Goal: Task Accomplishment & Management: Manage account settings

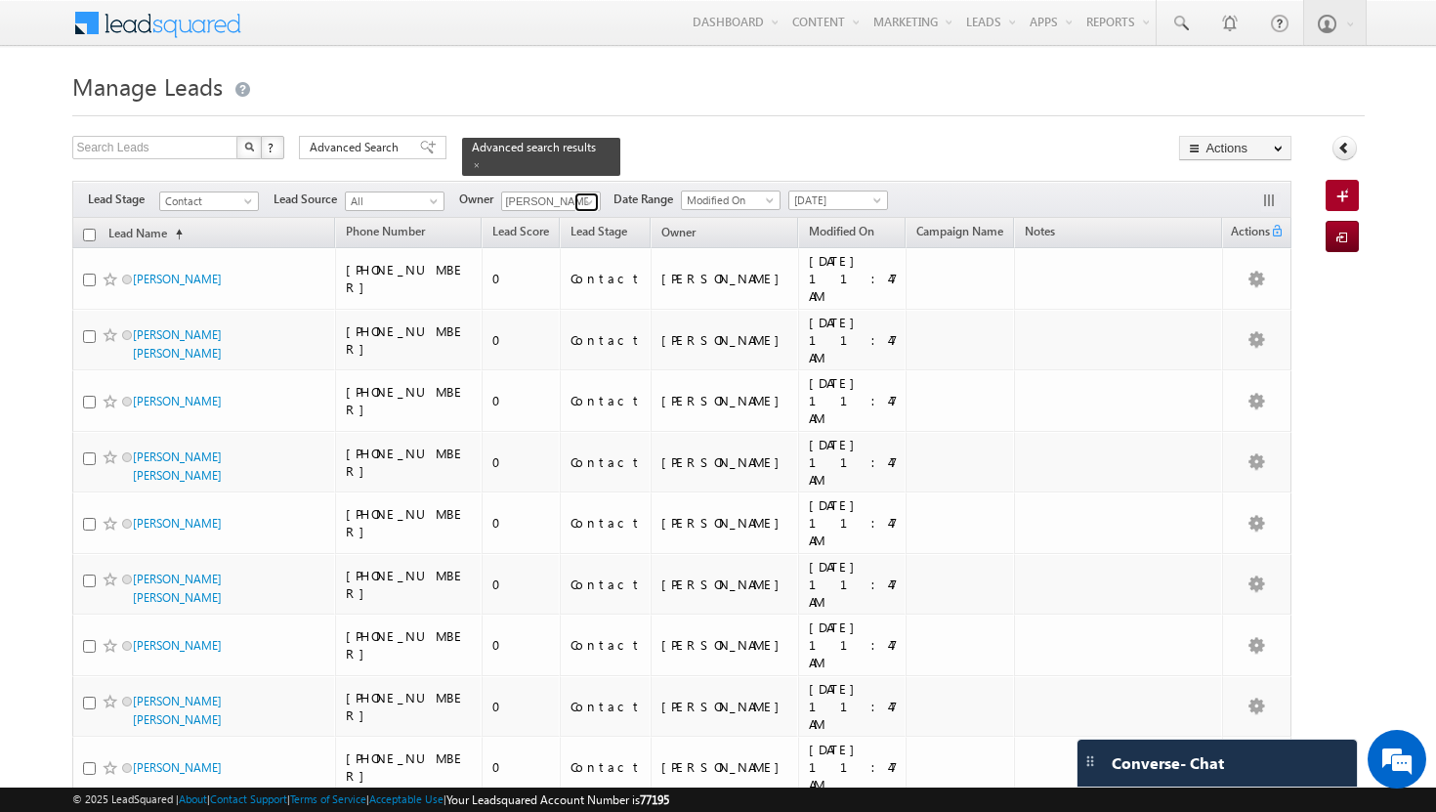
click at [593, 194] on span at bounding box center [589, 202] width 16 height 16
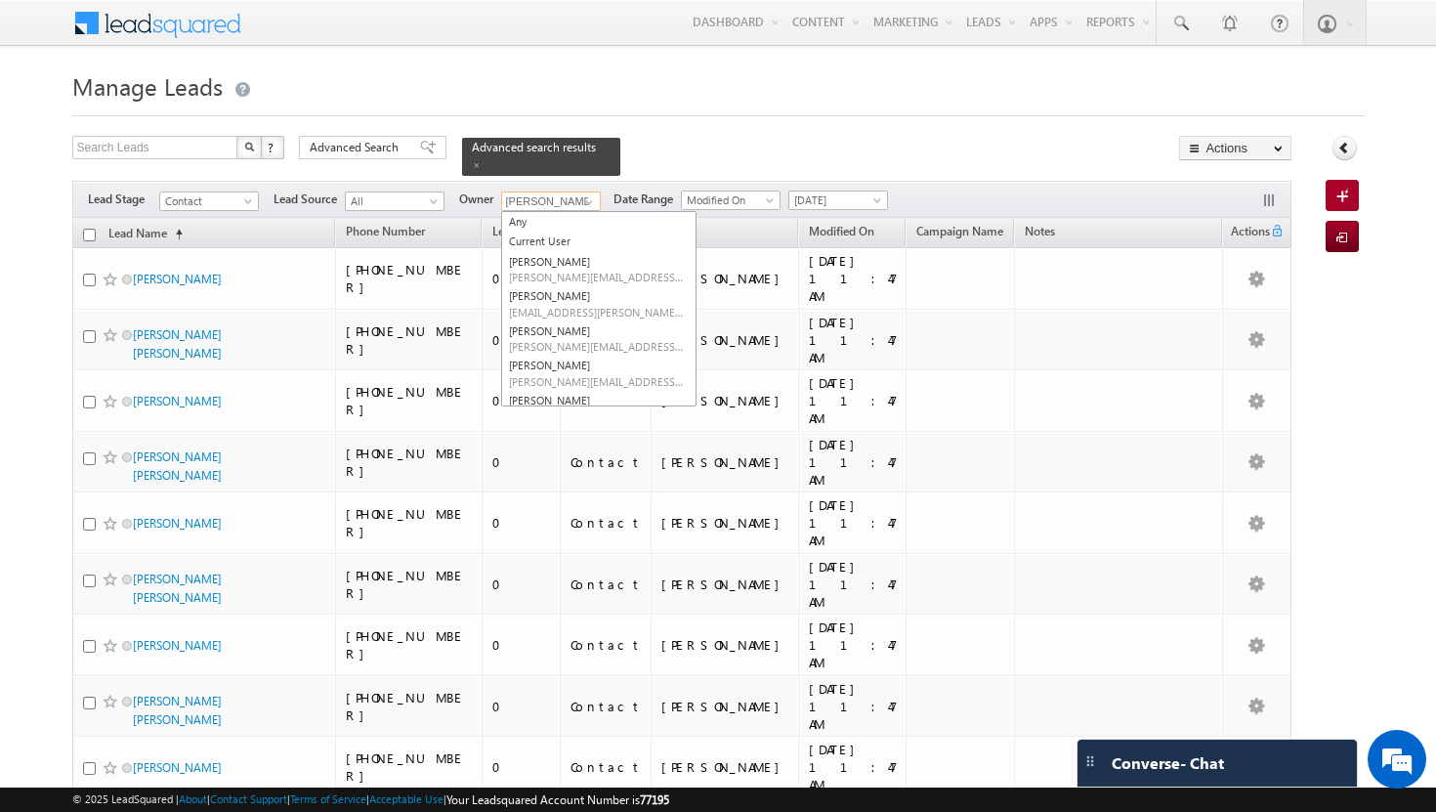
scroll to position [179, 0]
click at [591, 280] on link "Shakeel Babbar shakeel.babbar@indglobal.ae" at bounding box center [598, 298] width 195 height 37
type input "[PERSON_NAME]"
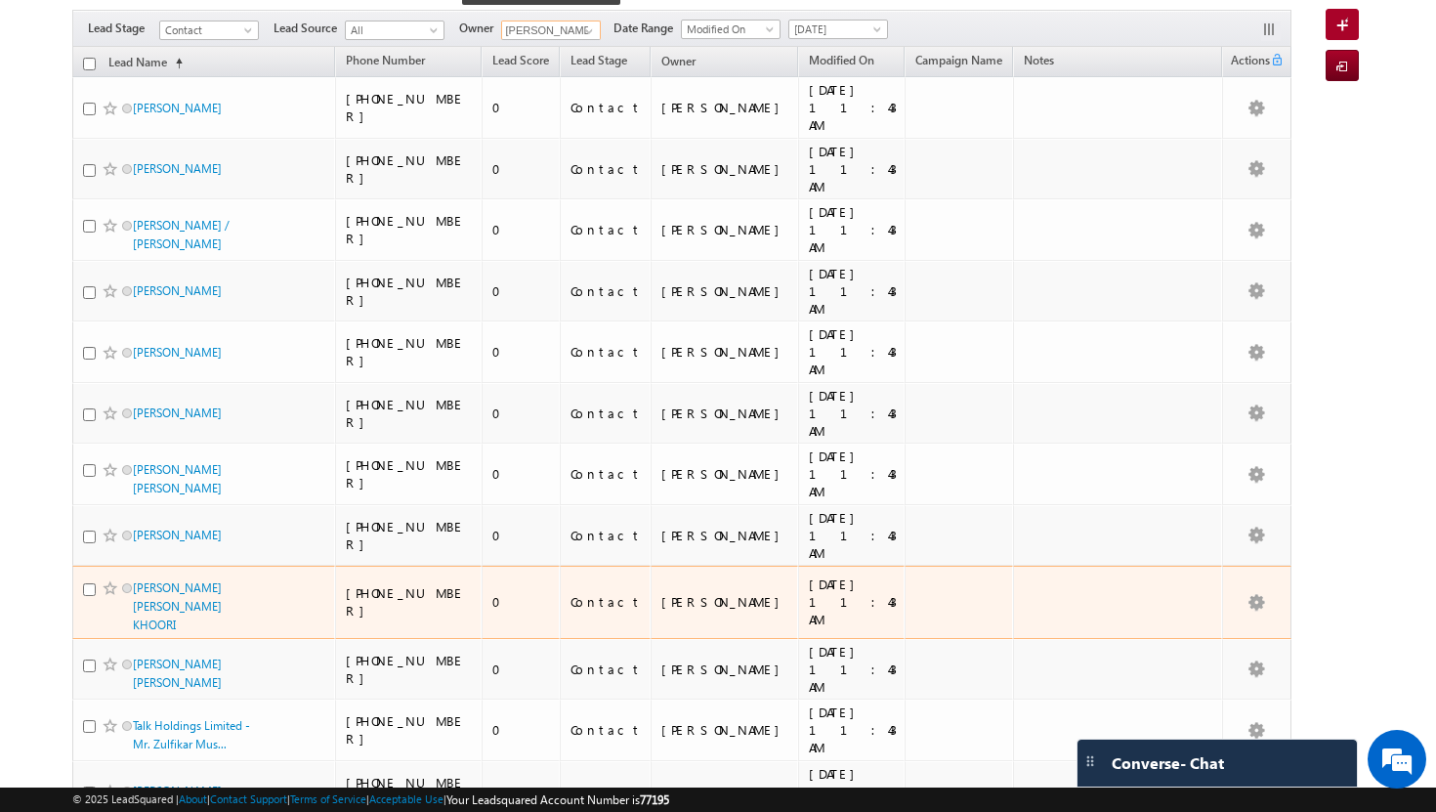
scroll to position [0, 0]
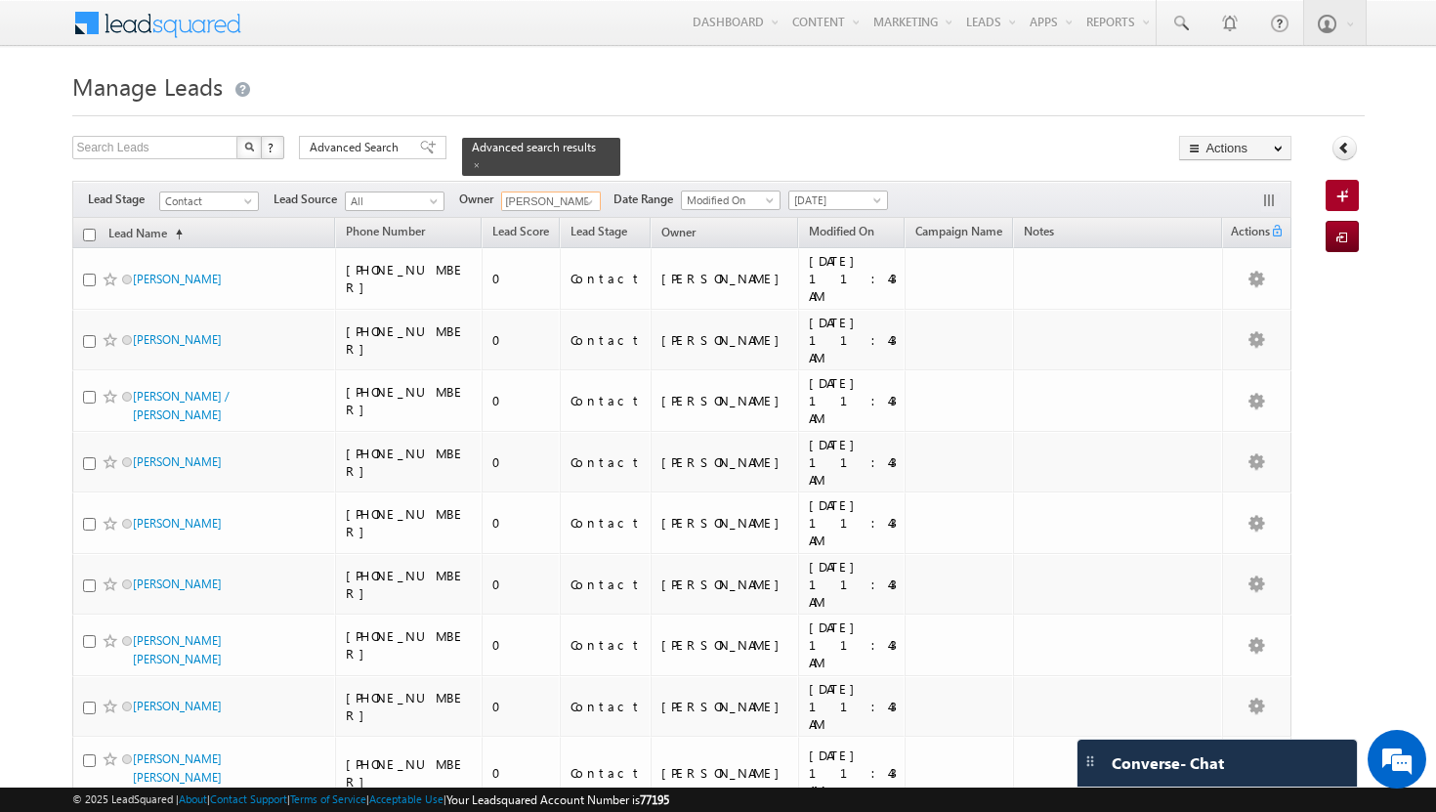
click at [90, 229] on input "checkbox" at bounding box center [89, 235] width 13 height 13
checkbox input "true"
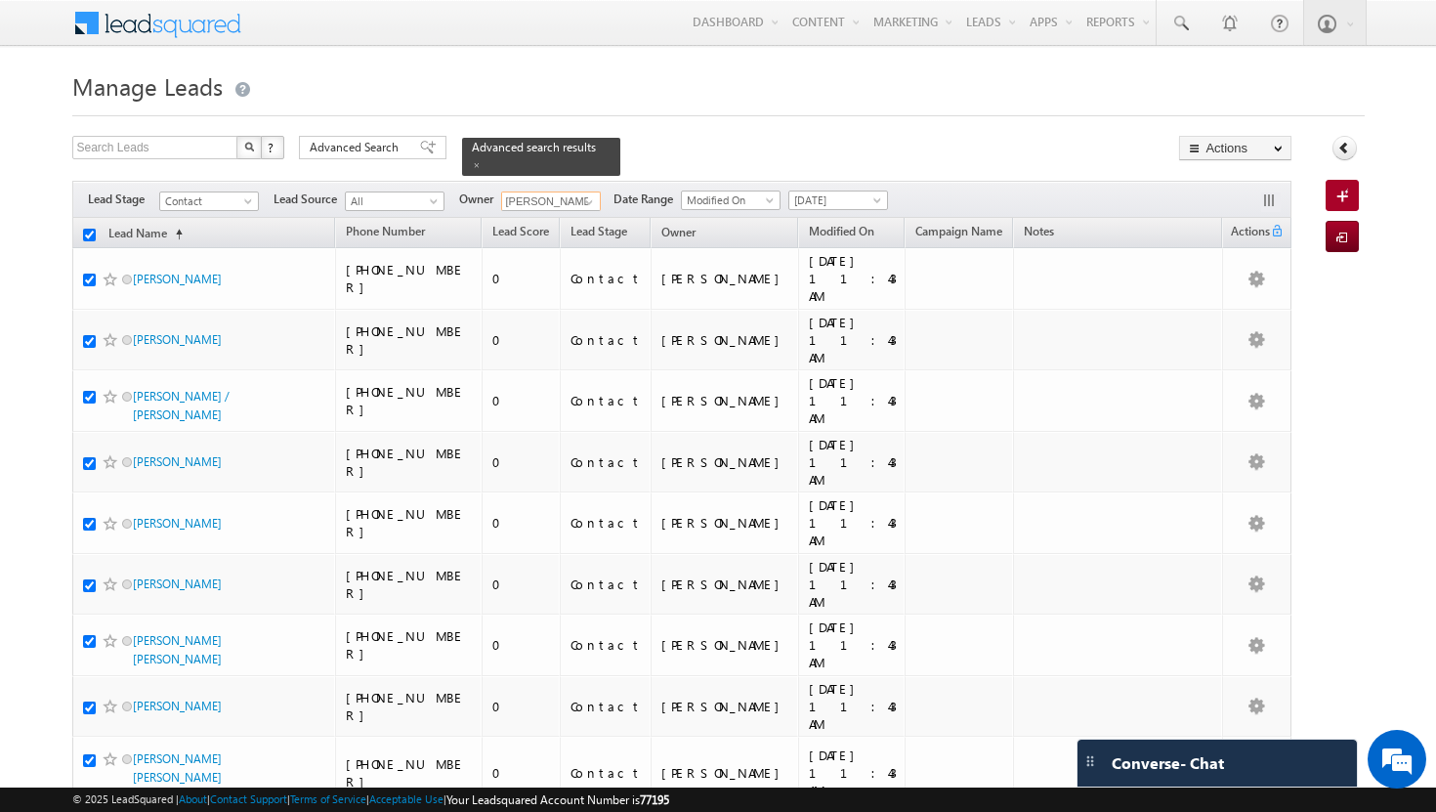
checkbox input "true"
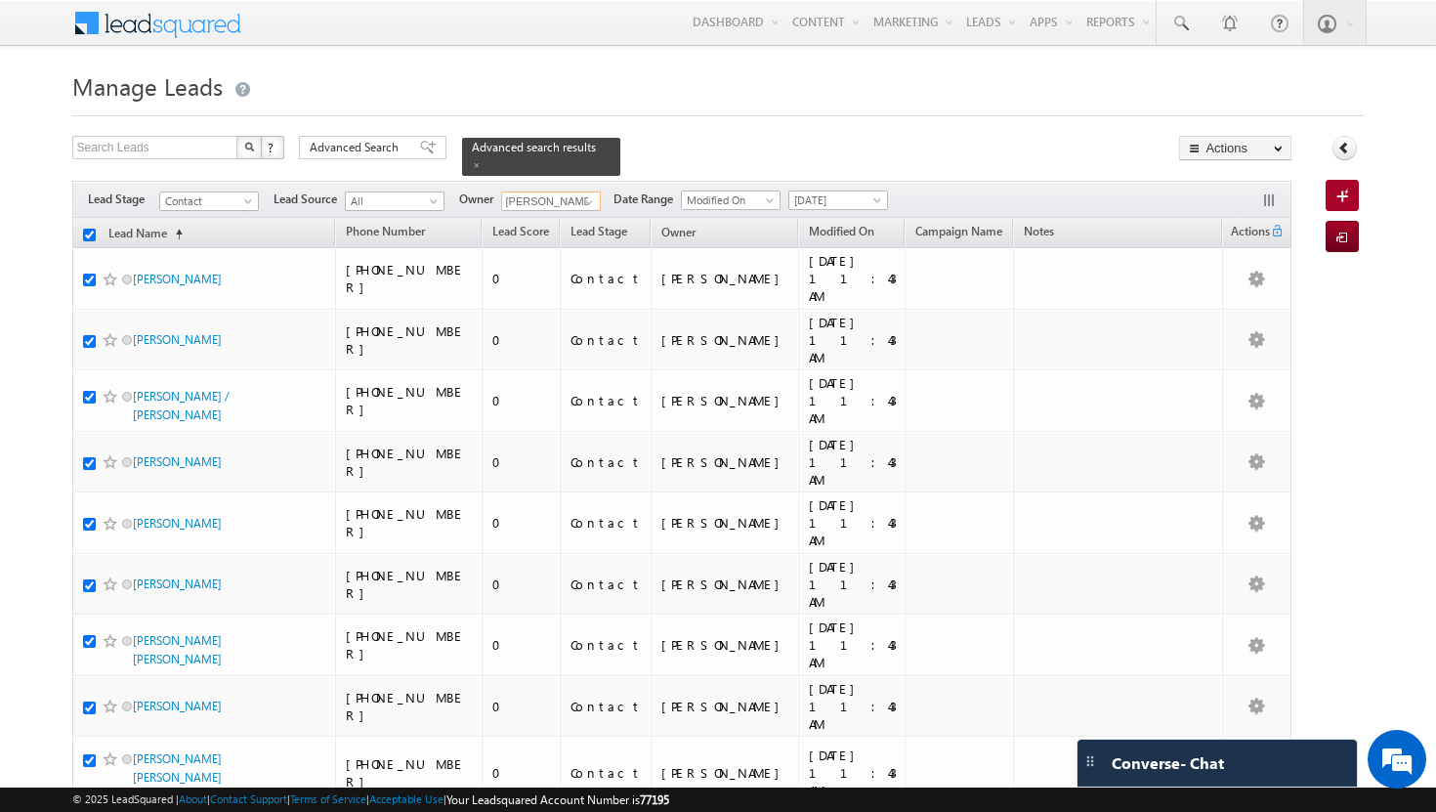
checkbox input "true"
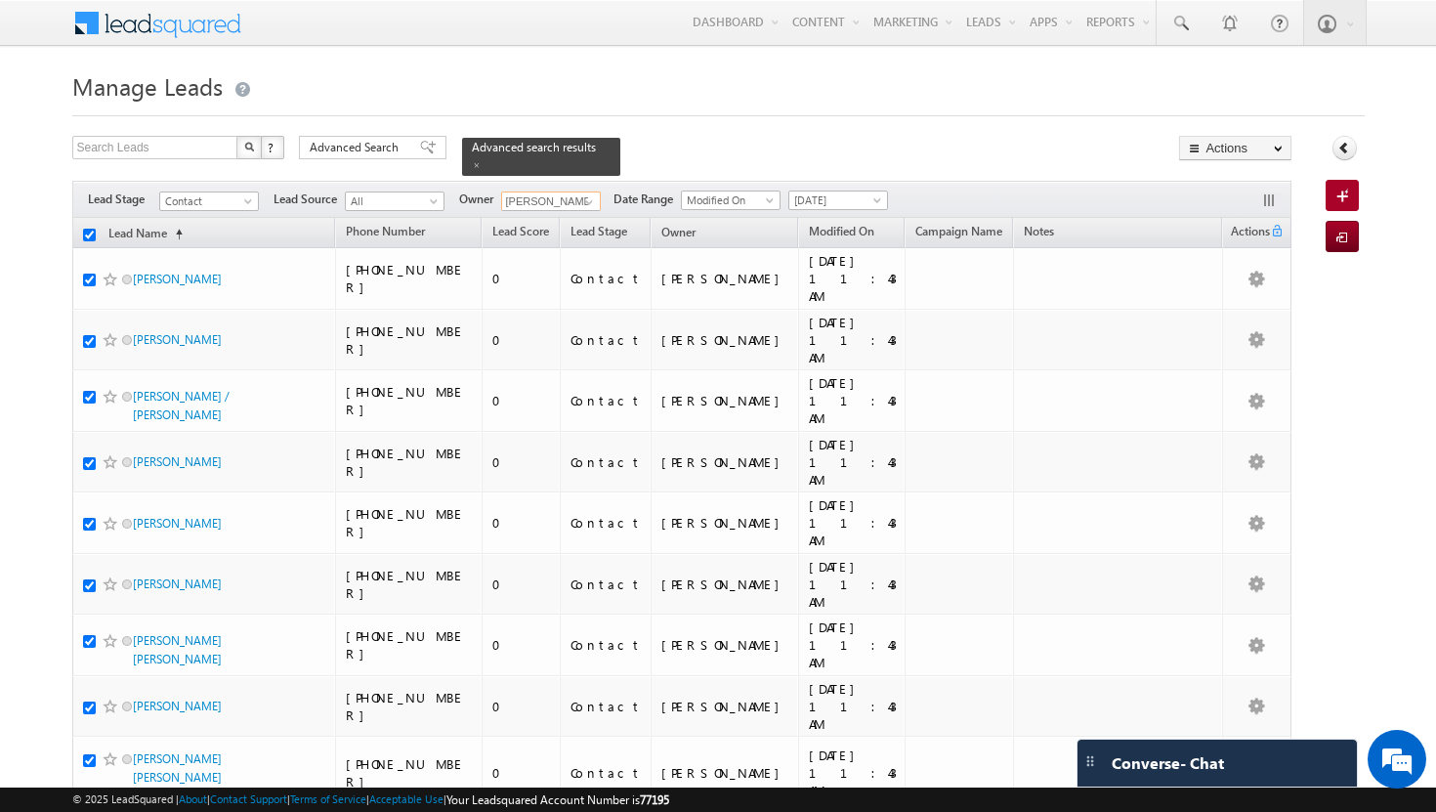
checkbox input "true"
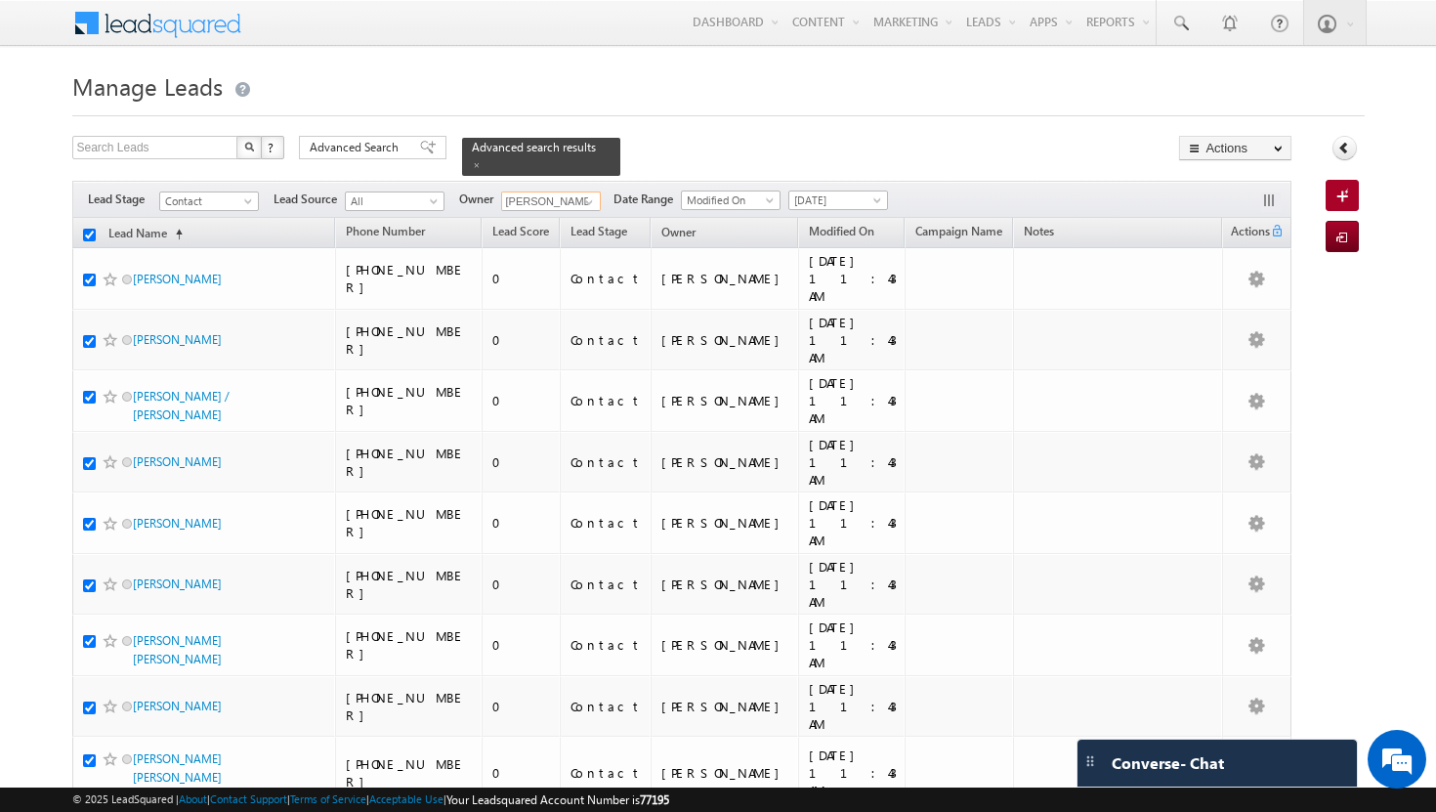
checkbox input "true"
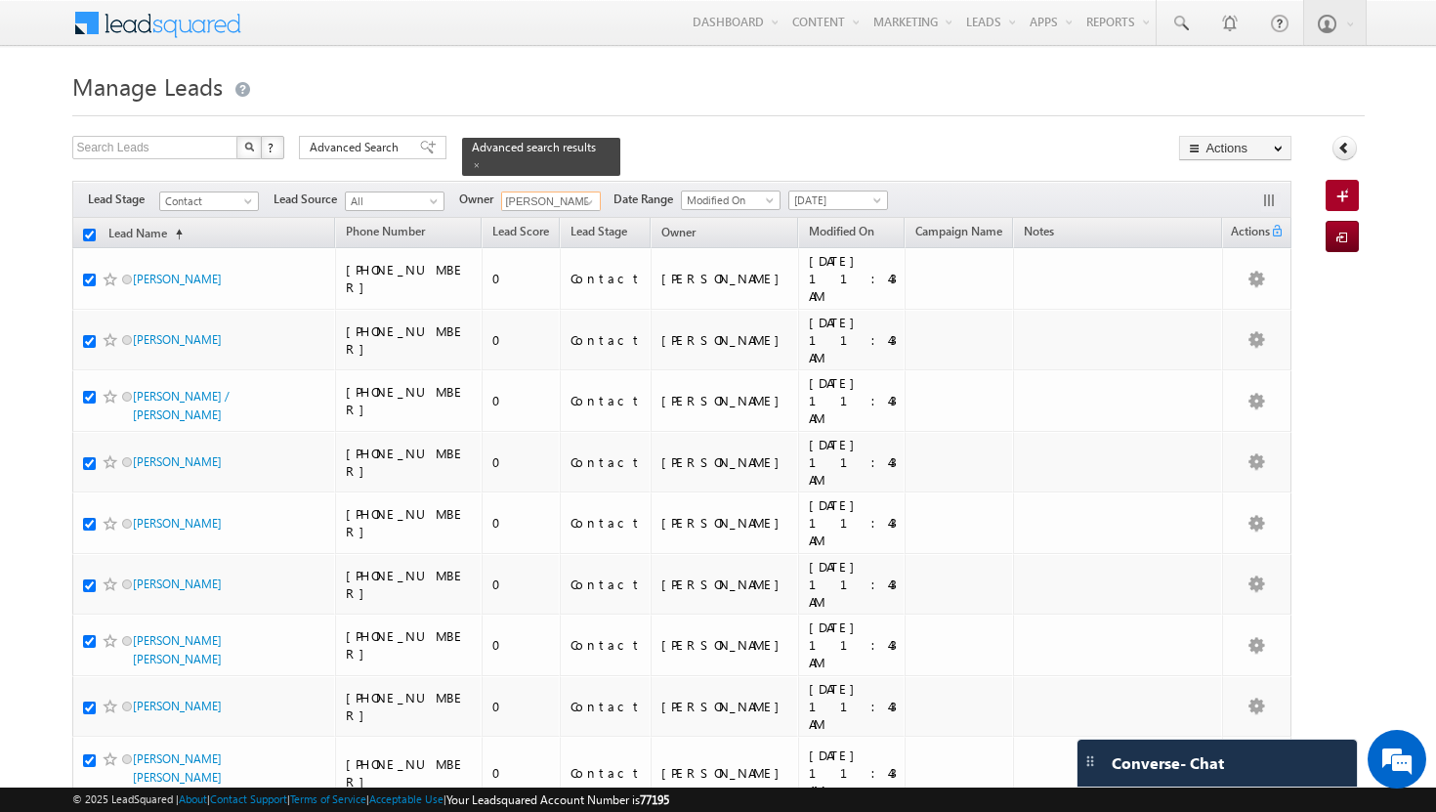
checkbox input "true"
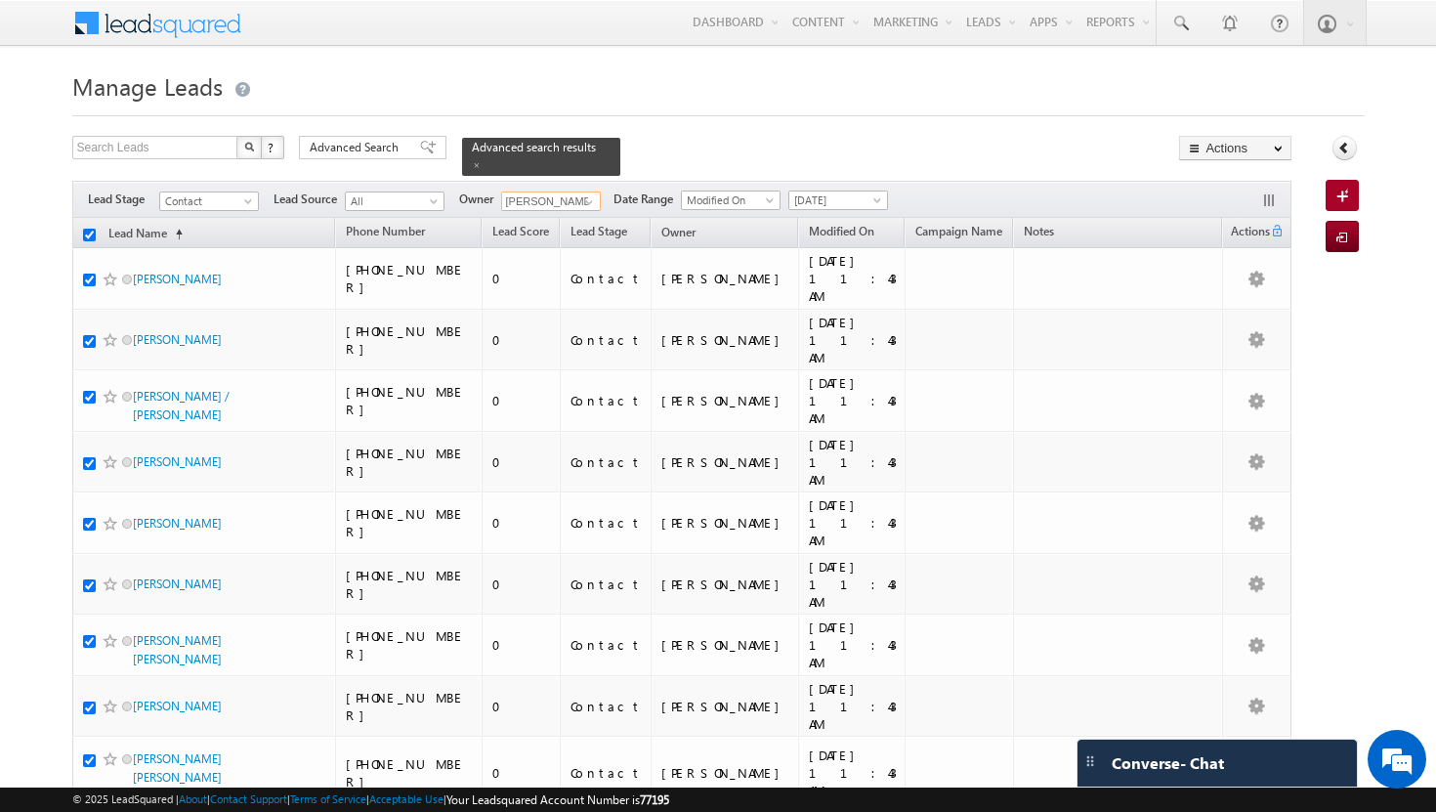
checkbox input "true"
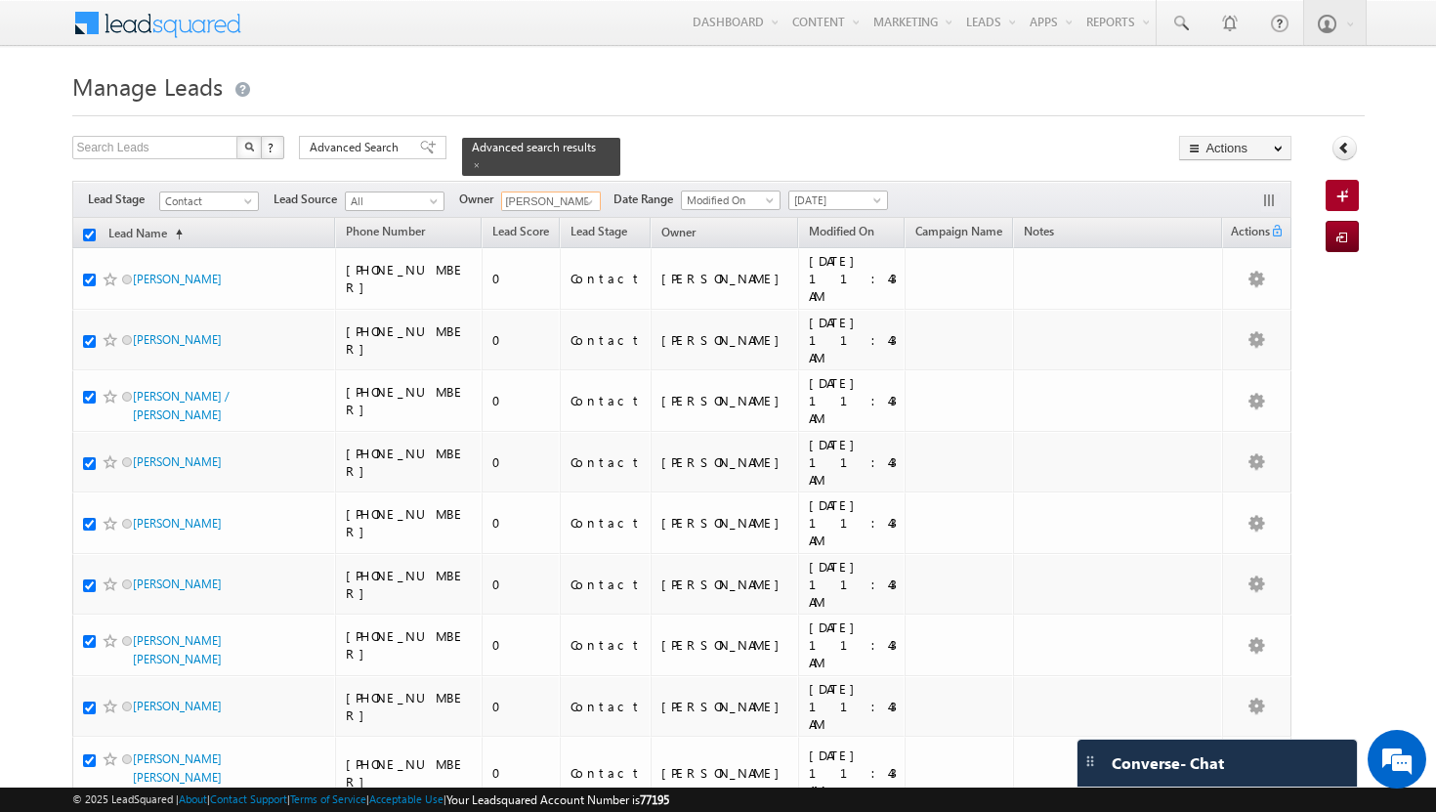
checkbox input "true"
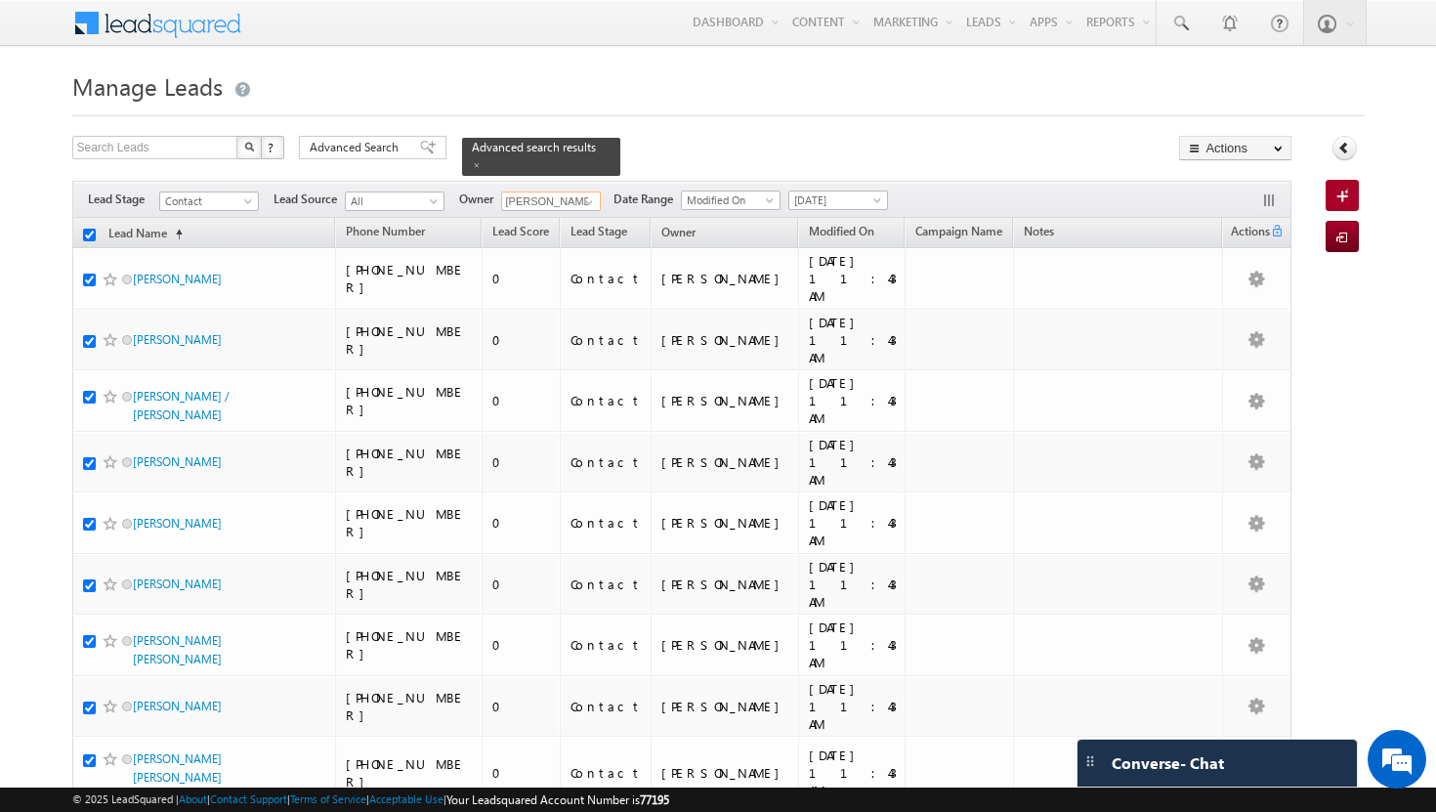
checkbox input "true"
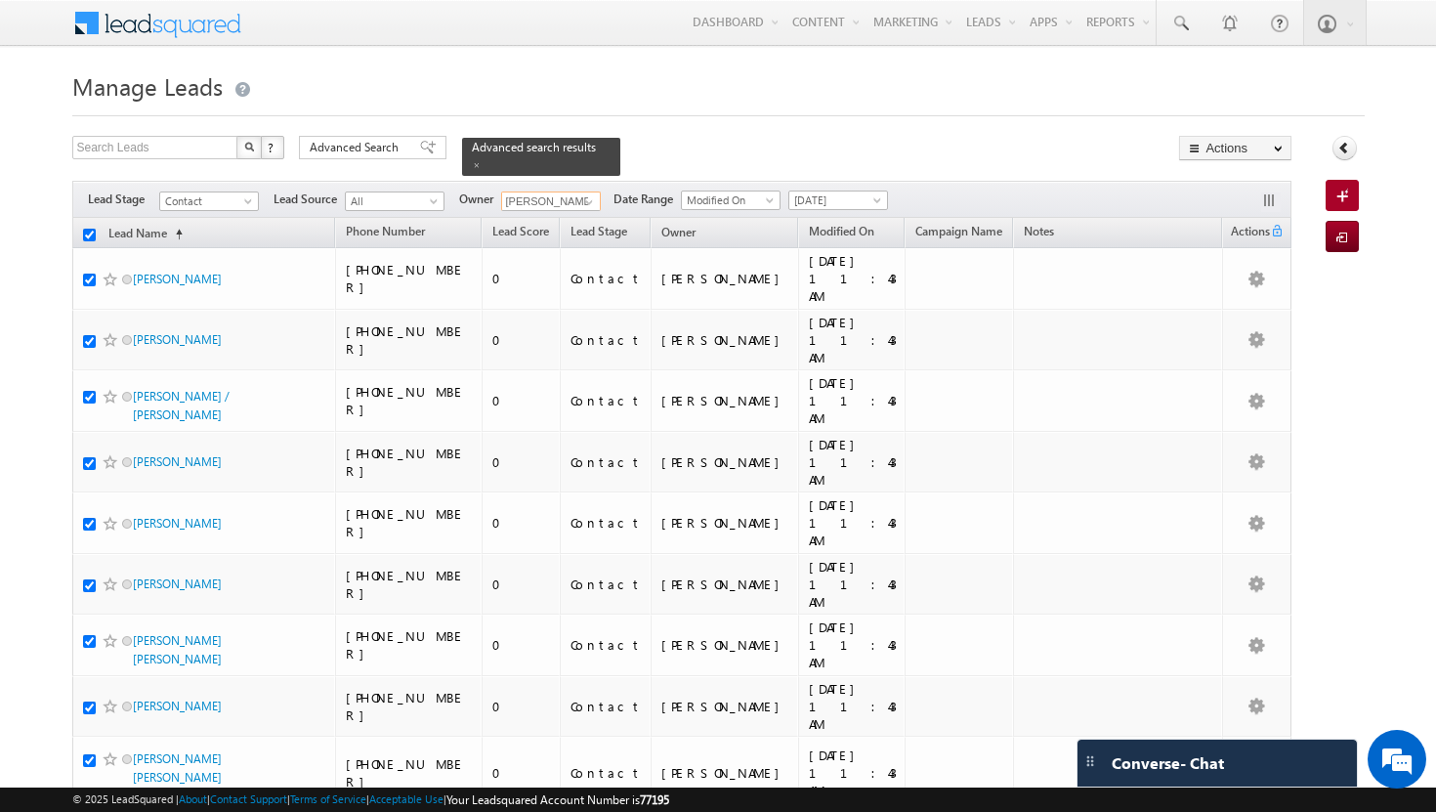
checkbox input "true"
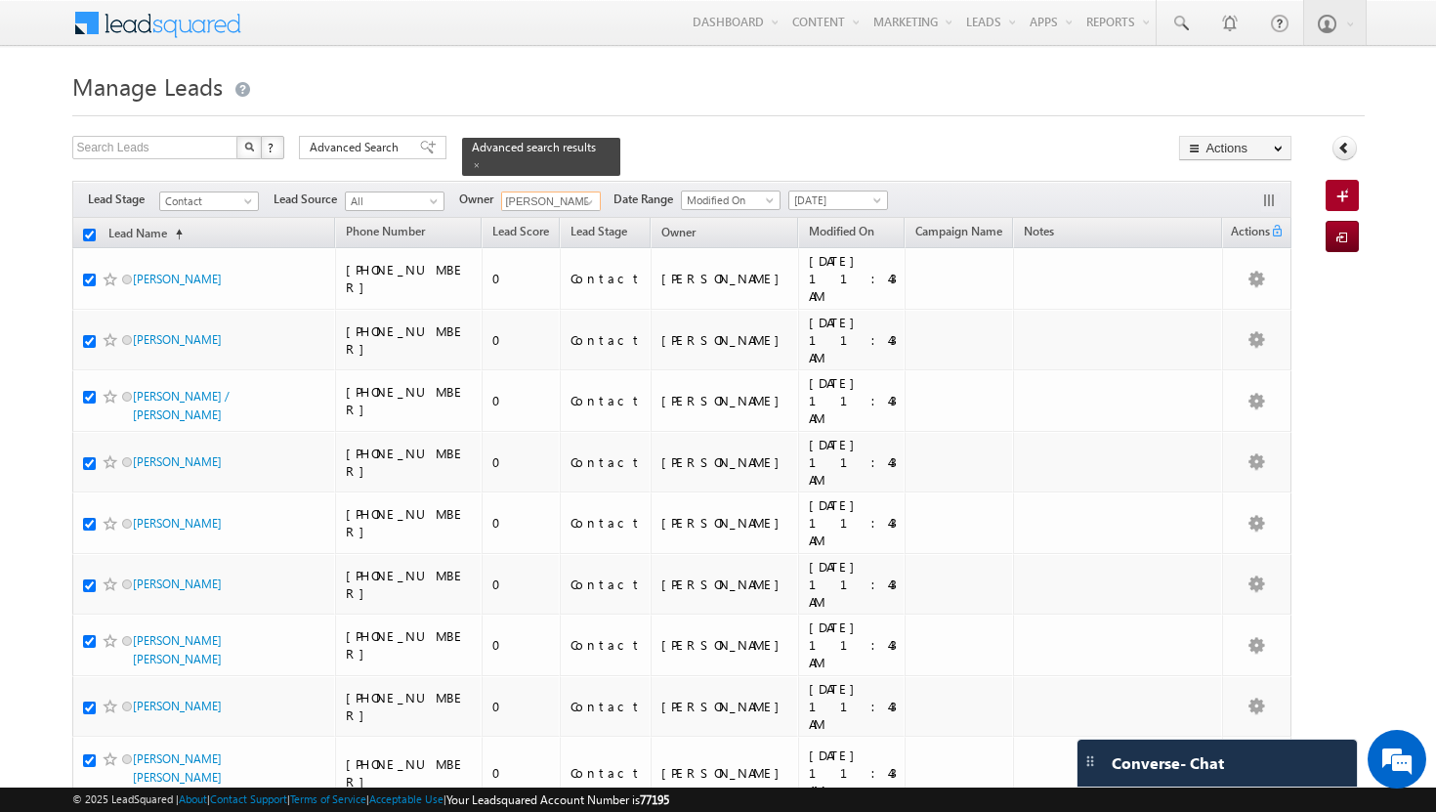
checkbox input "true"
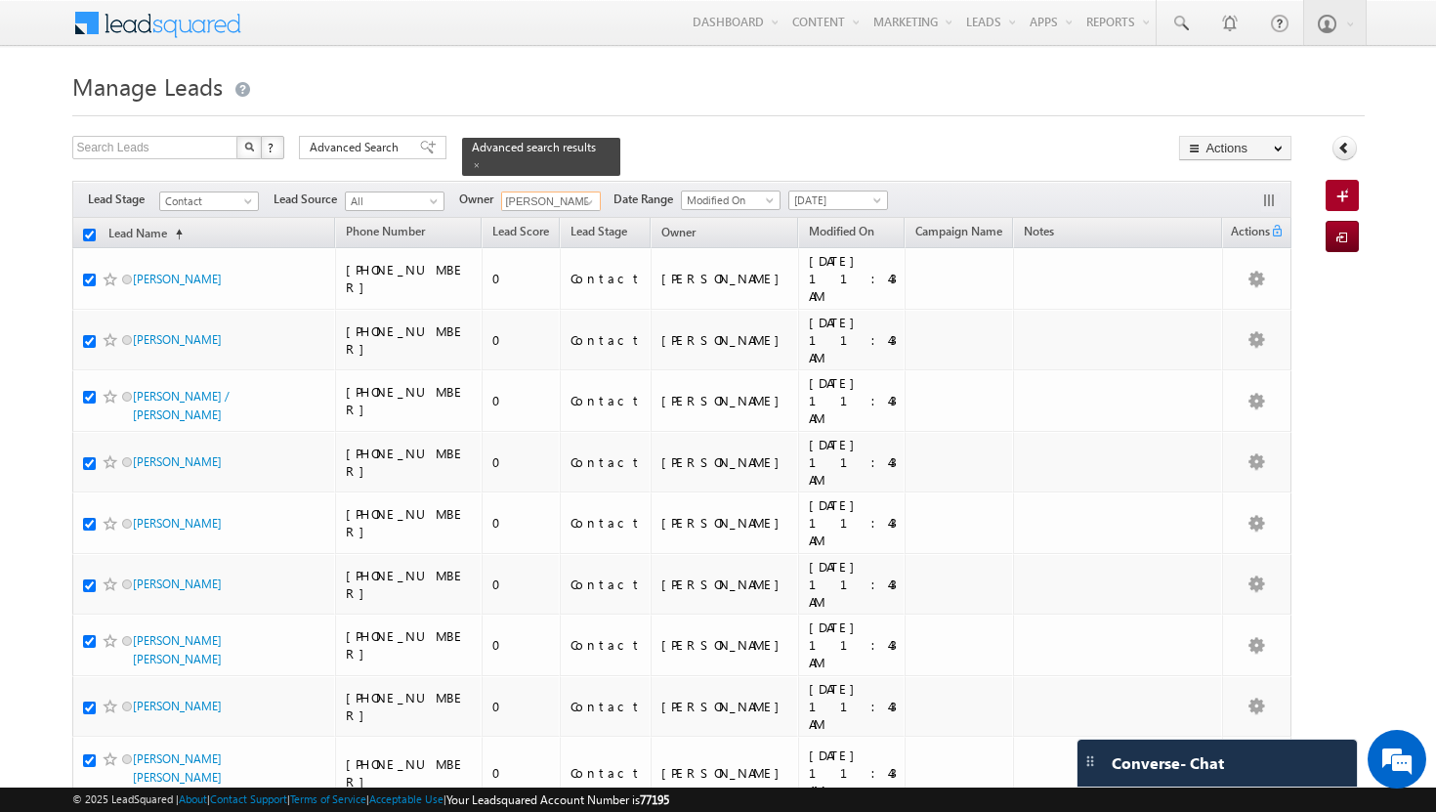
checkbox input "true"
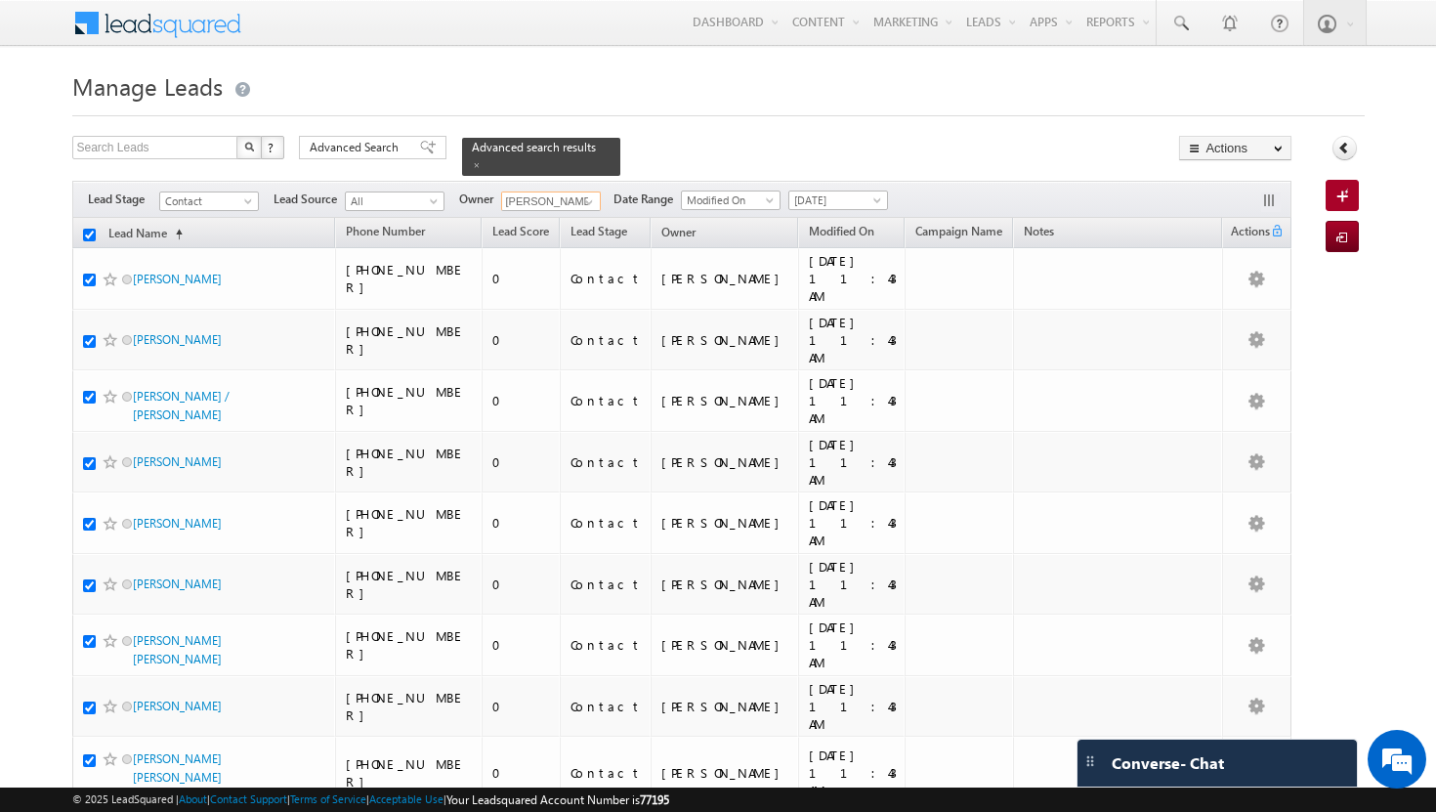
checkbox input "true"
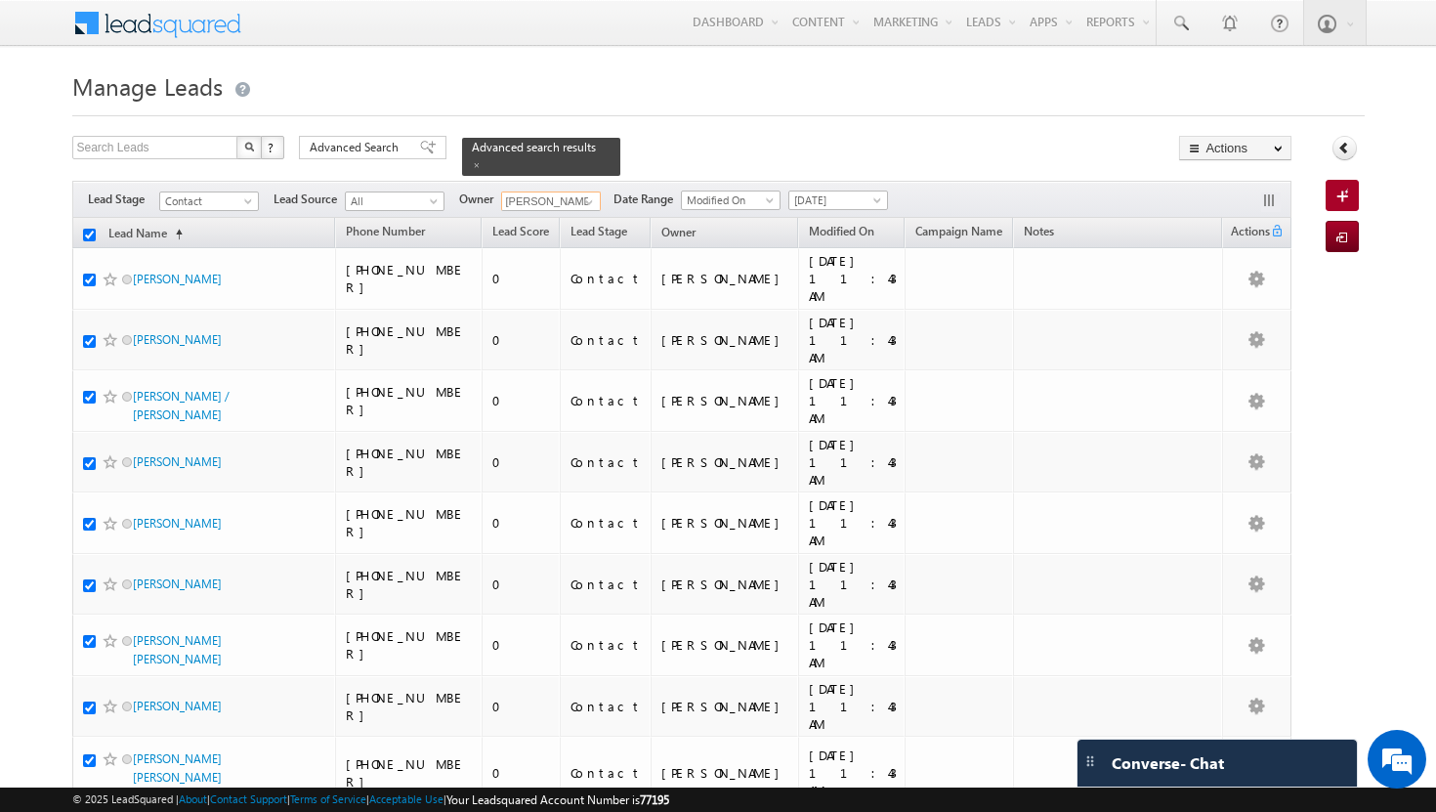
checkbox input "true"
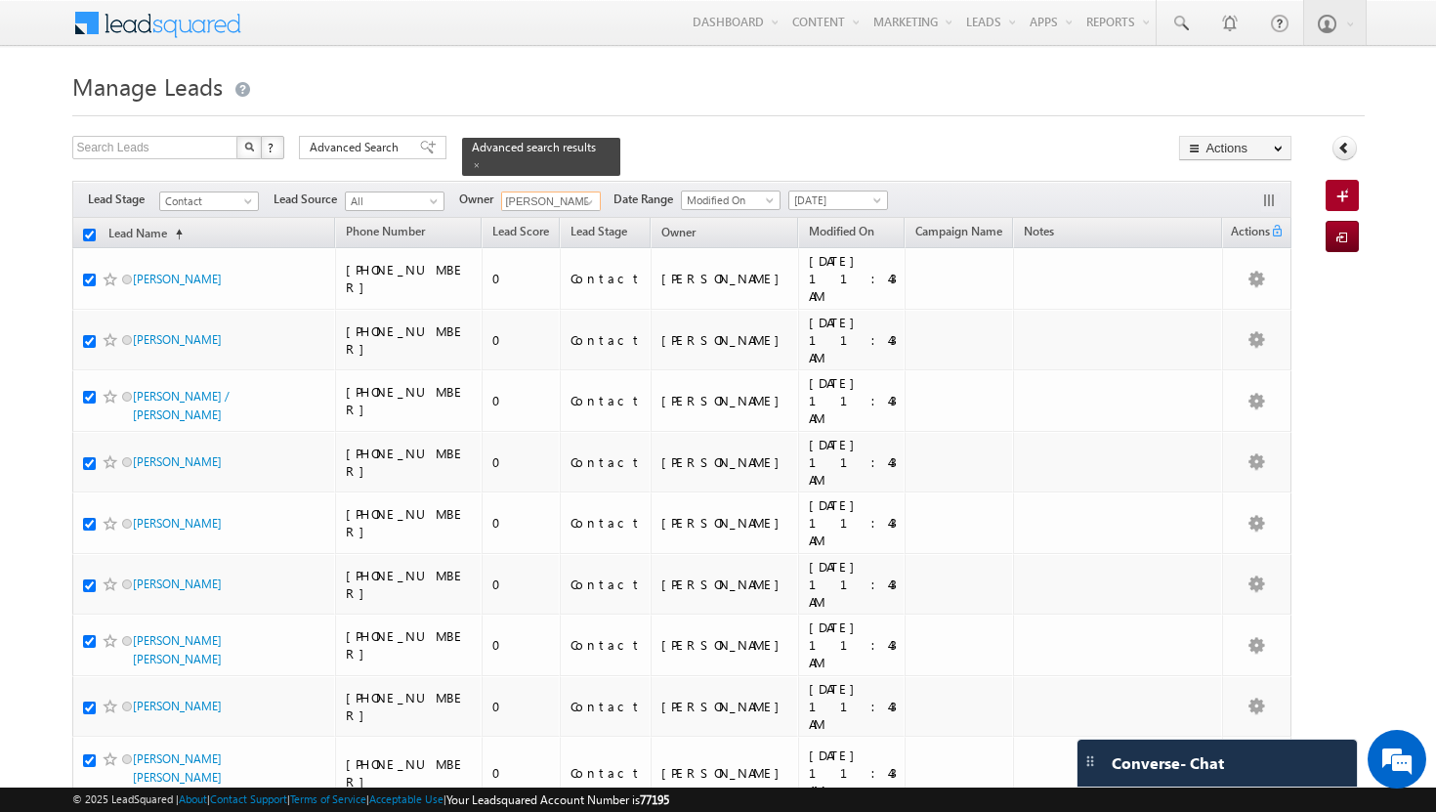
checkbox input "true"
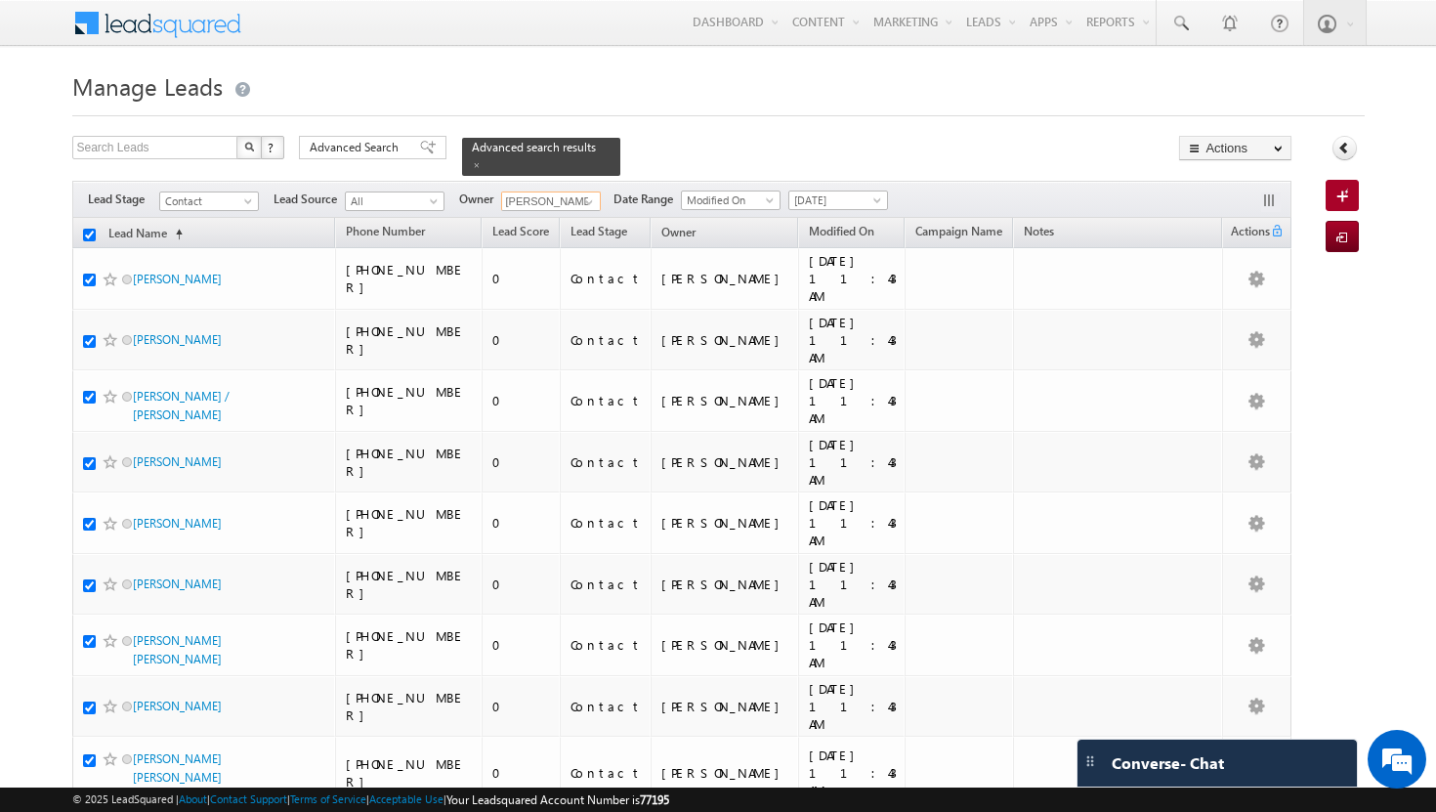
checkbox input "true"
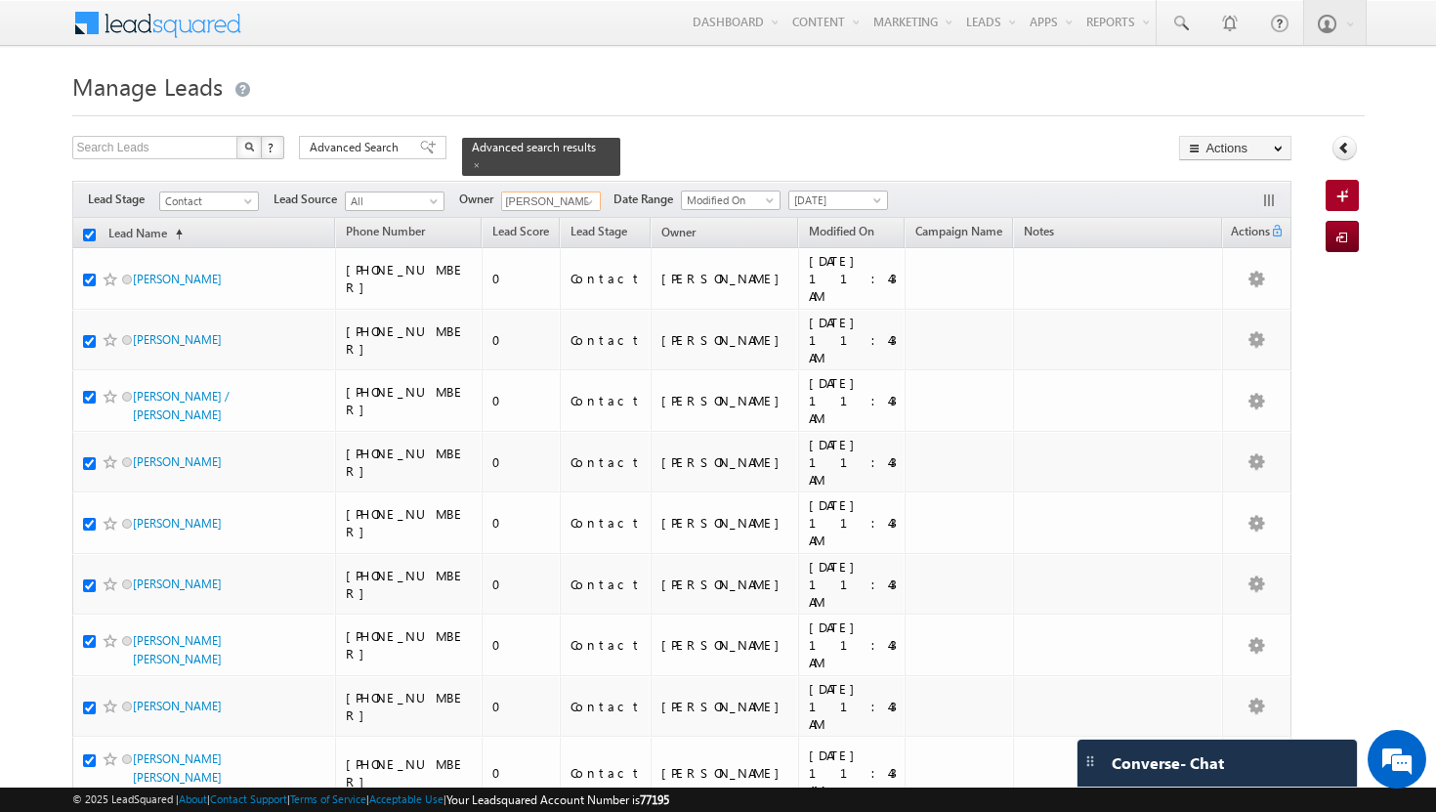
checkbox input "true"
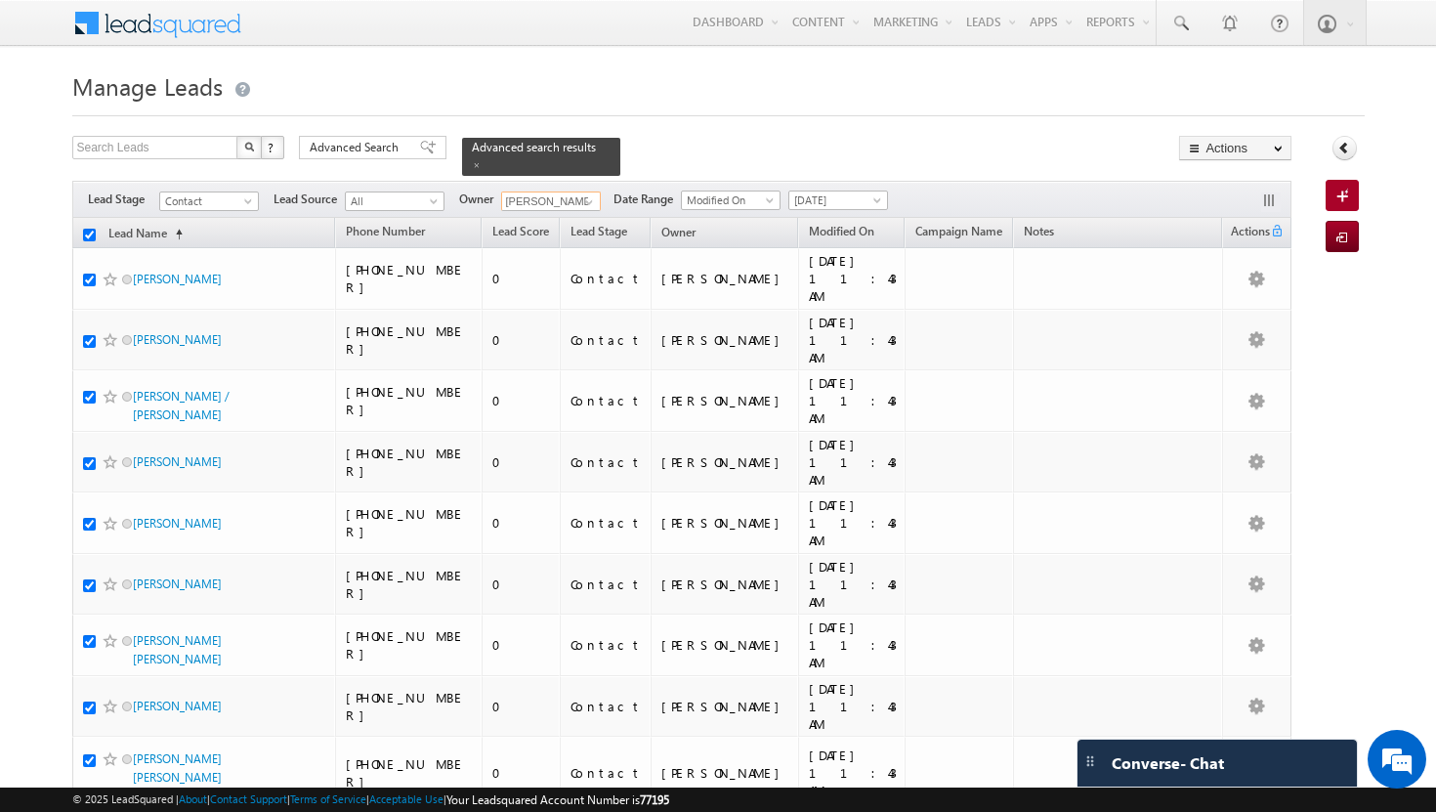
checkbox input "true"
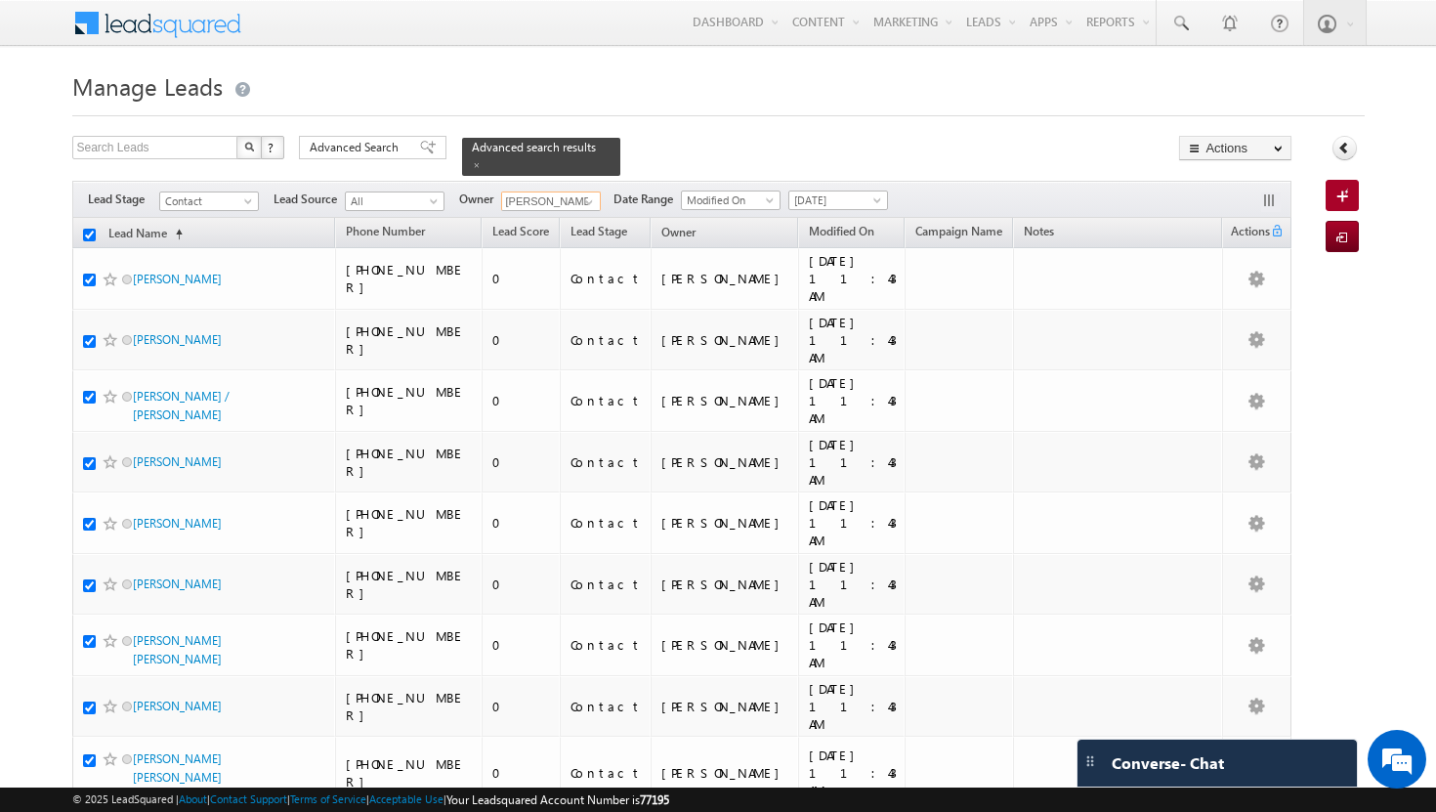
checkbox input "true"
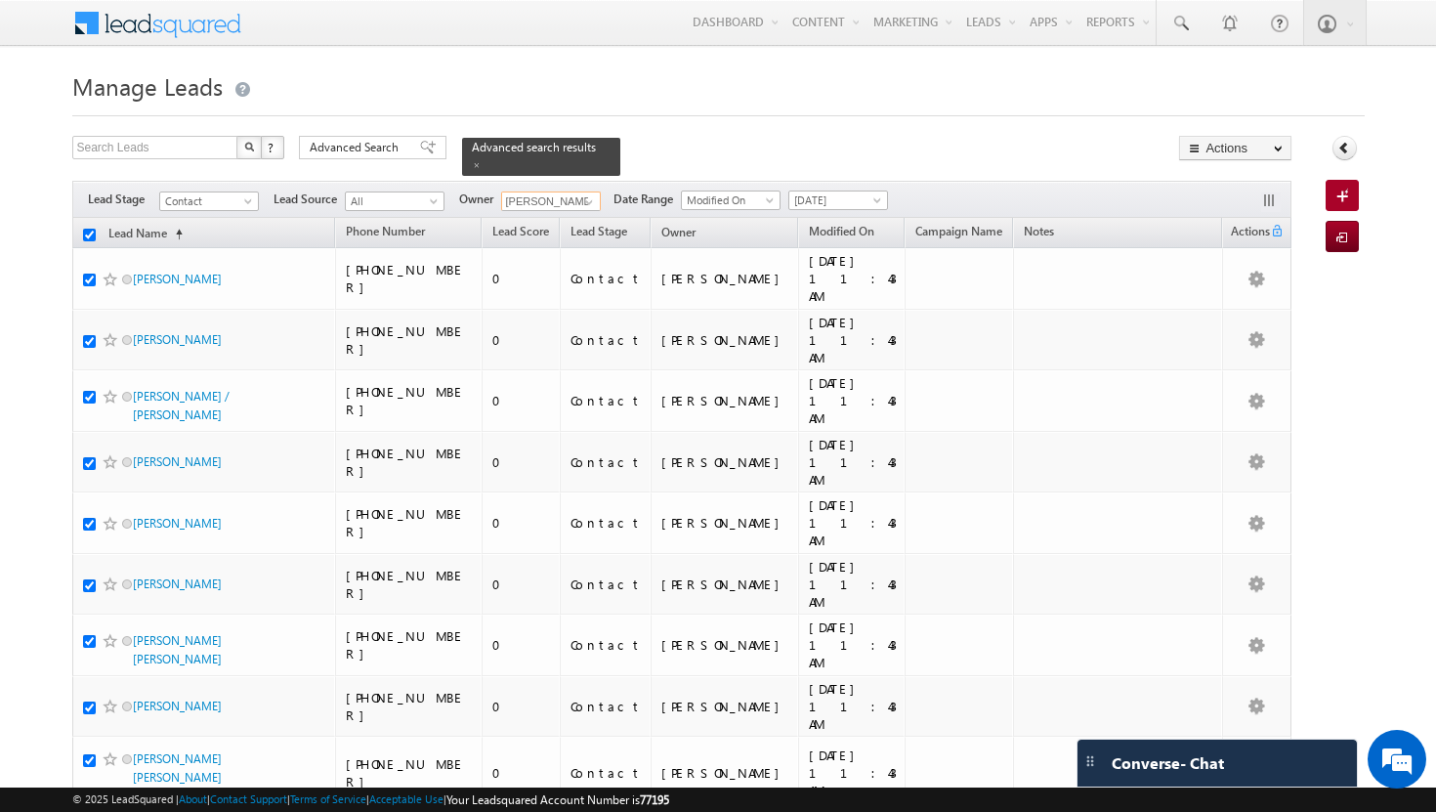
checkbox input "true"
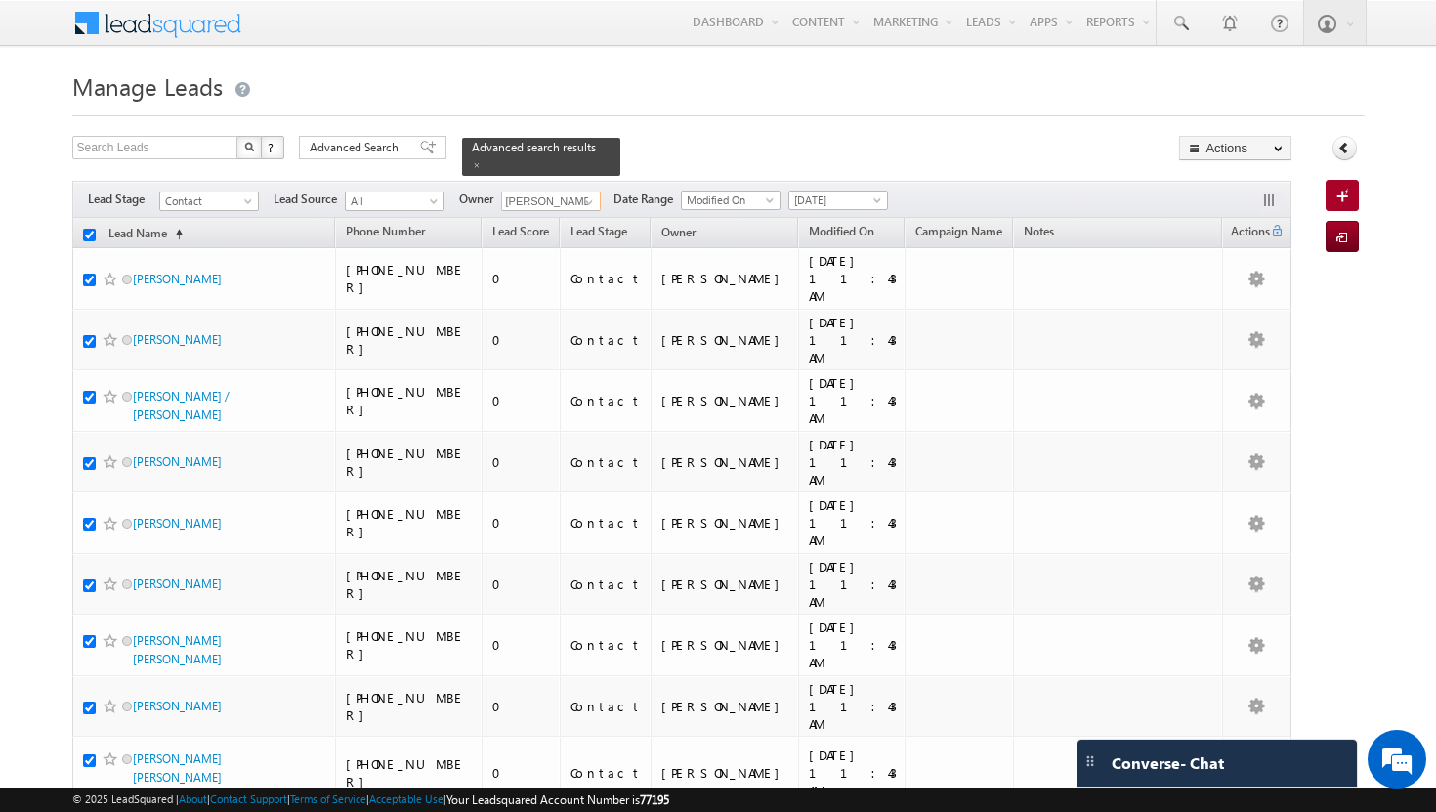
checkbox input "true"
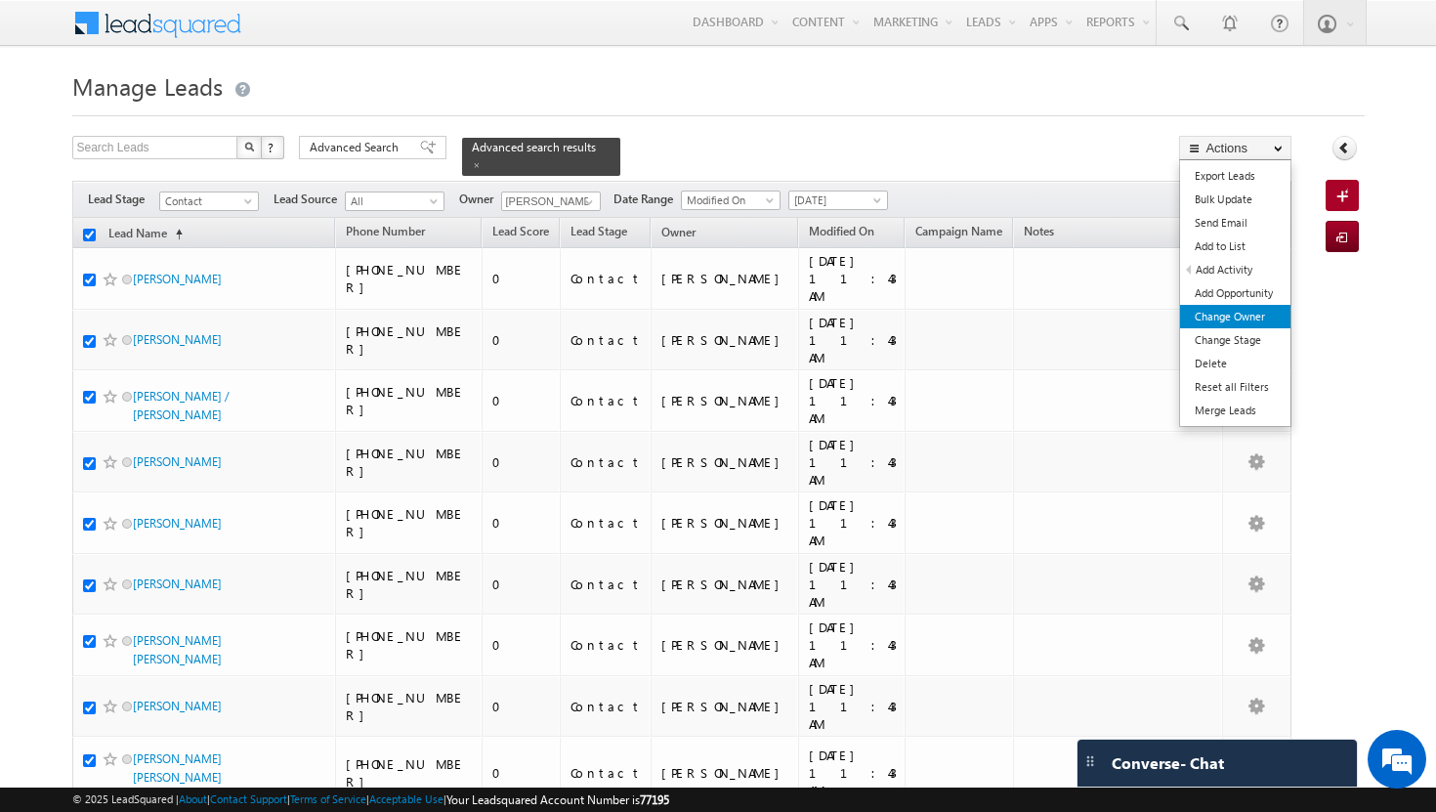
click at [1240, 312] on link "Change Owner" at bounding box center [1235, 316] width 110 height 23
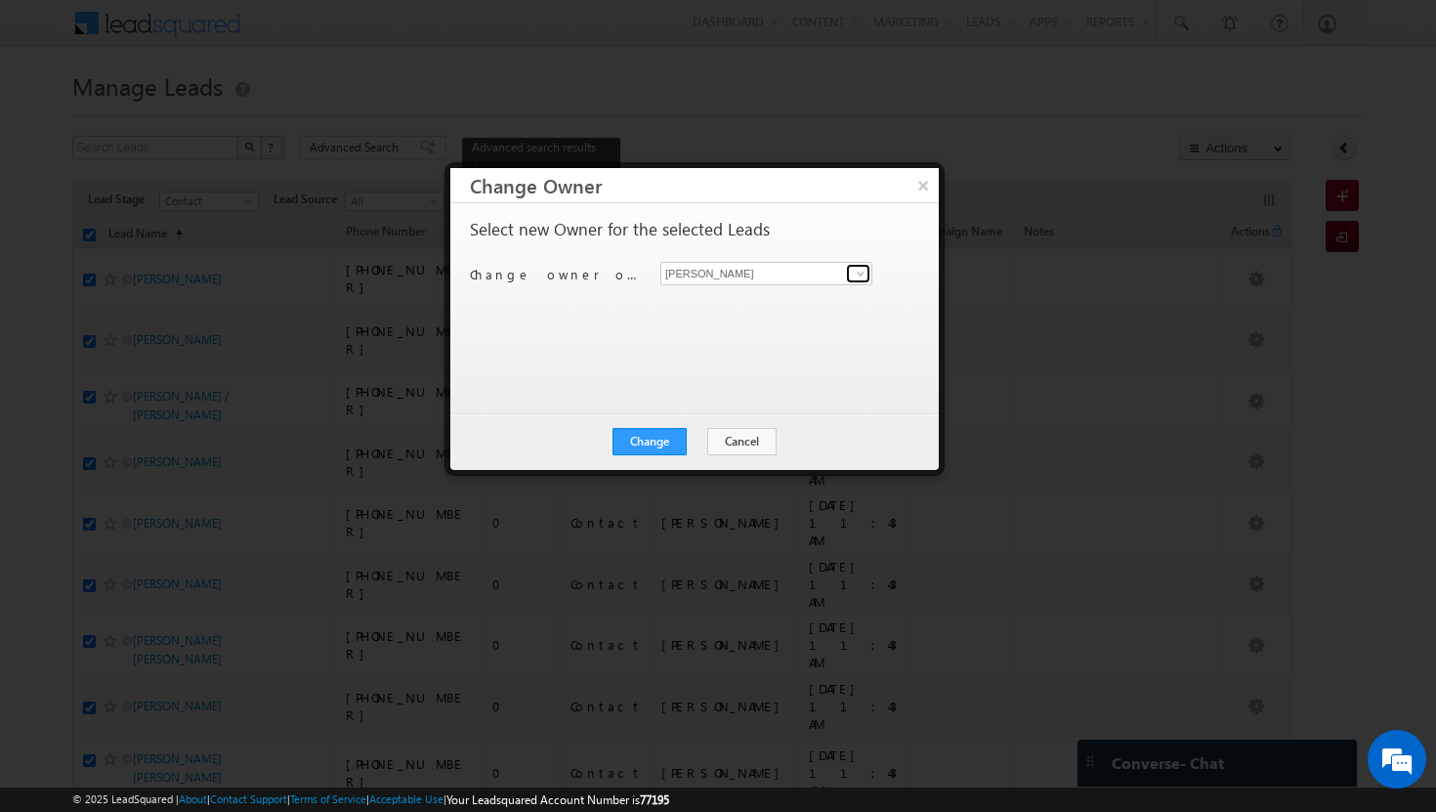
click at [863, 278] on span at bounding box center [861, 274] width 16 height 16
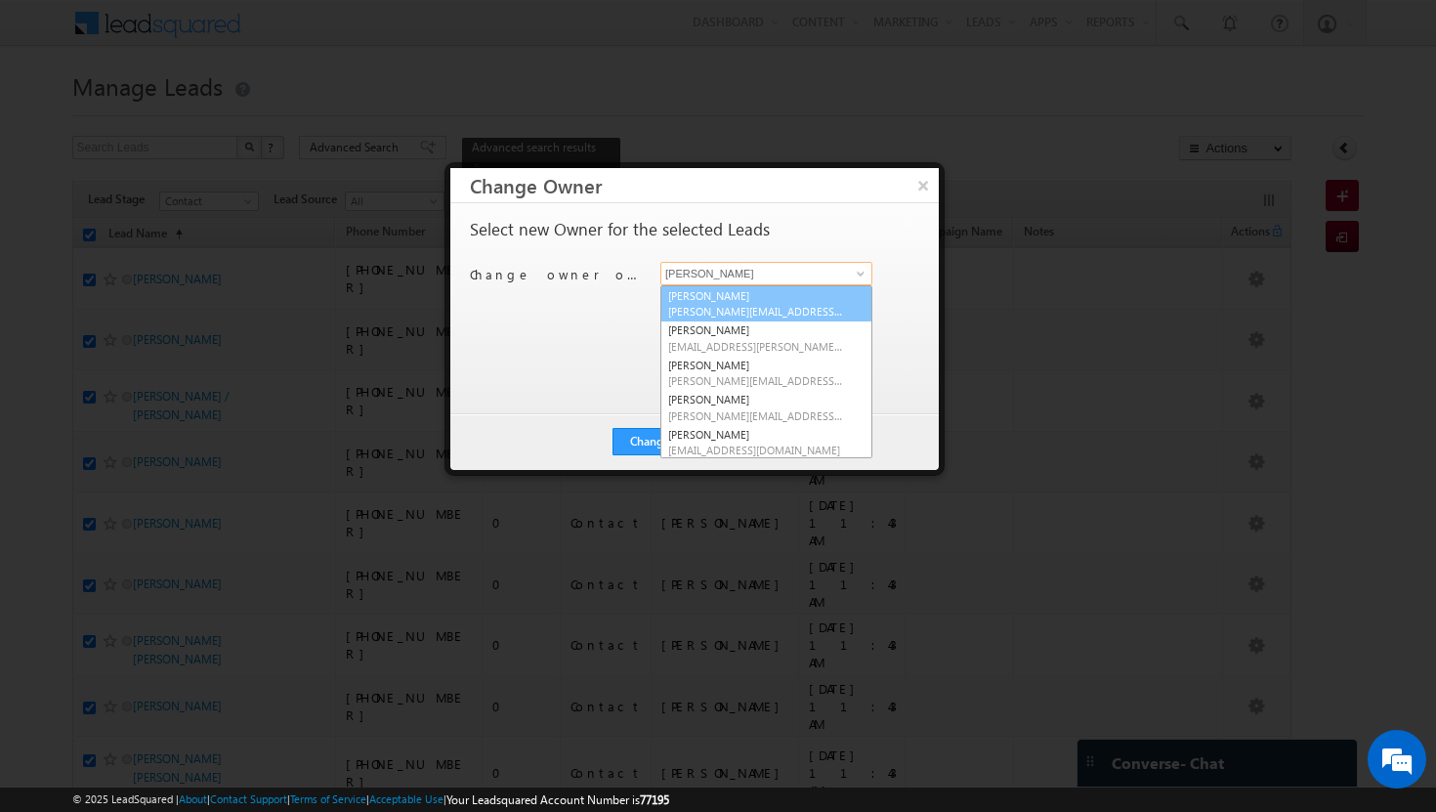
click at [781, 314] on span "adil.islam@indglobal.ae" at bounding box center [756, 311] width 176 height 15
type input "Adil Islam"
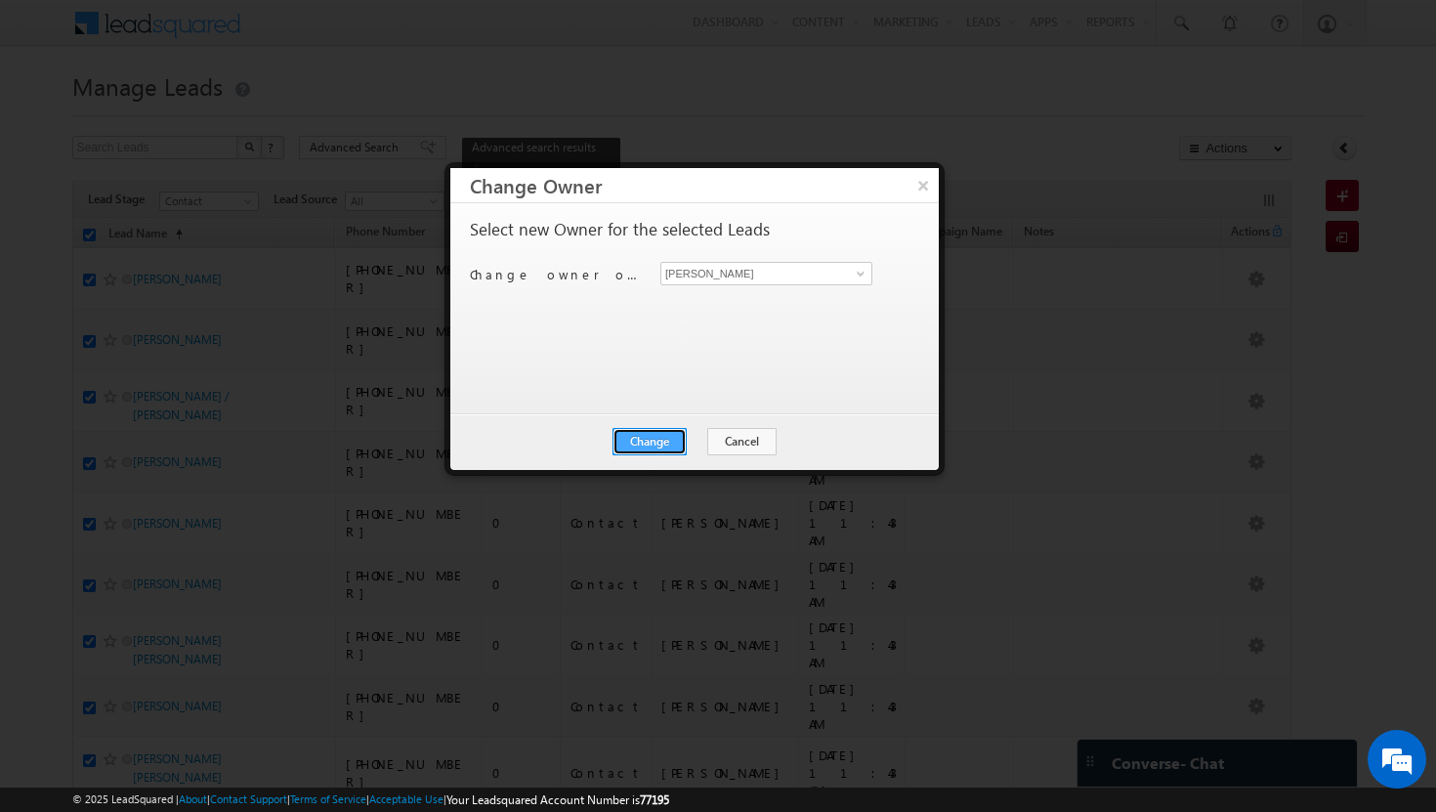
click at [652, 439] on button "Change" at bounding box center [650, 441] width 74 height 27
click at [690, 443] on button "Close" at bounding box center [697, 441] width 63 height 27
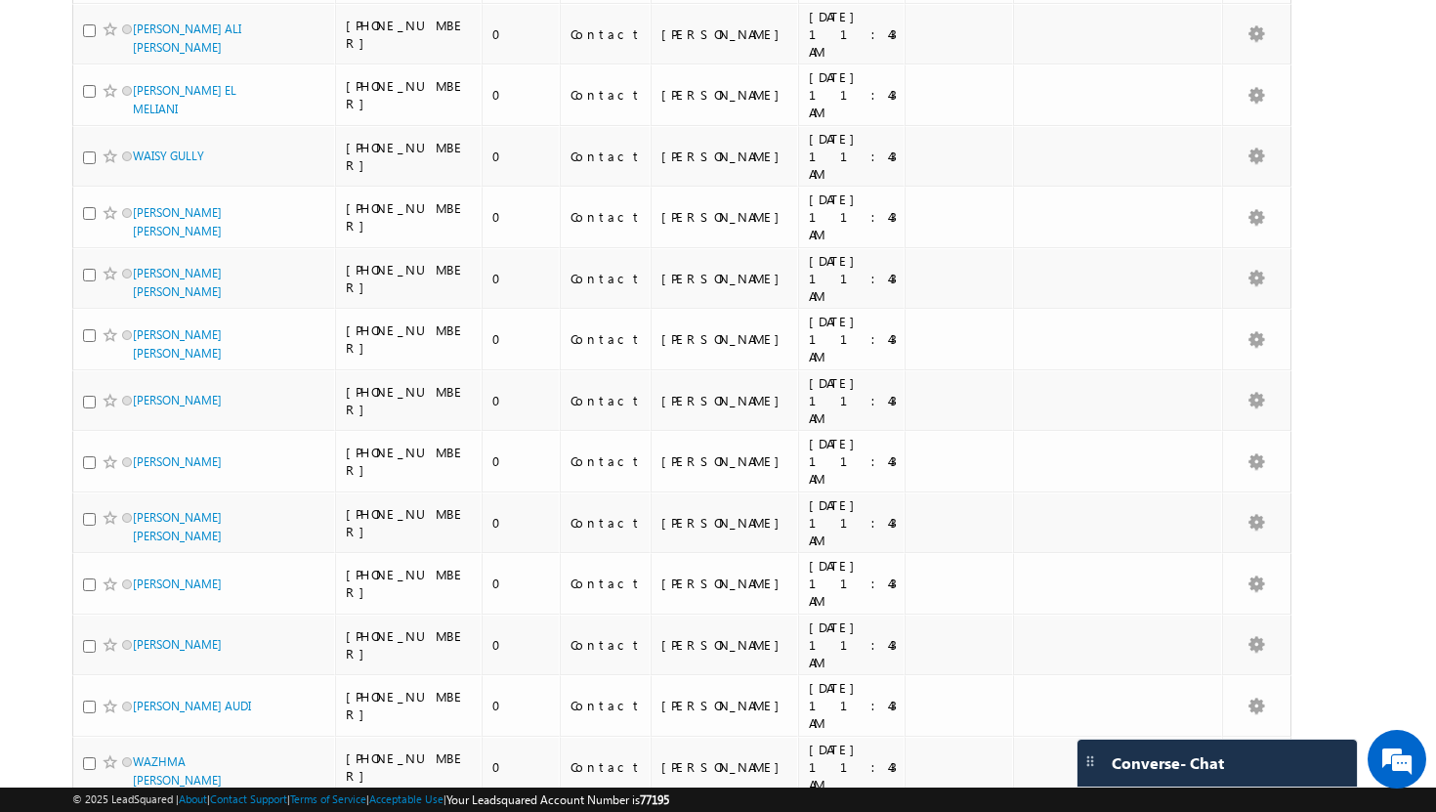
scroll to position [4370, 0]
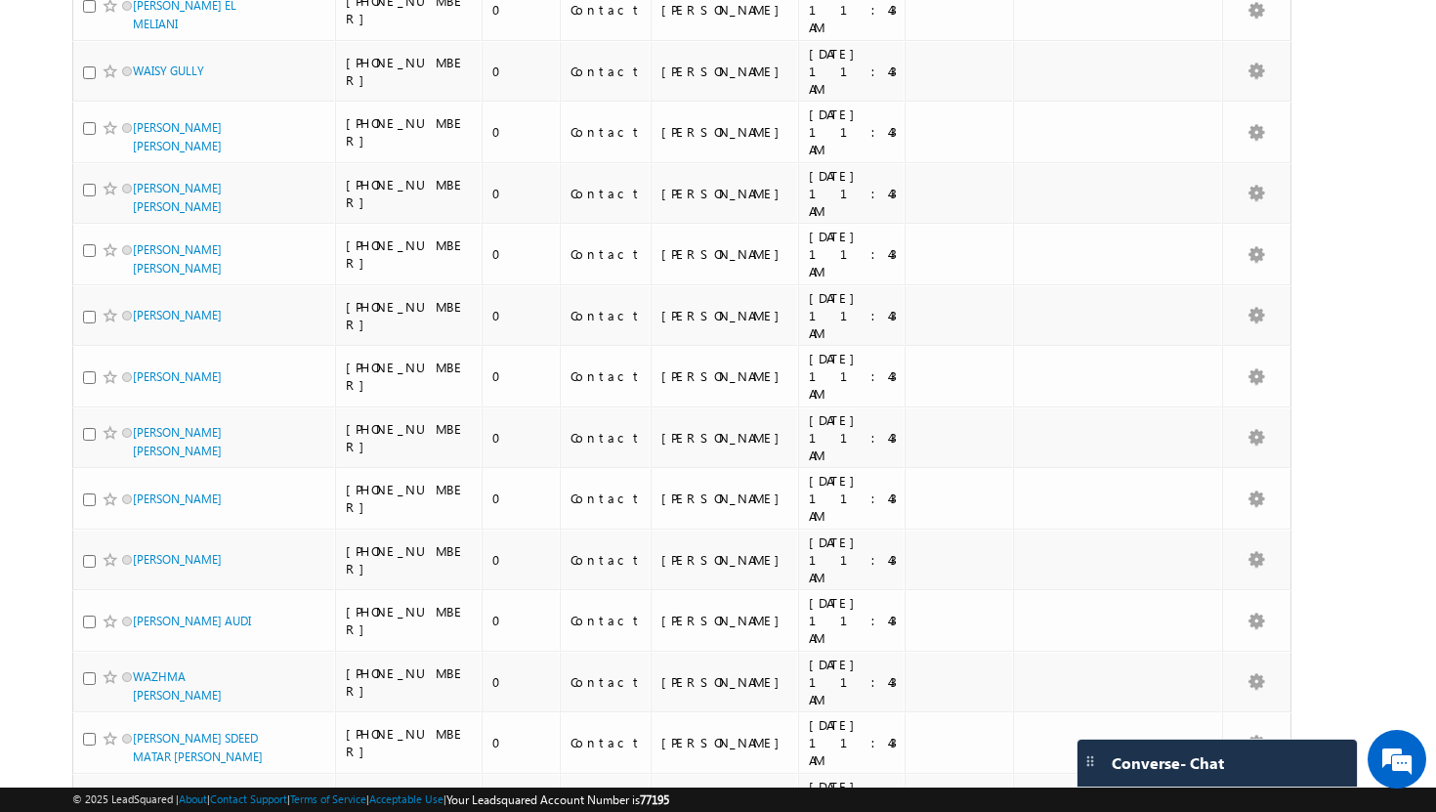
click at [136, 757] on li "50" at bounding box center [138, 757] width 47 height 20
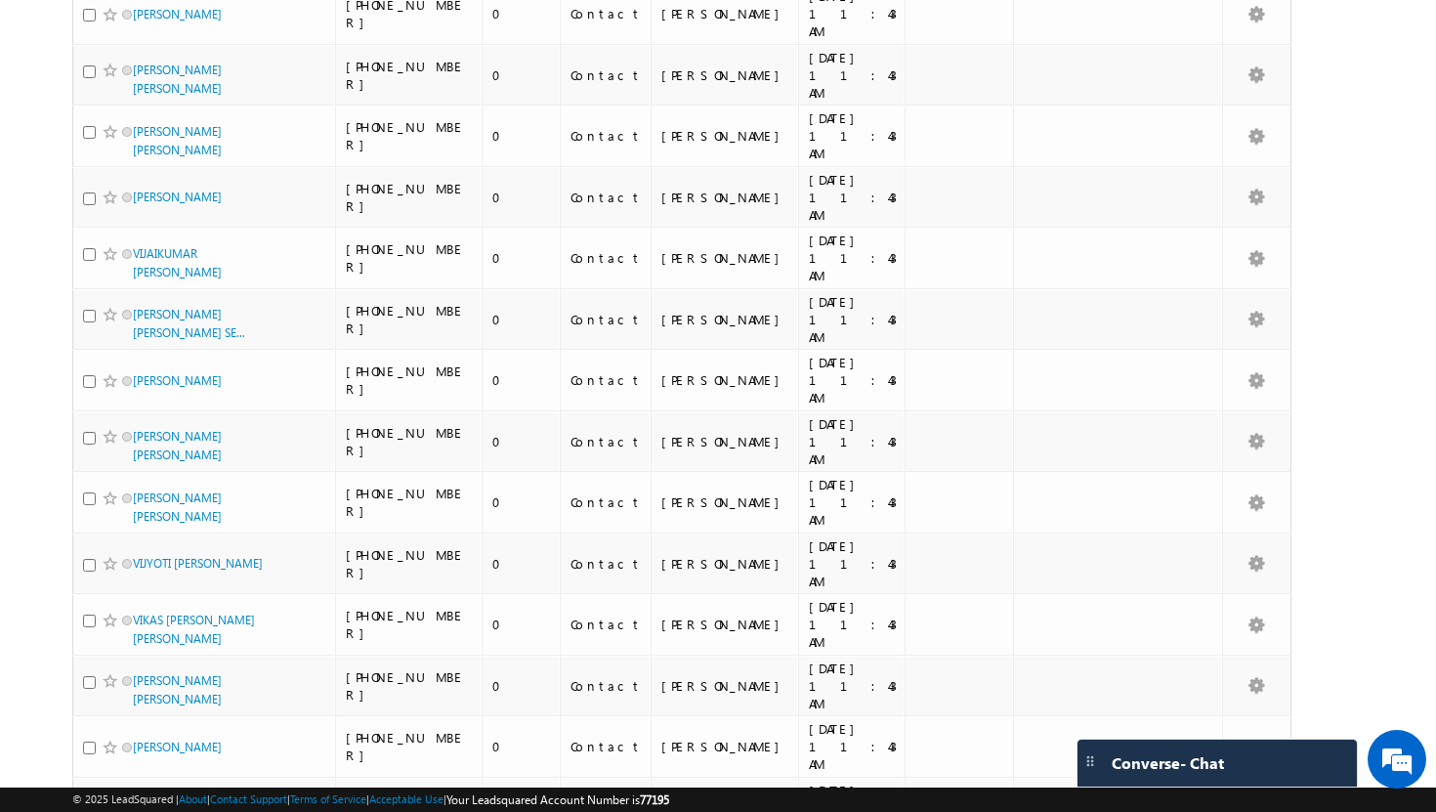
scroll to position [0, 0]
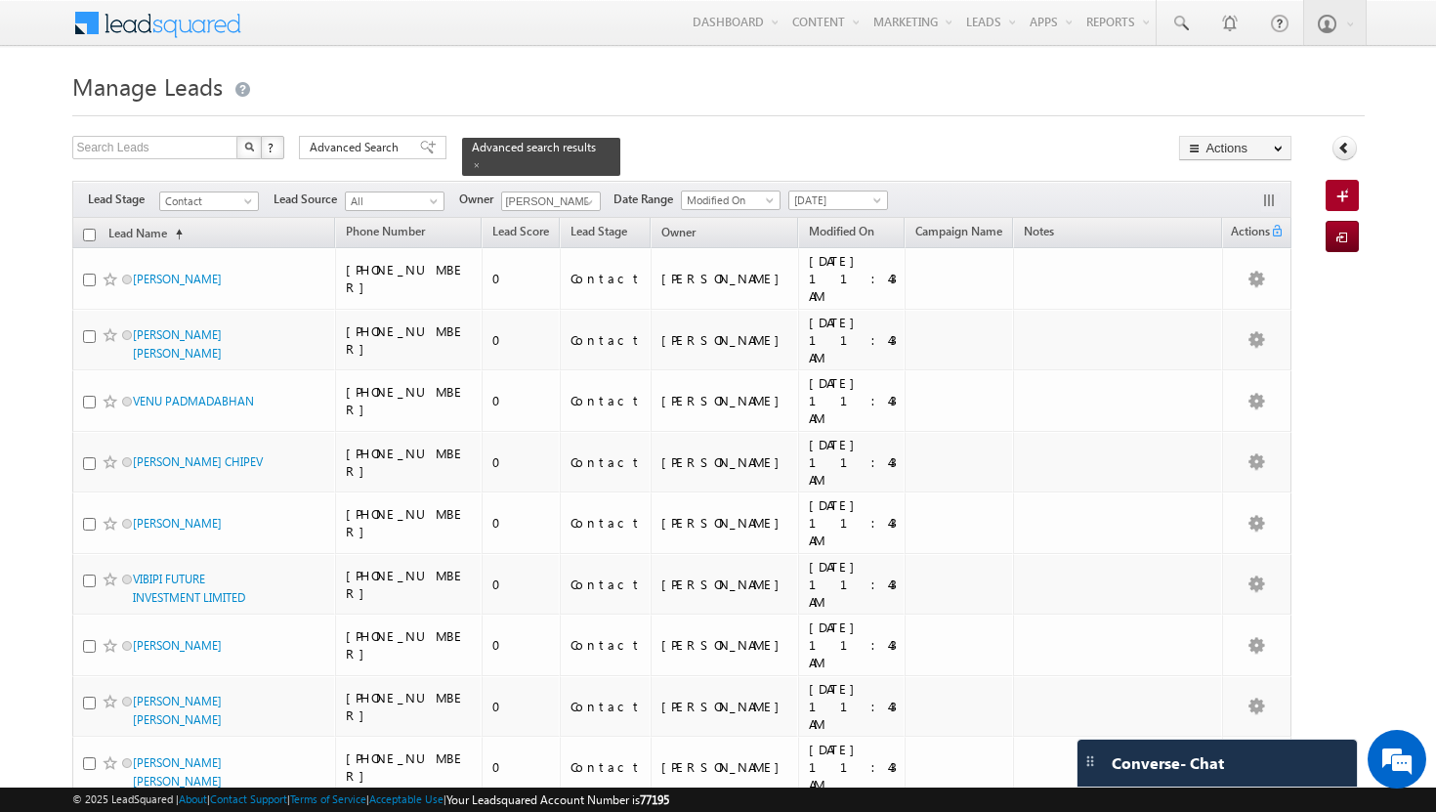
click at [89, 229] on input "checkbox" at bounding box center [89, 235] width 13 height 13
checkbox input "true"
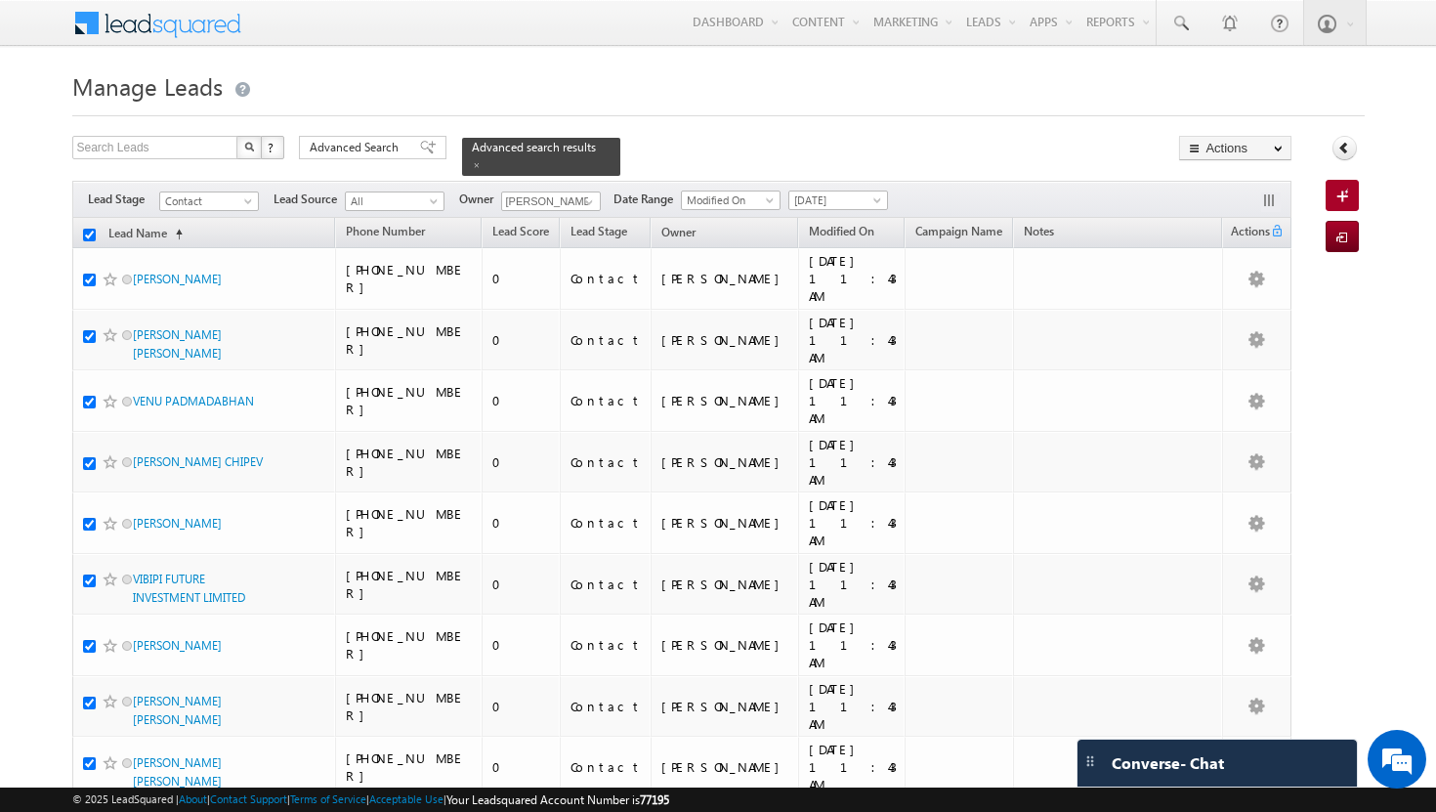
checkbox input "true"
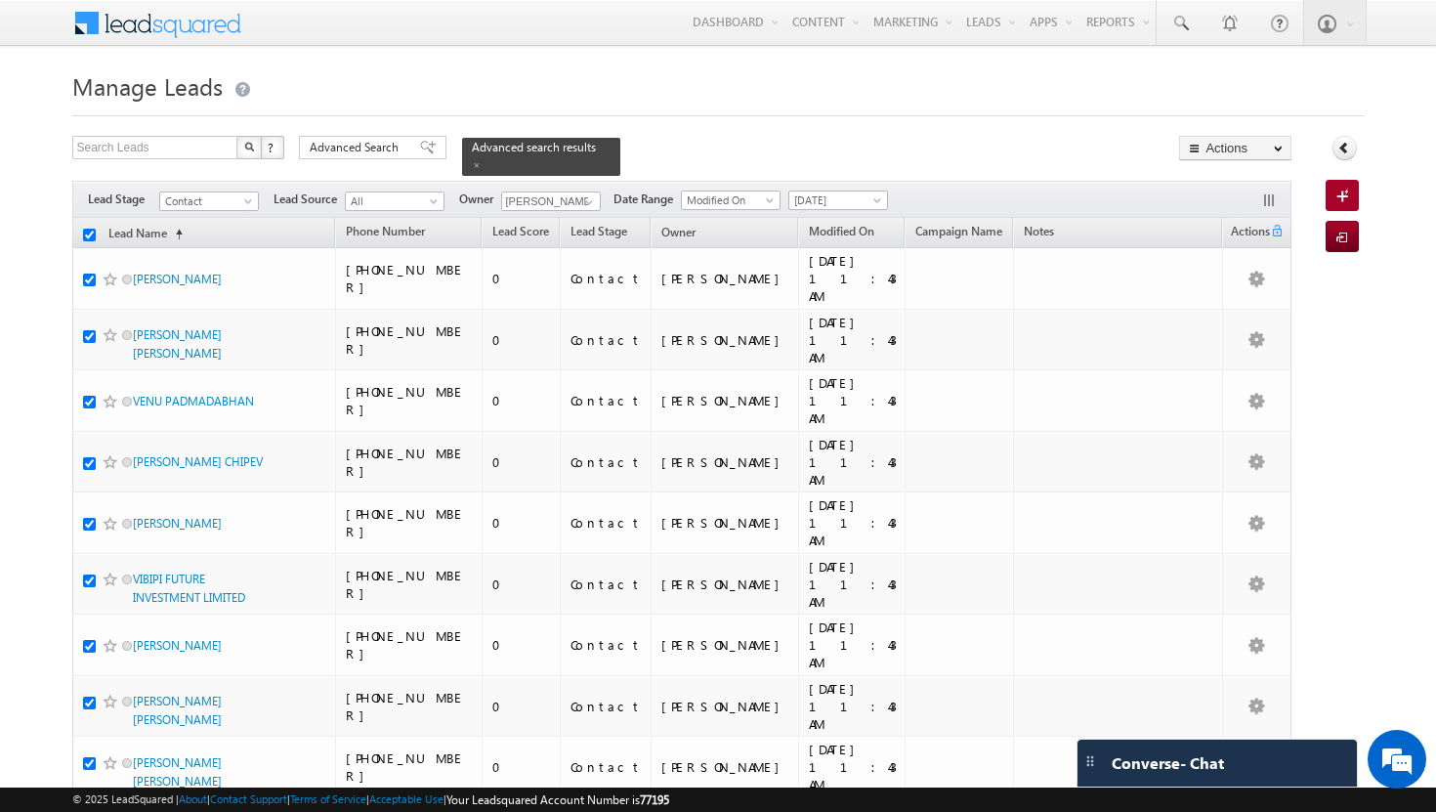
checkbox input "true"
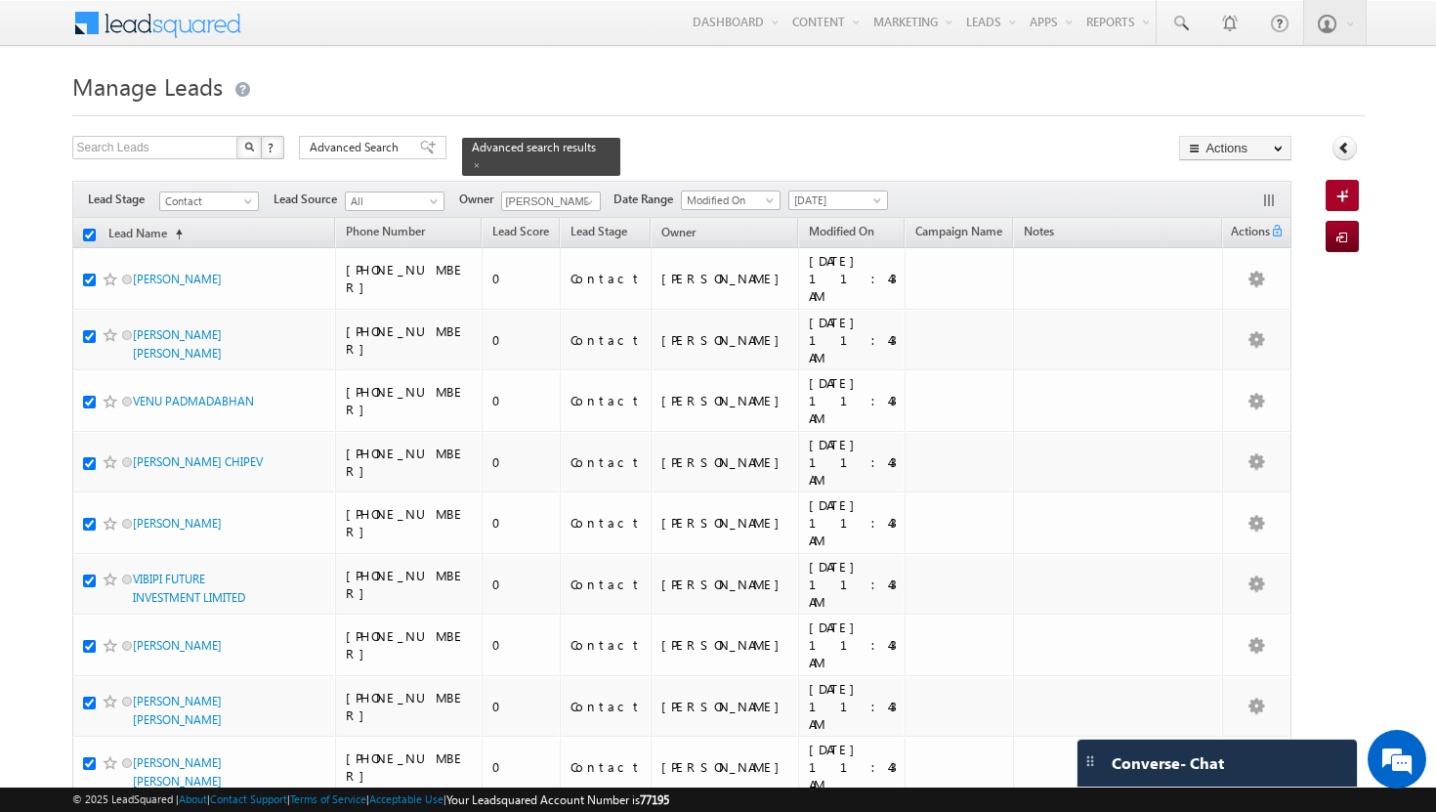
checkbox input "true"
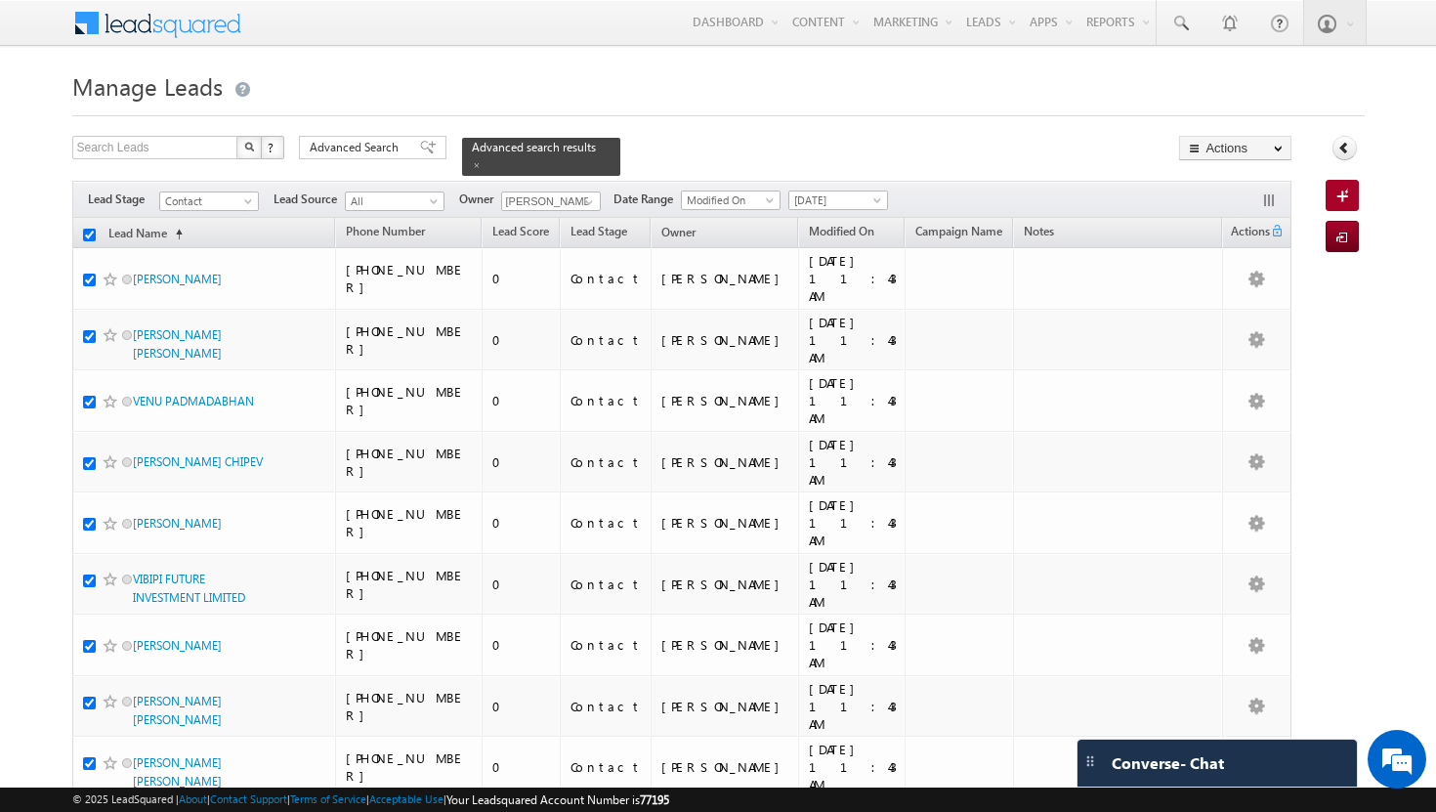
checkbox input "true"
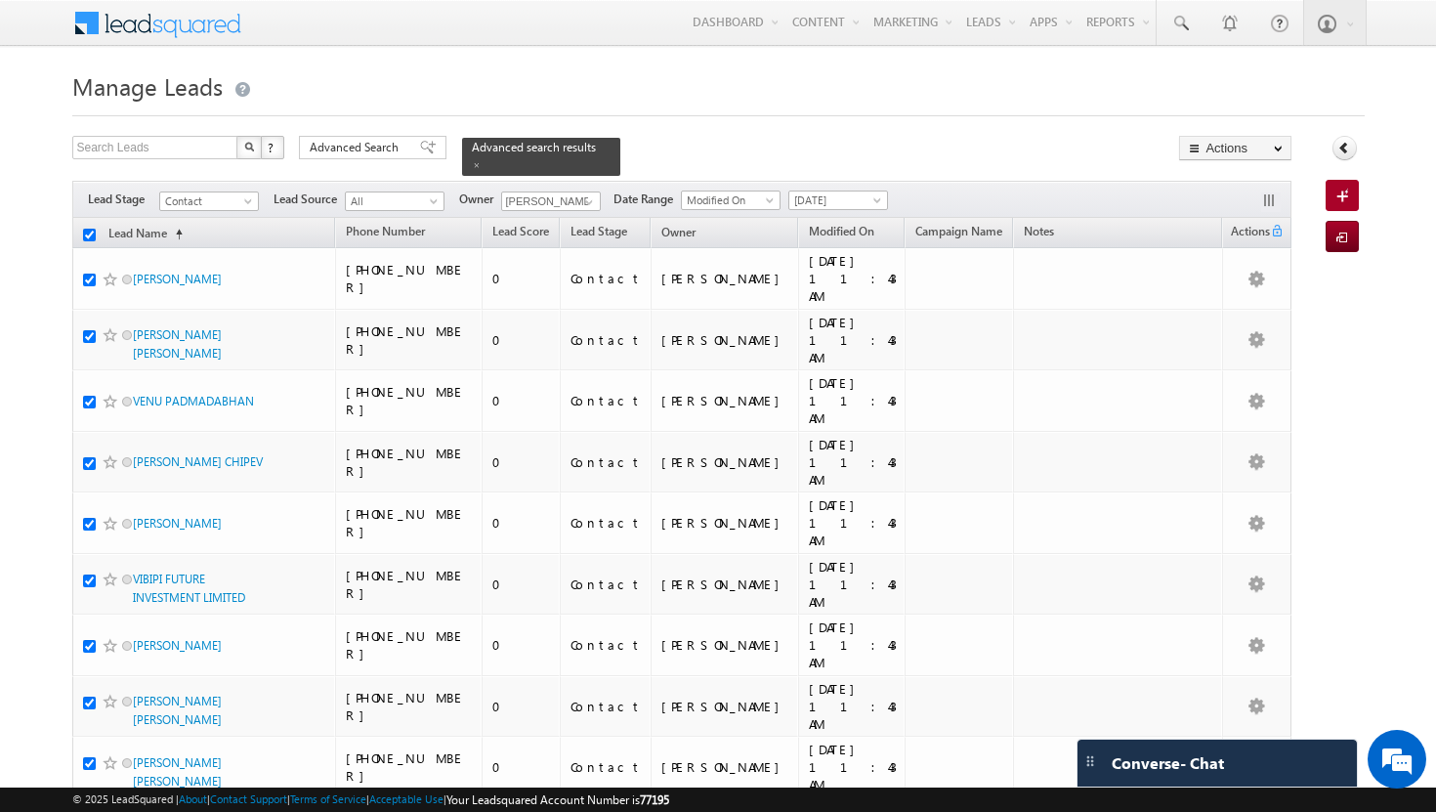
checkbox input "true"
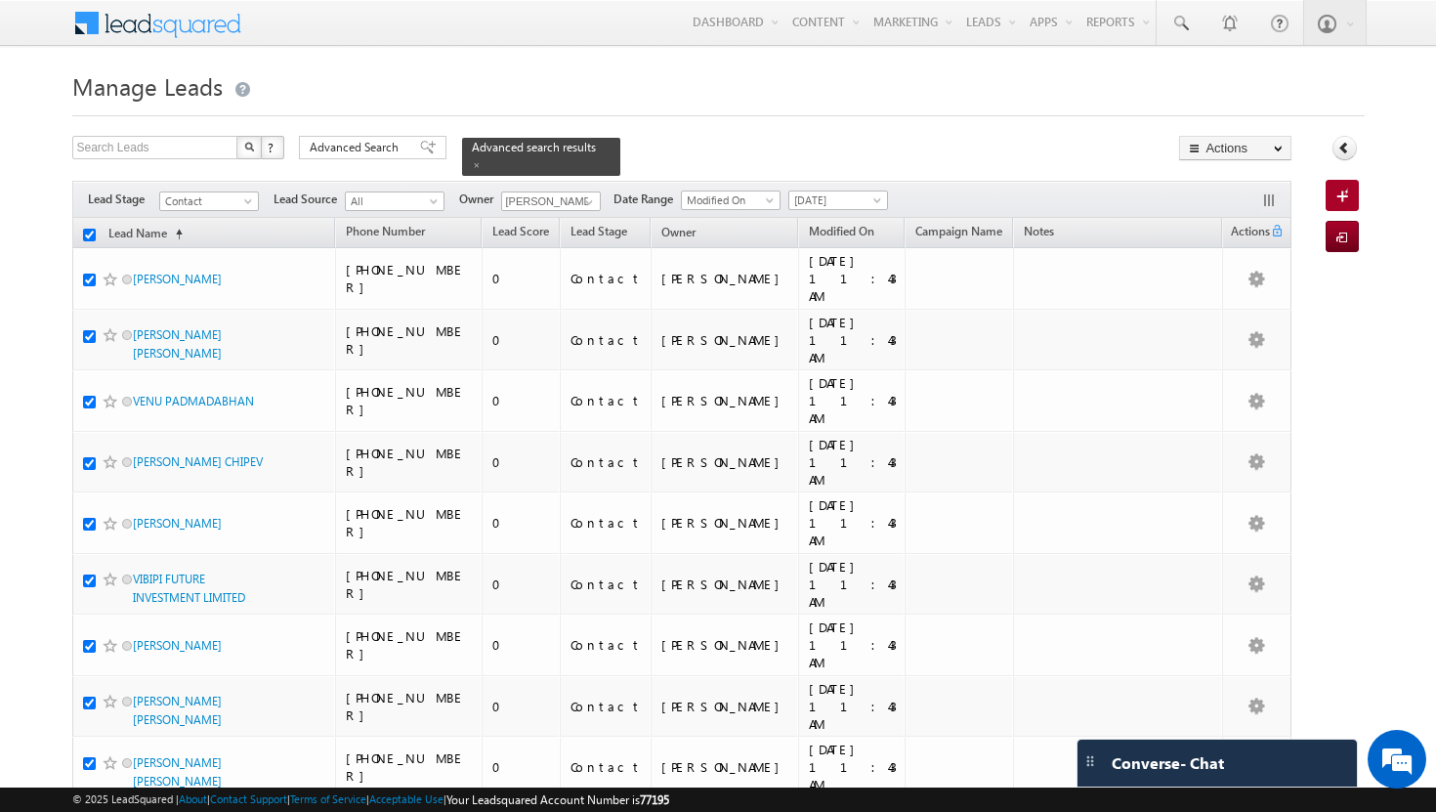
checkbox input "true"
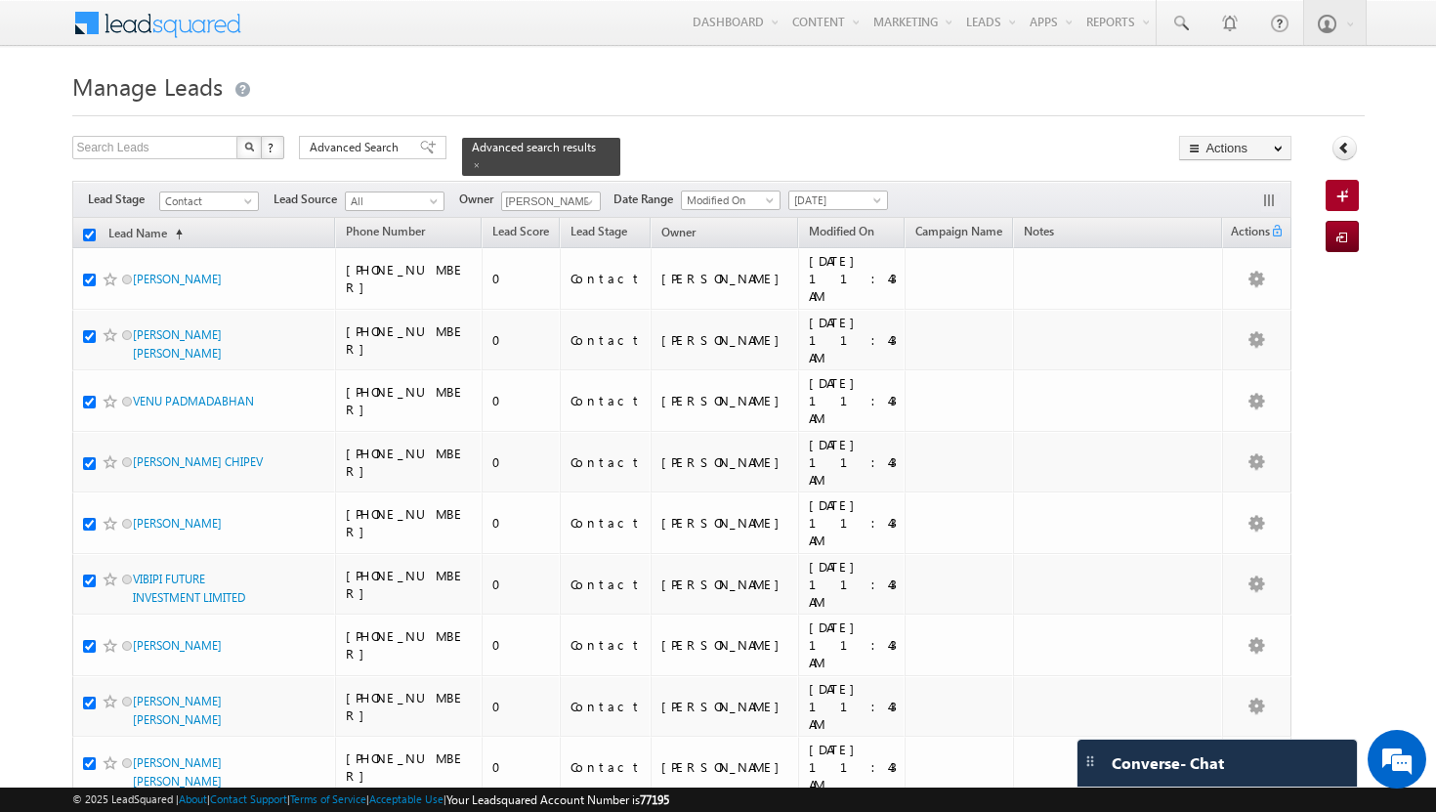
checkbox input "true"
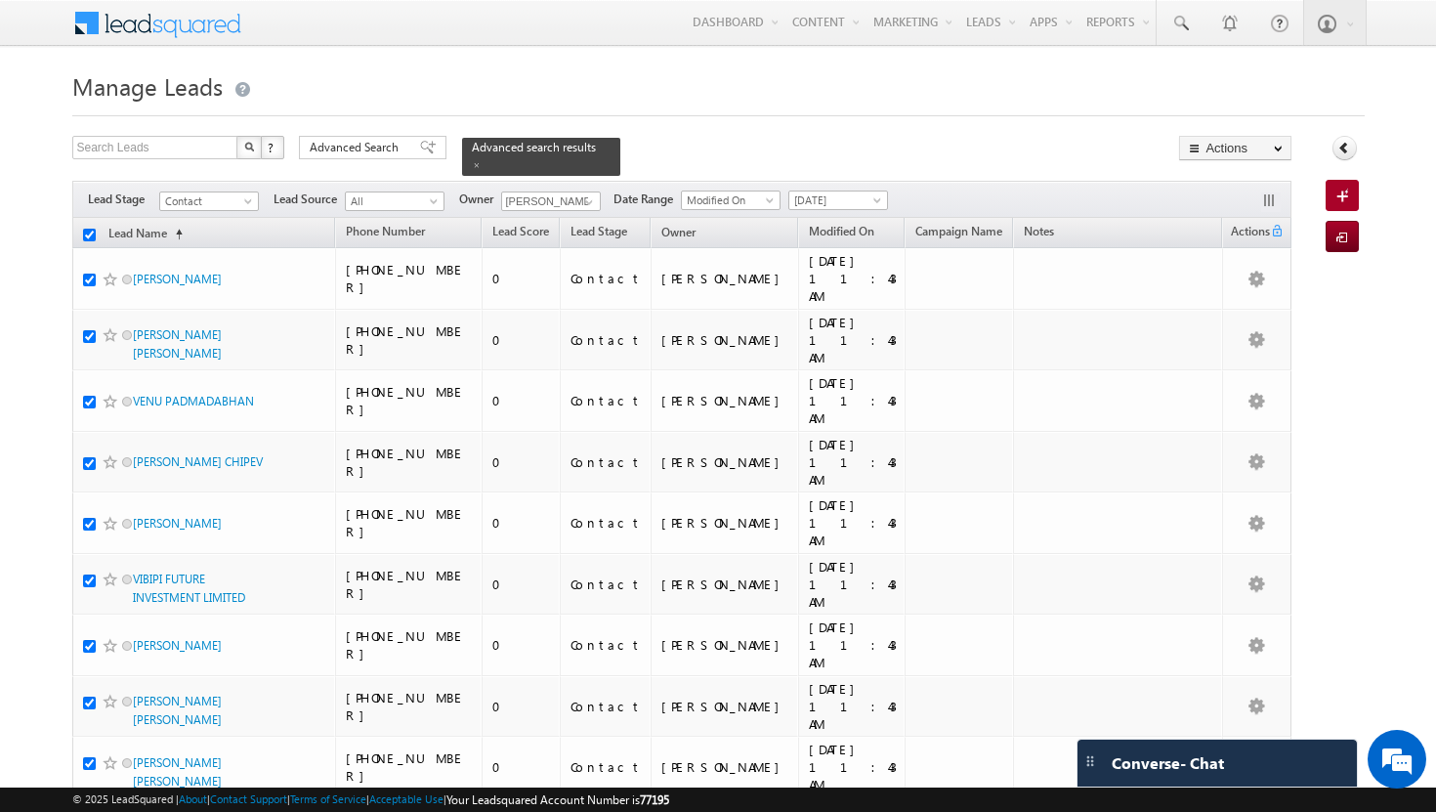
checkbox input "true"
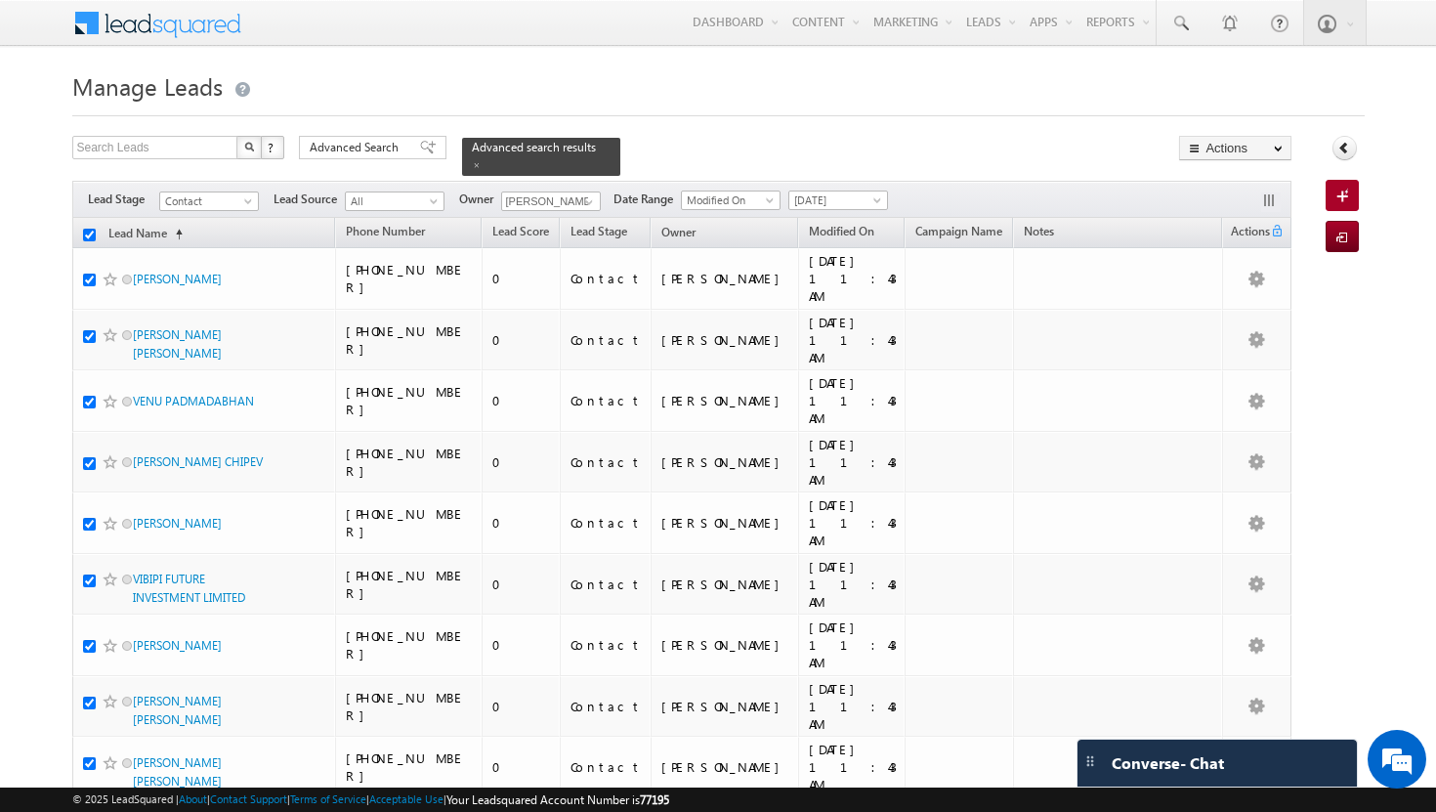
checkbox input "true"
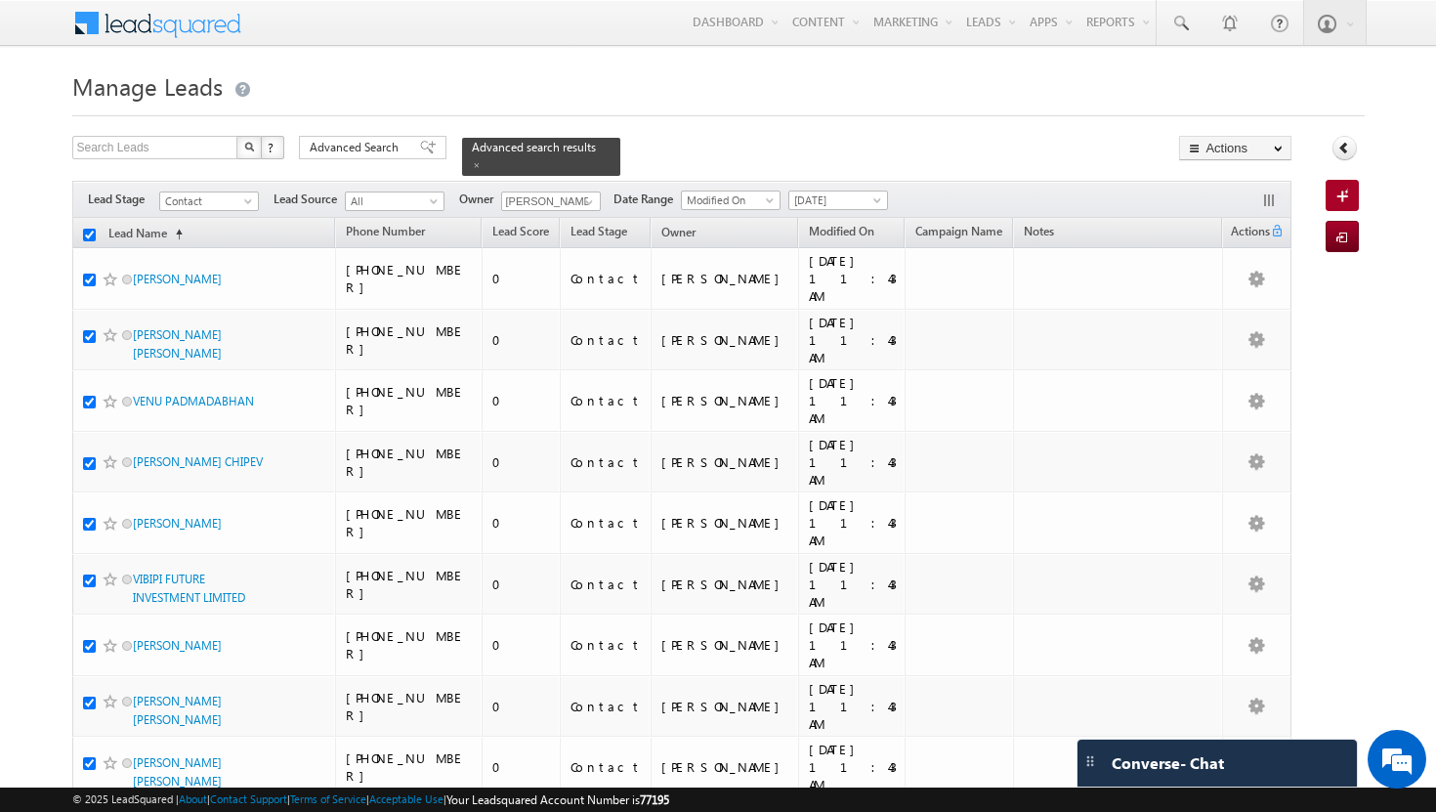
checkbox input "true"
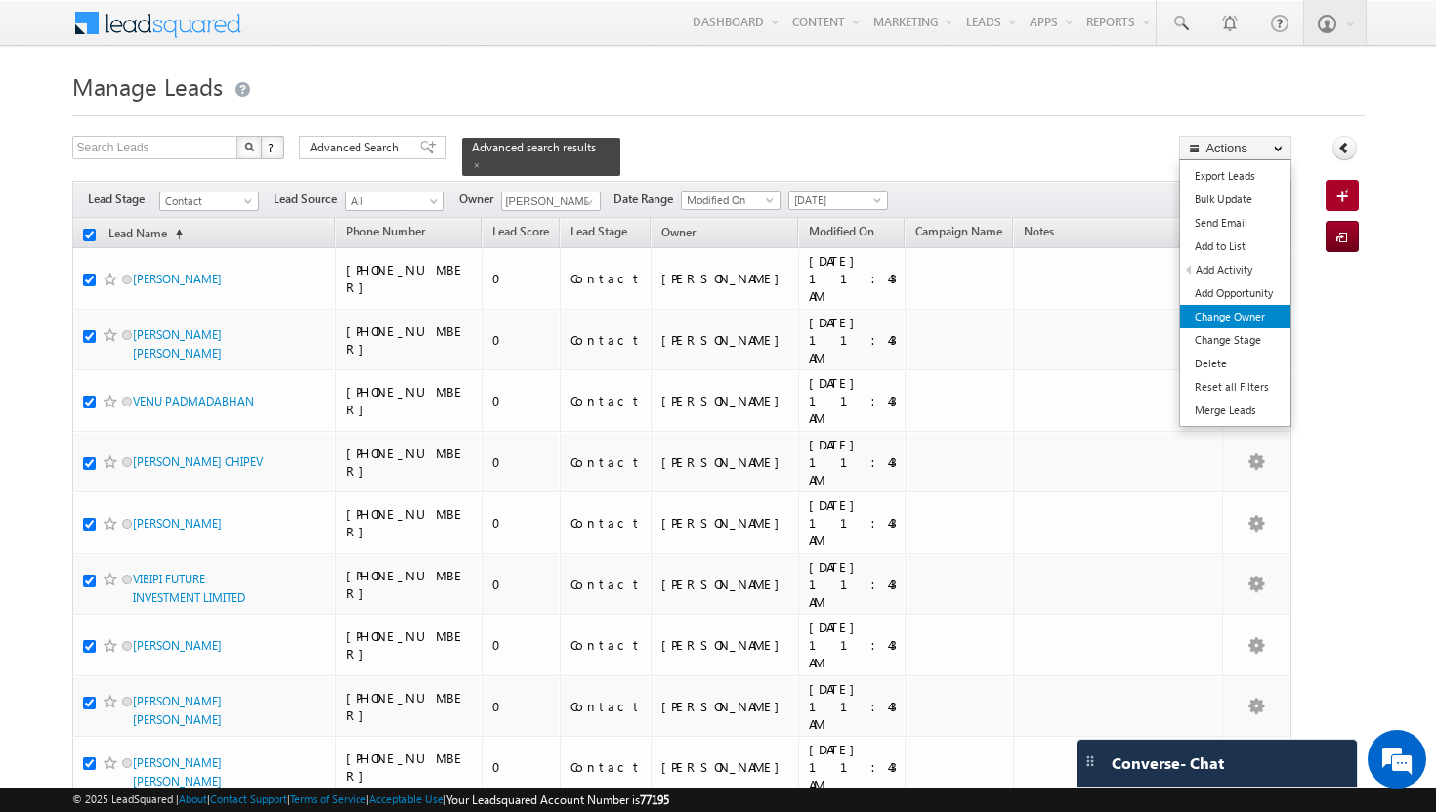
click at [1253, 321] on link "Change Owner" at bounding box center [1235, 316] width 110 height 23
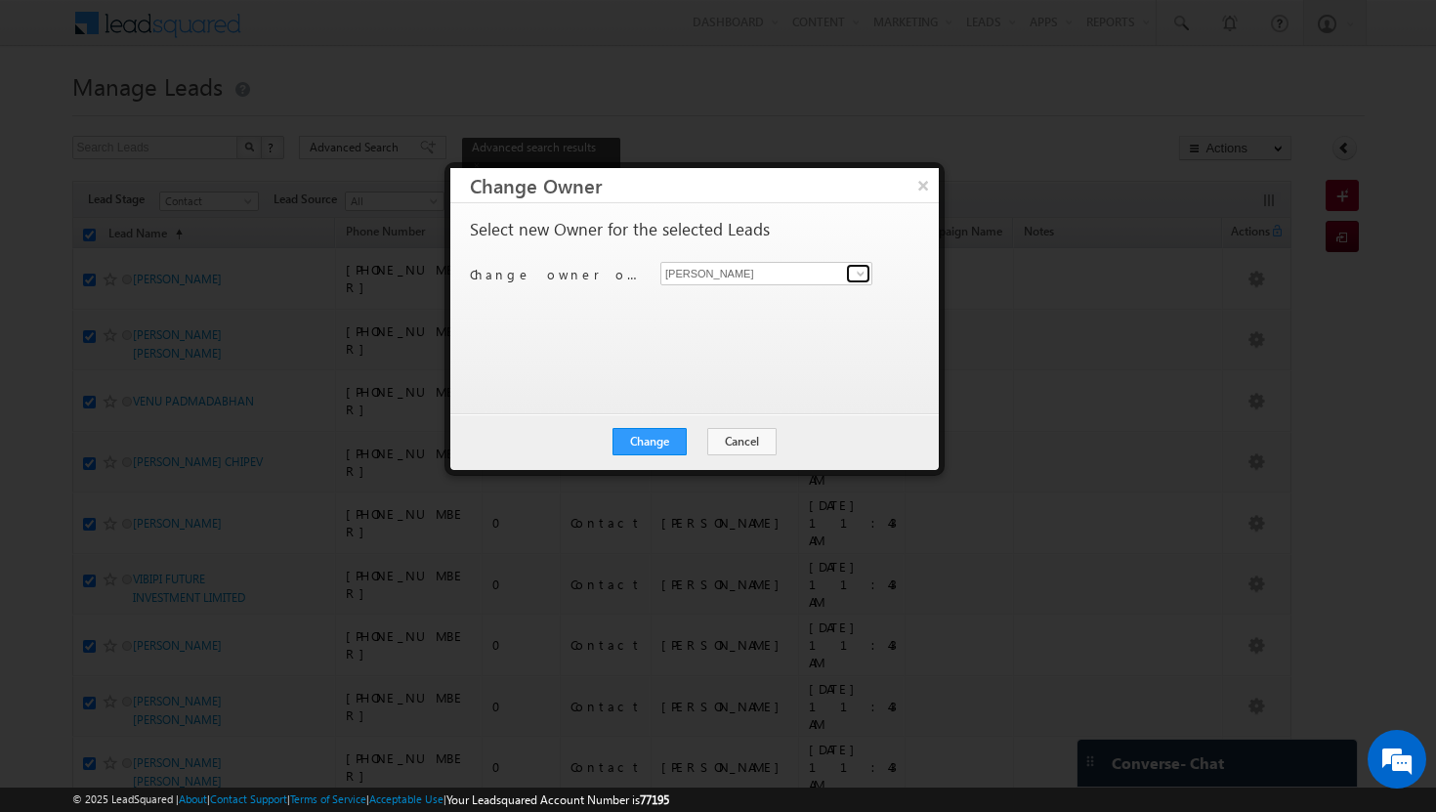
click at [861, 272] on span at bounding box center [861, 274] width 16 height 16
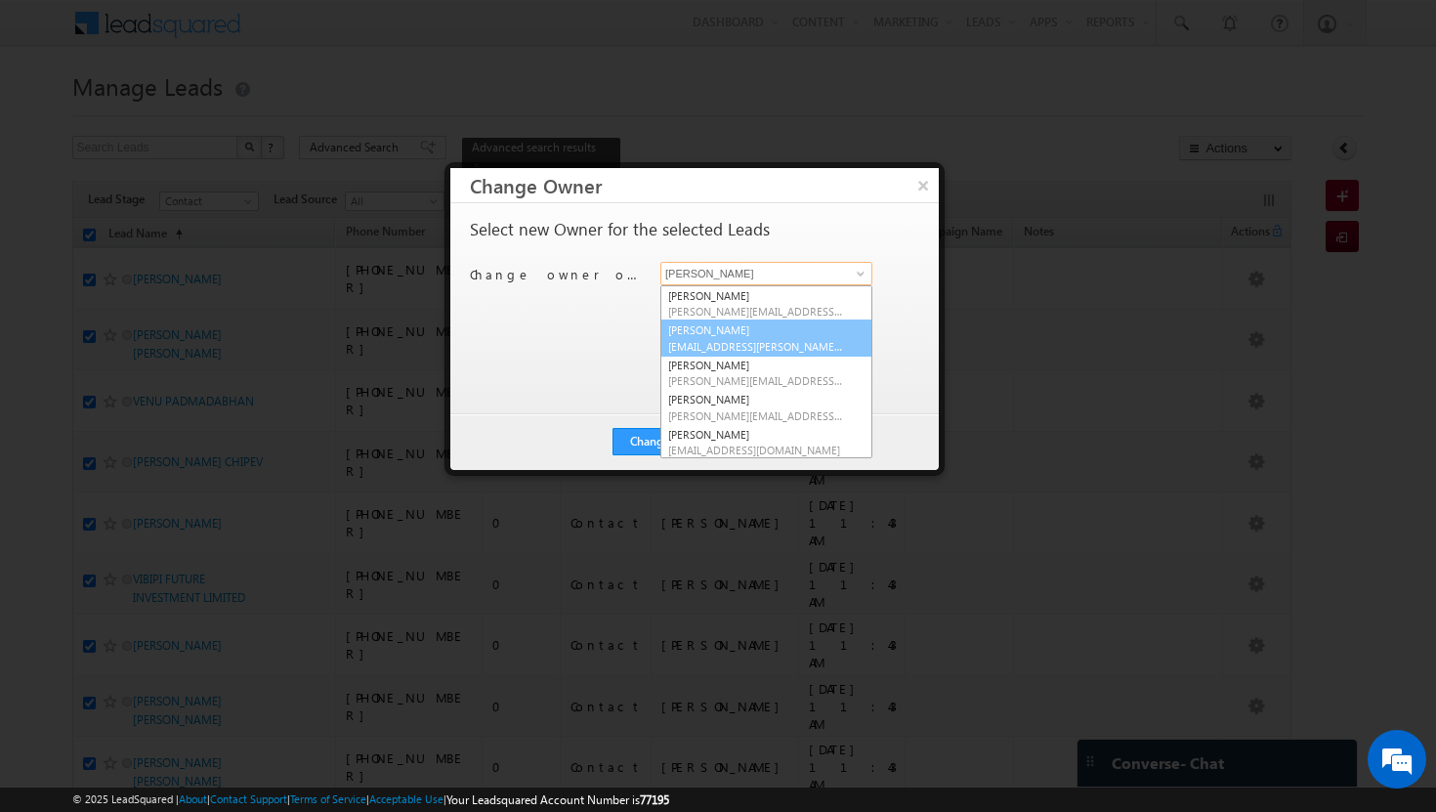
click at [834, 336] on link "Afeef Mohammad afeef.mohammad@indglobal.ae" at bounding box center [767, 338] width 212 height 37
type input "Afeef Mohammad"
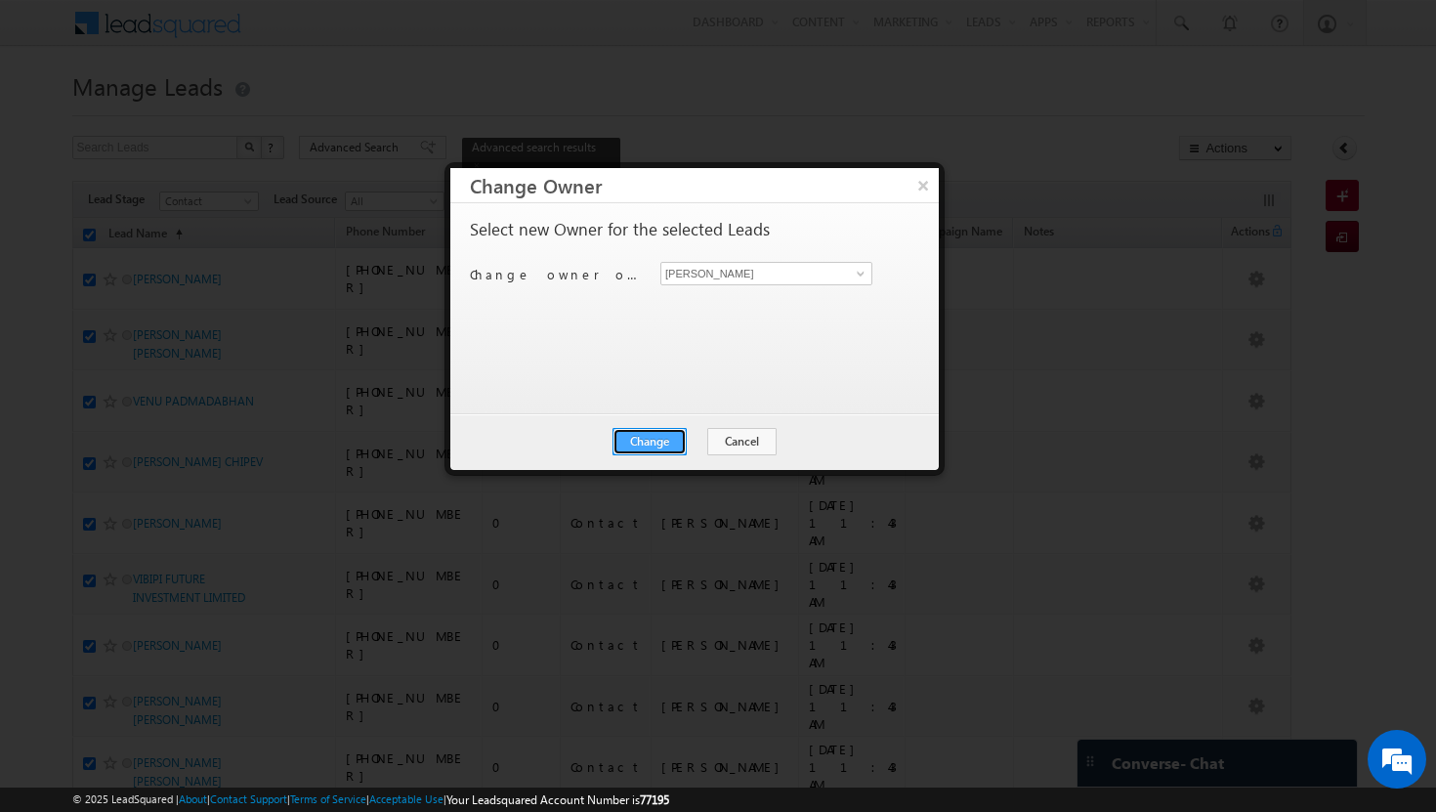
click at [672, 441] on button "Change" at bounding box center [650, 441] width 74 height 27
click at [700, 442] on button "Close" at bounding box center [697, 441] width 63 height 27
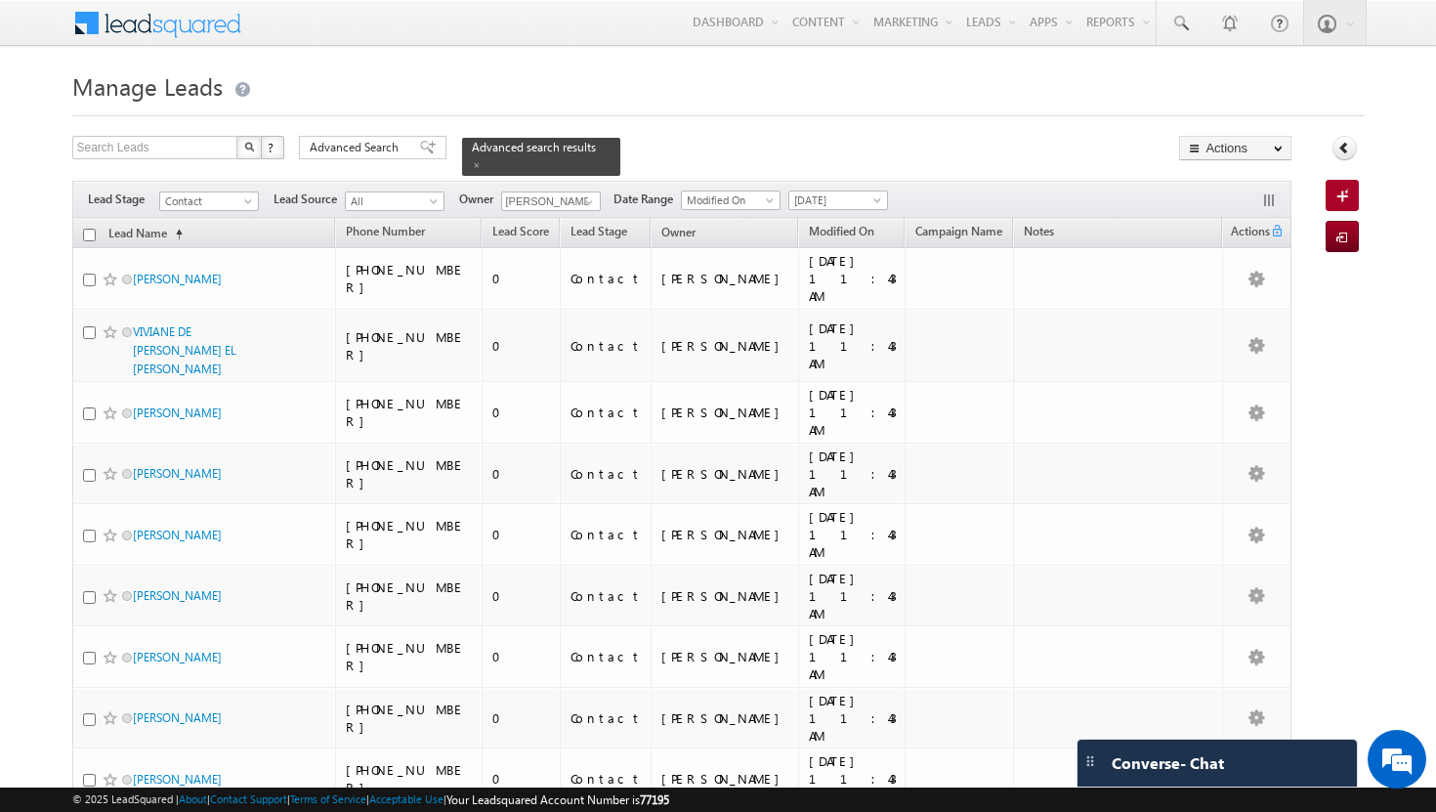
click at [95, 225] on th "Lead Name (sorted ascending)" at bounding box center [204, 233] width 264 height 30
click at [89, 229] on input "checkbox" at bounding box center [89, 235] width 13 height 13
checkbox input "true"
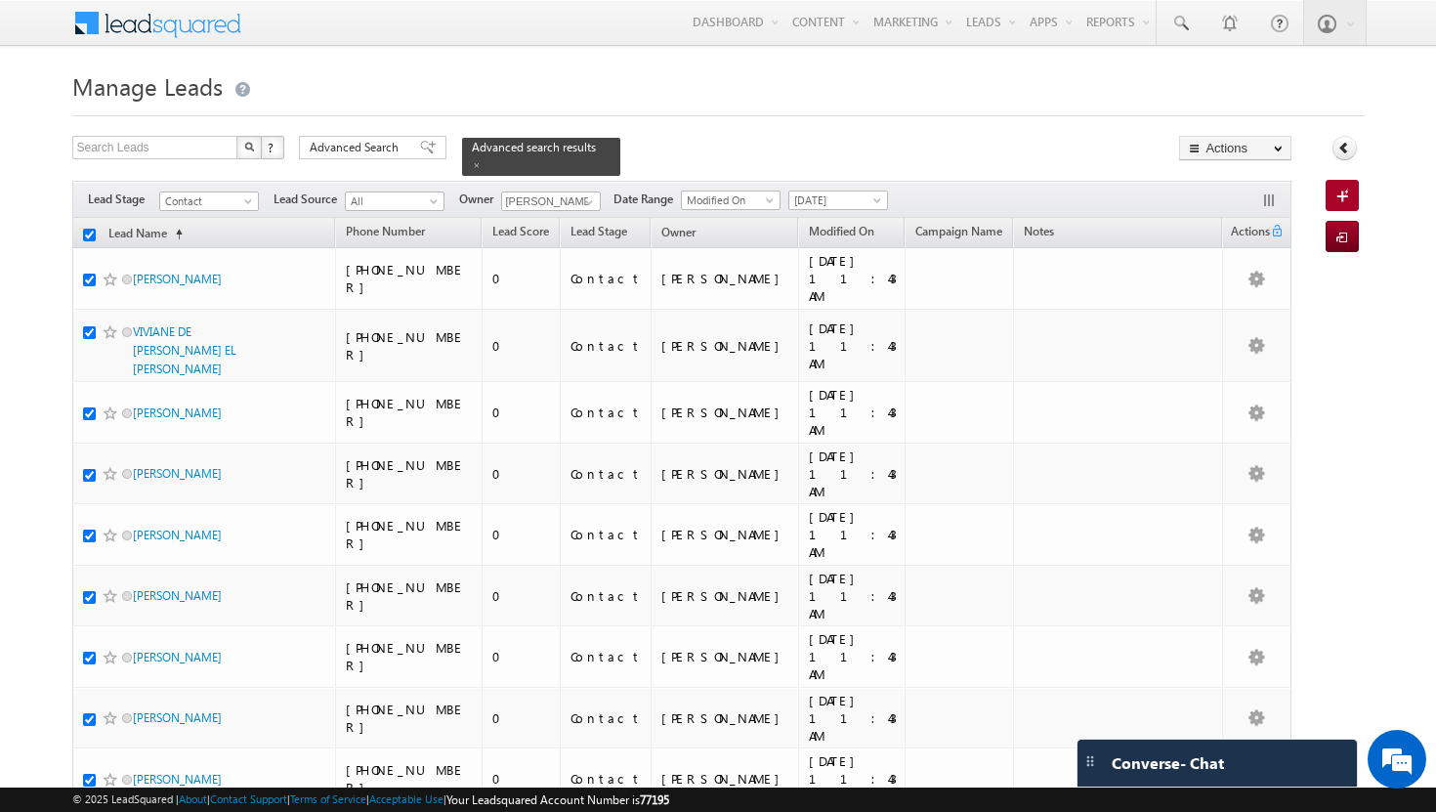
checkbox input "true"
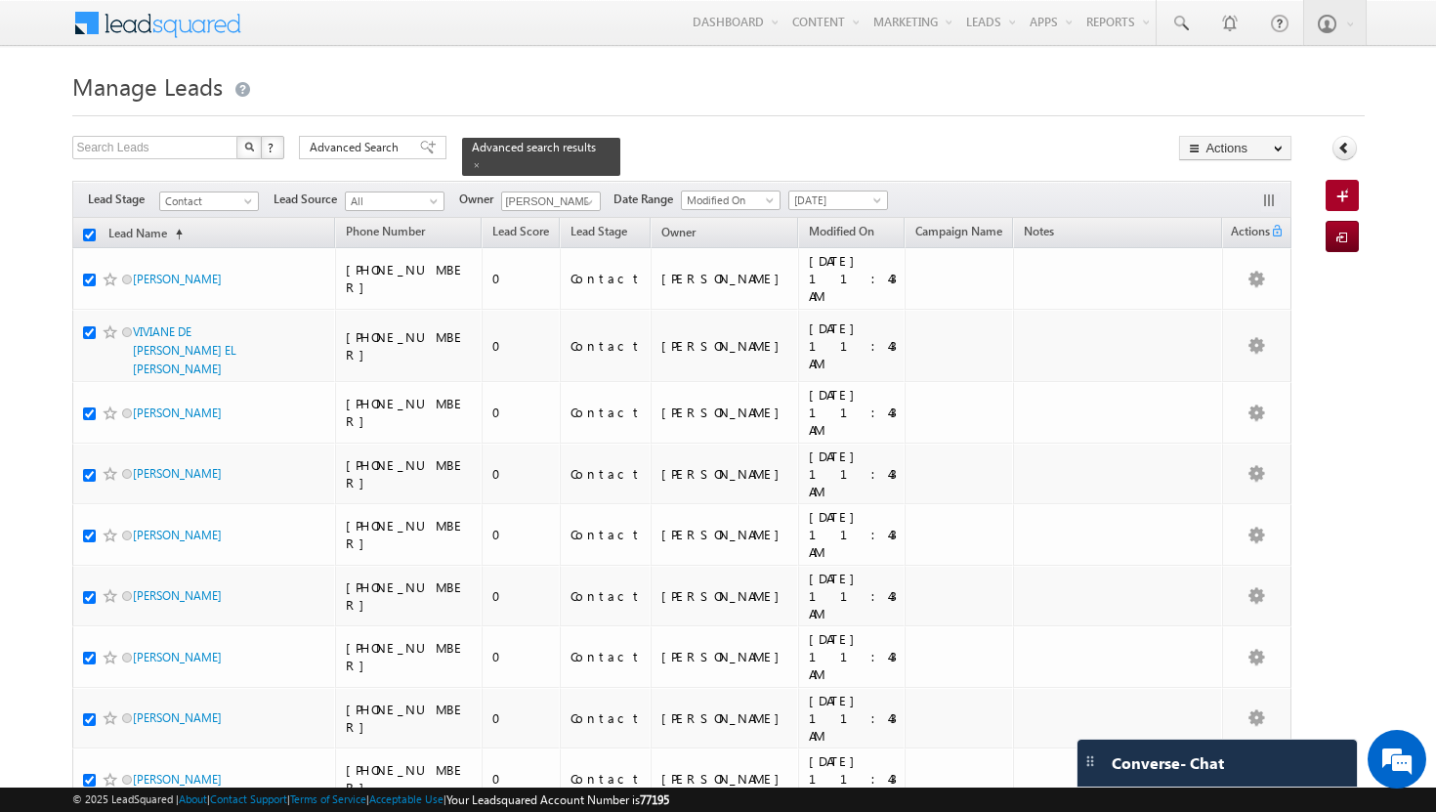
checkbox input "true"
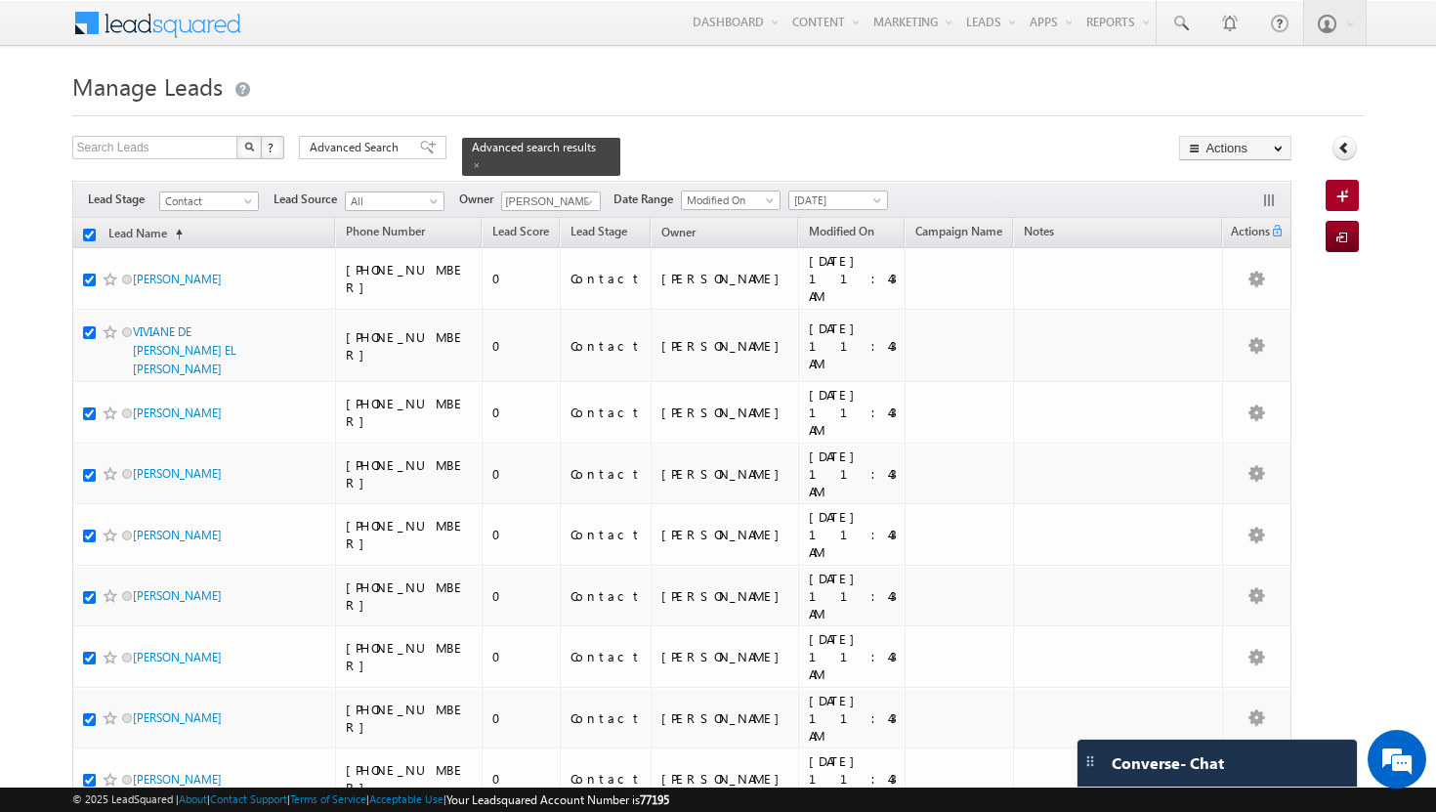
checkbox input "true"
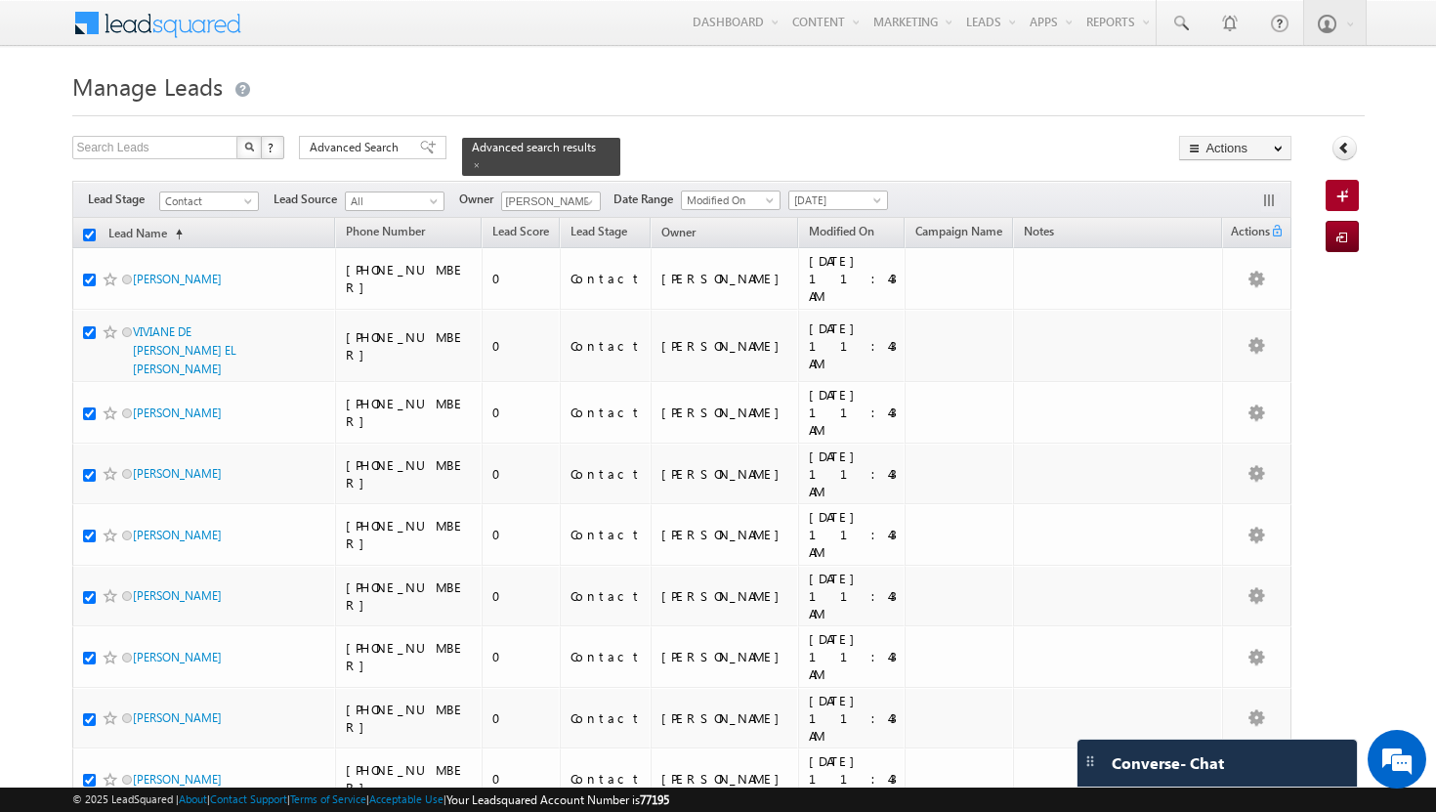
checkbox input "true"
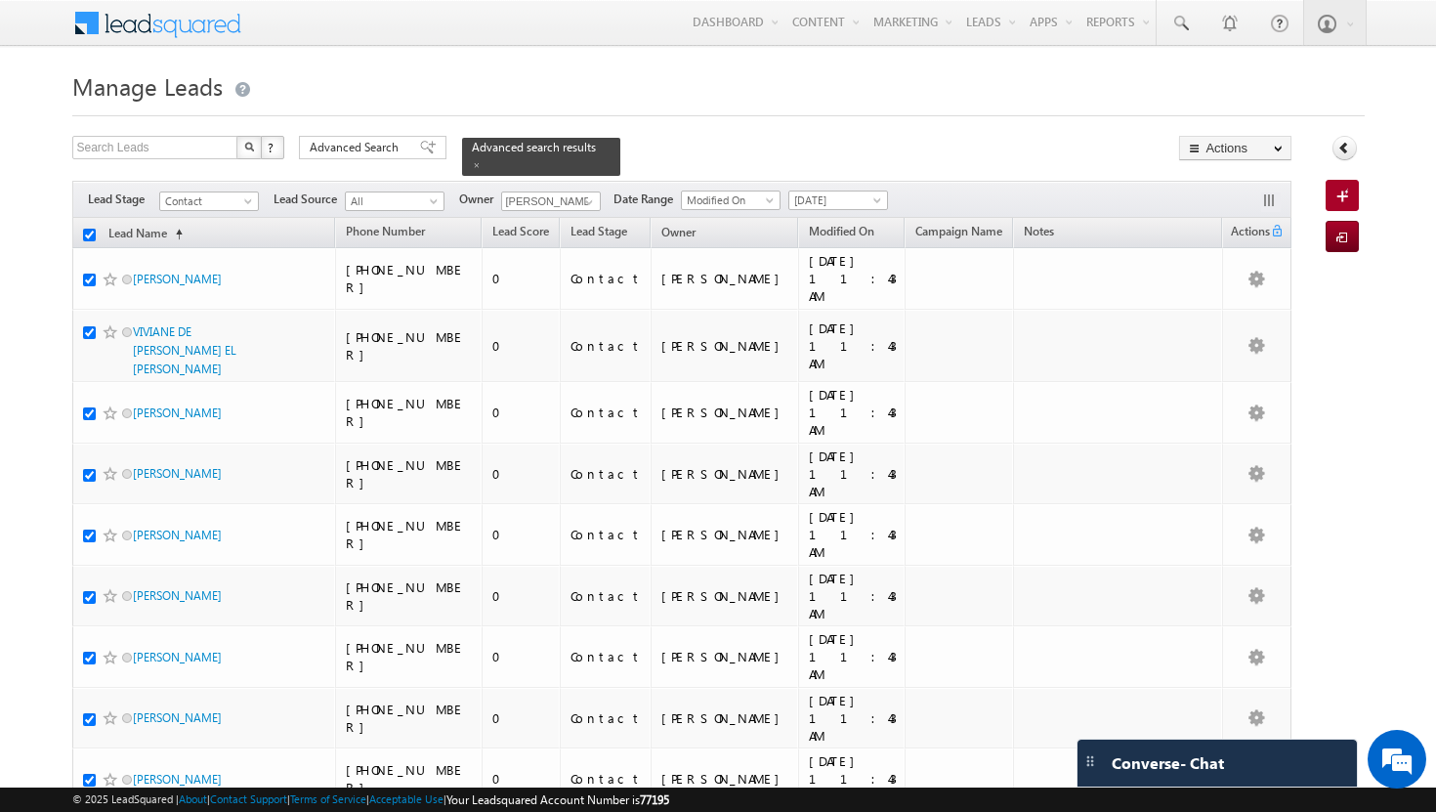
checkbox input "true"
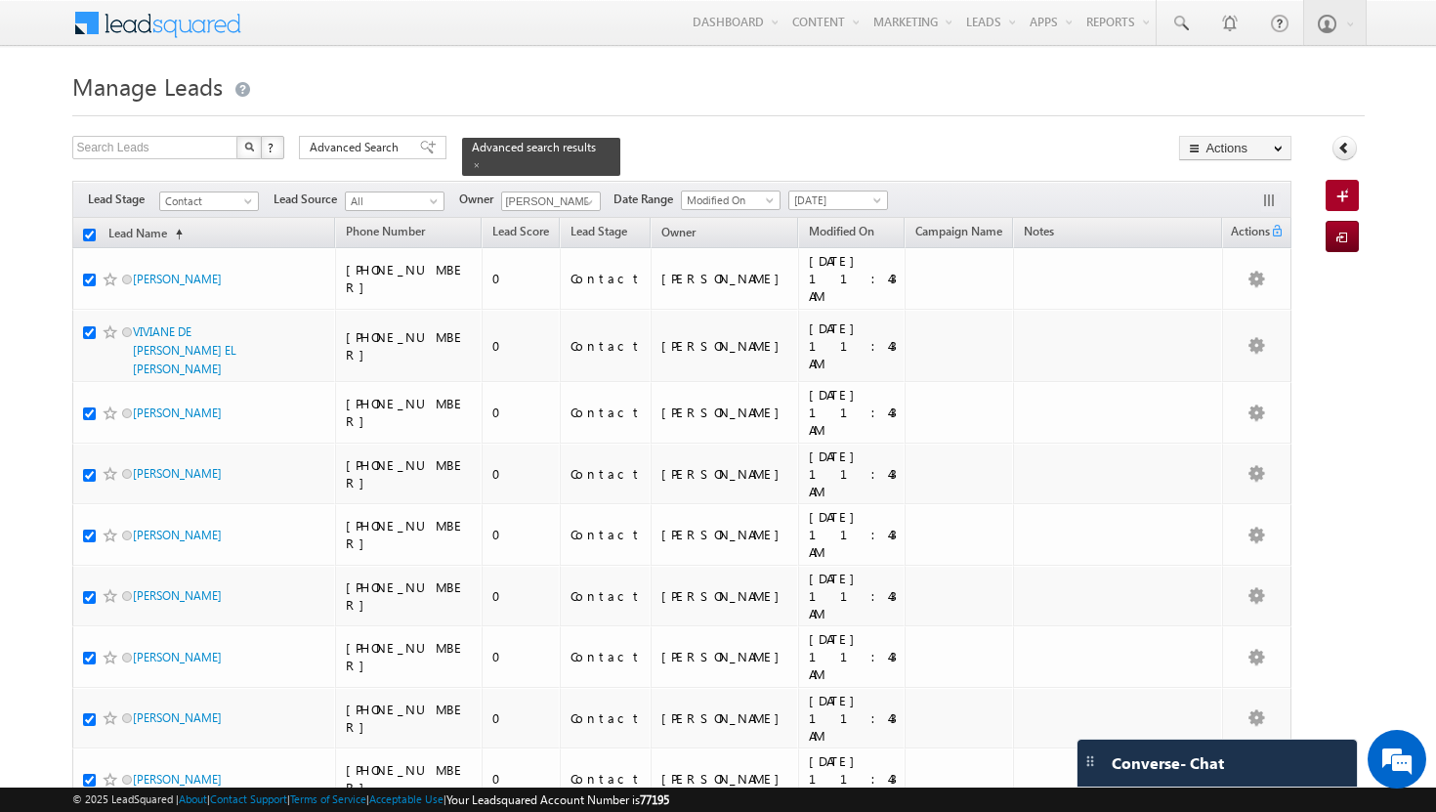
checkbox input "true"
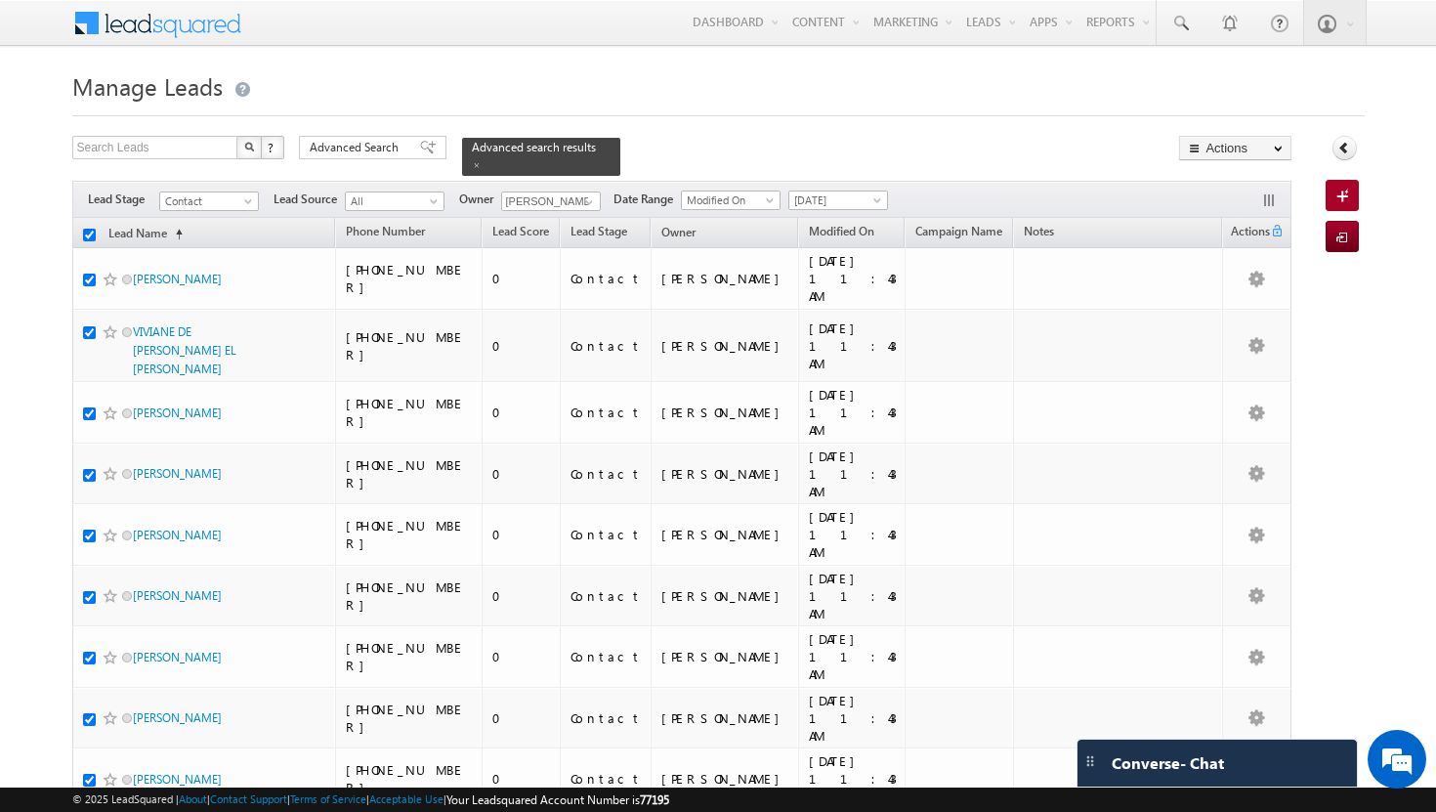
checkbox input "true"
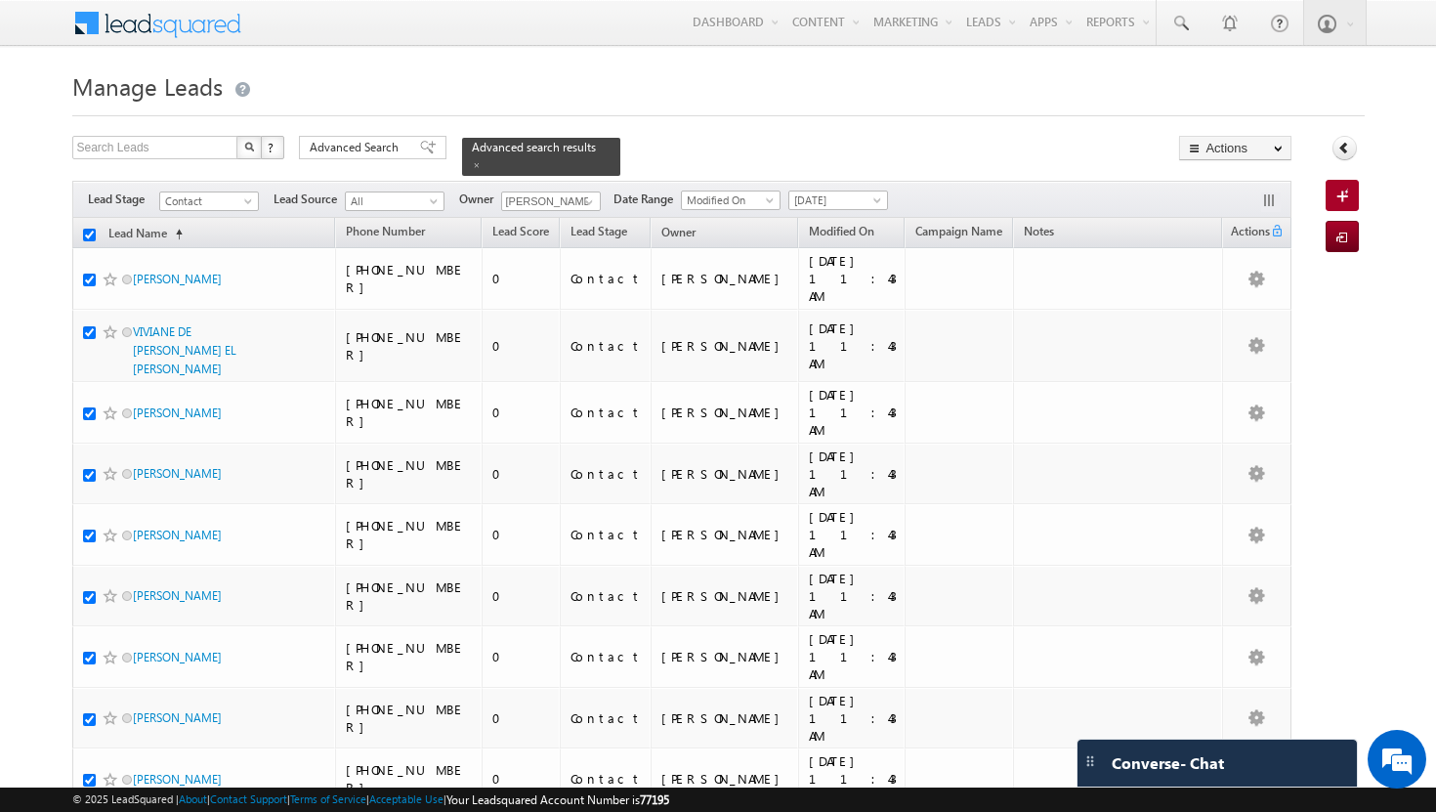
checkbox input "true"
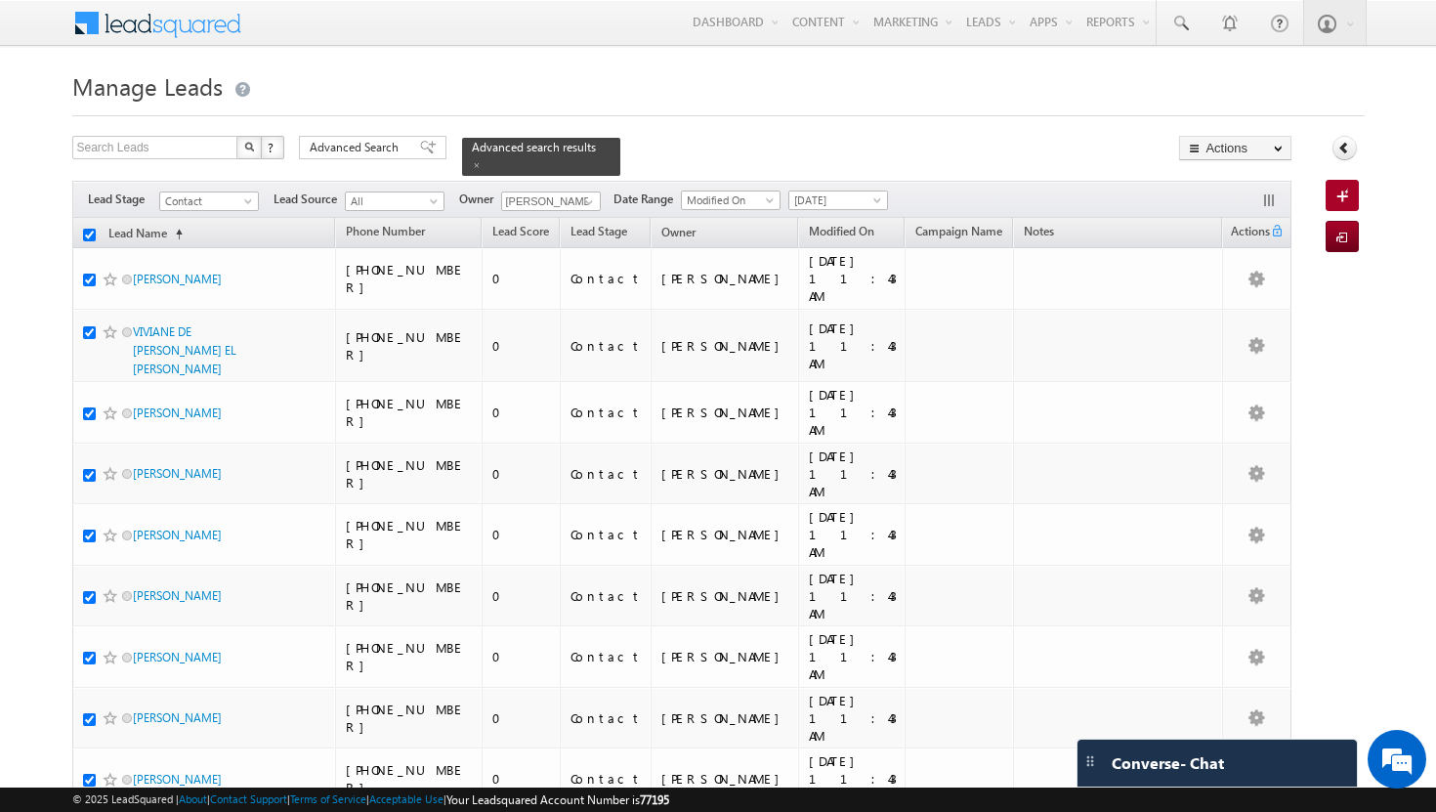
checkbox input "true"
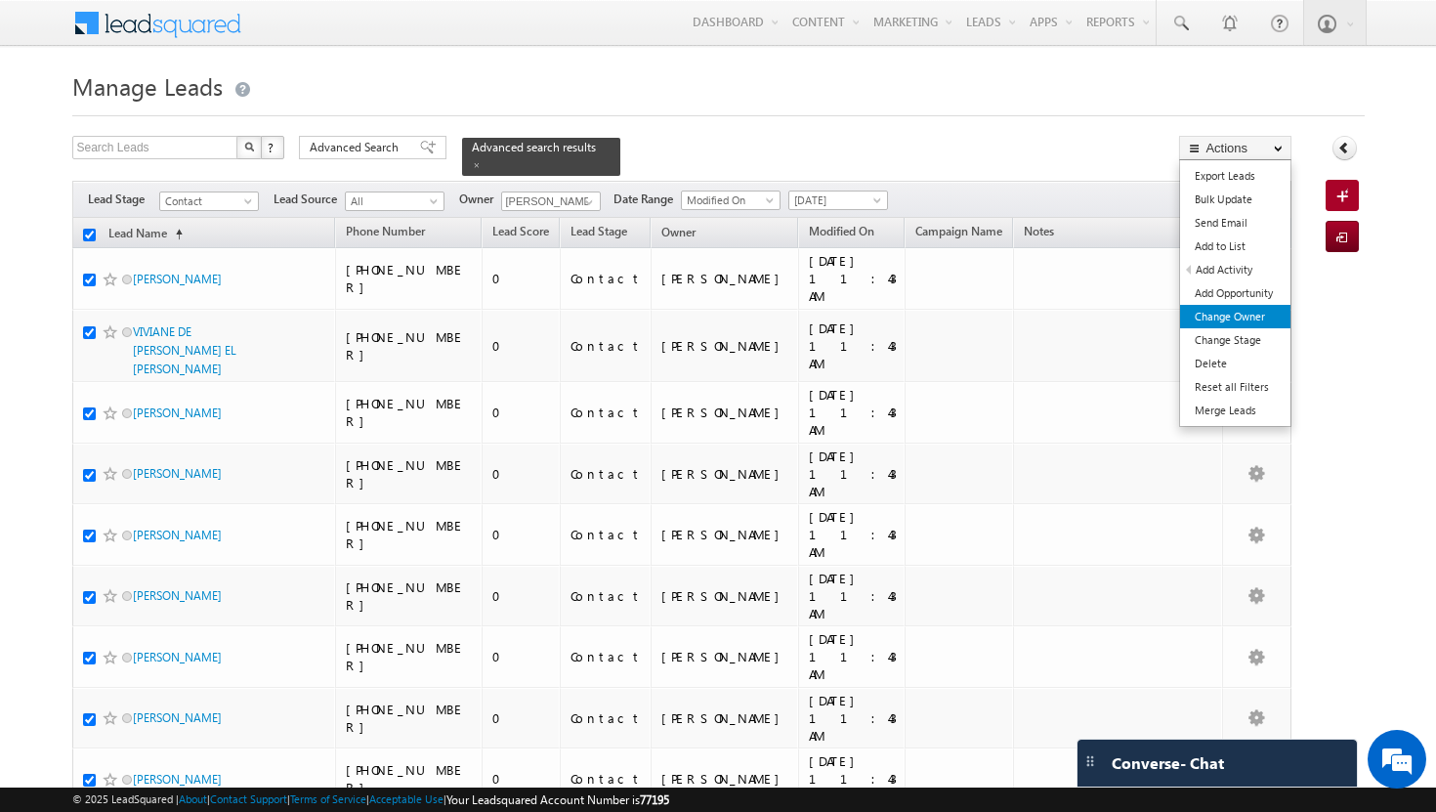
click at [1247, 320] on link "Change Owner" at bounding box center [1235, 316] width 110 height 23
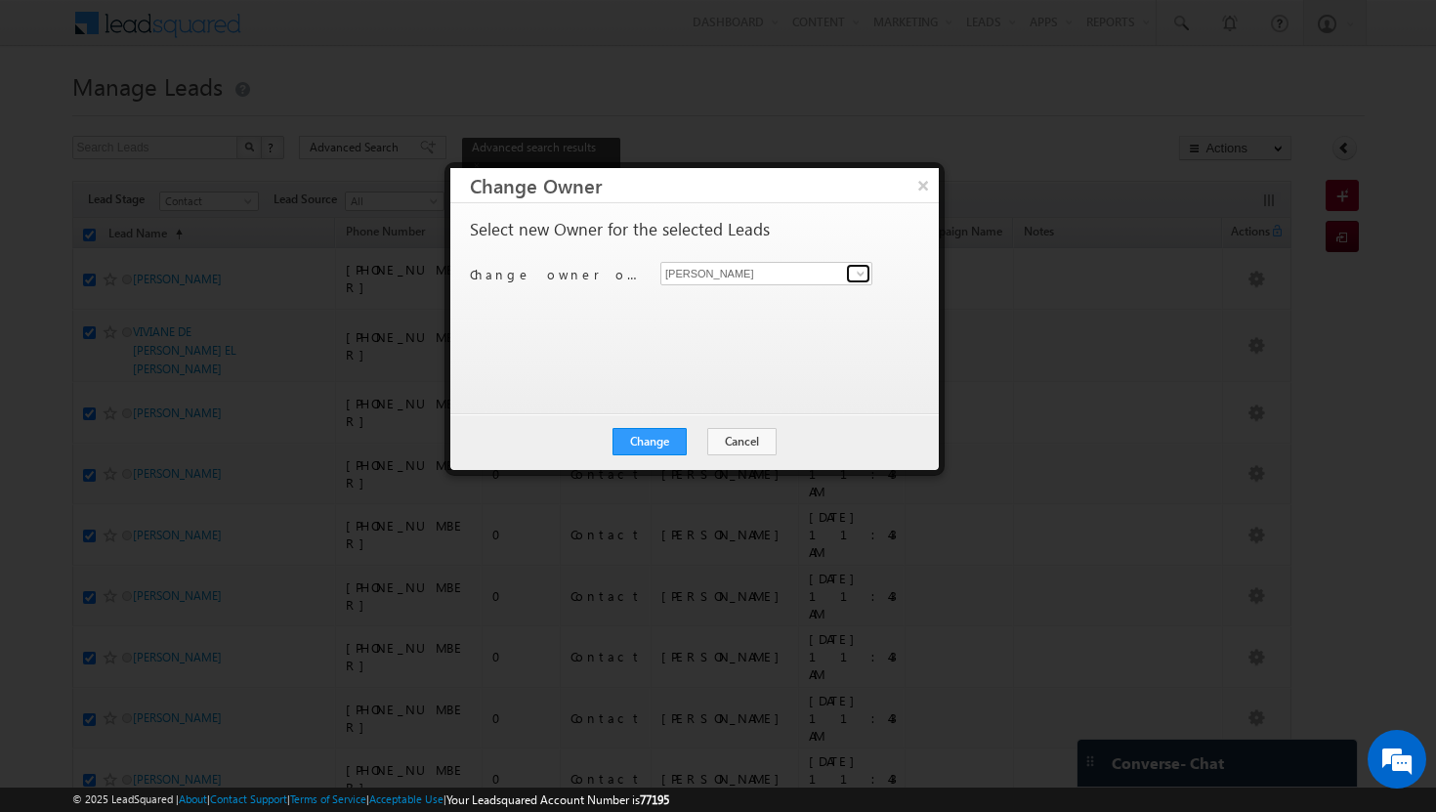
click at [865, 274] on span at bounding box center [861, 274] width 16 height 16
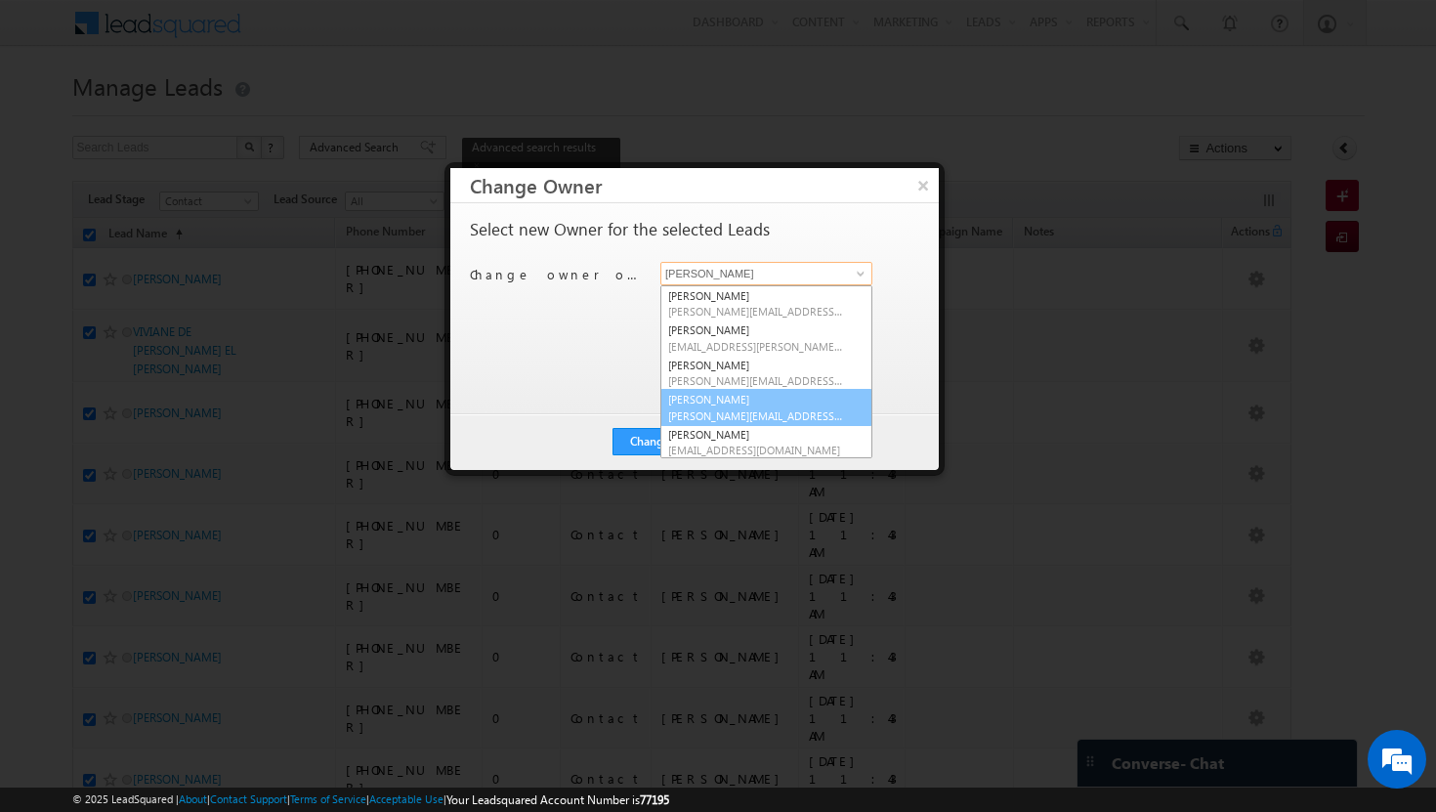
click at [760, 404] on link "Basila Tp basila.tp@indglobal.ae" at bounding box center [767, 407] width 212 height 37
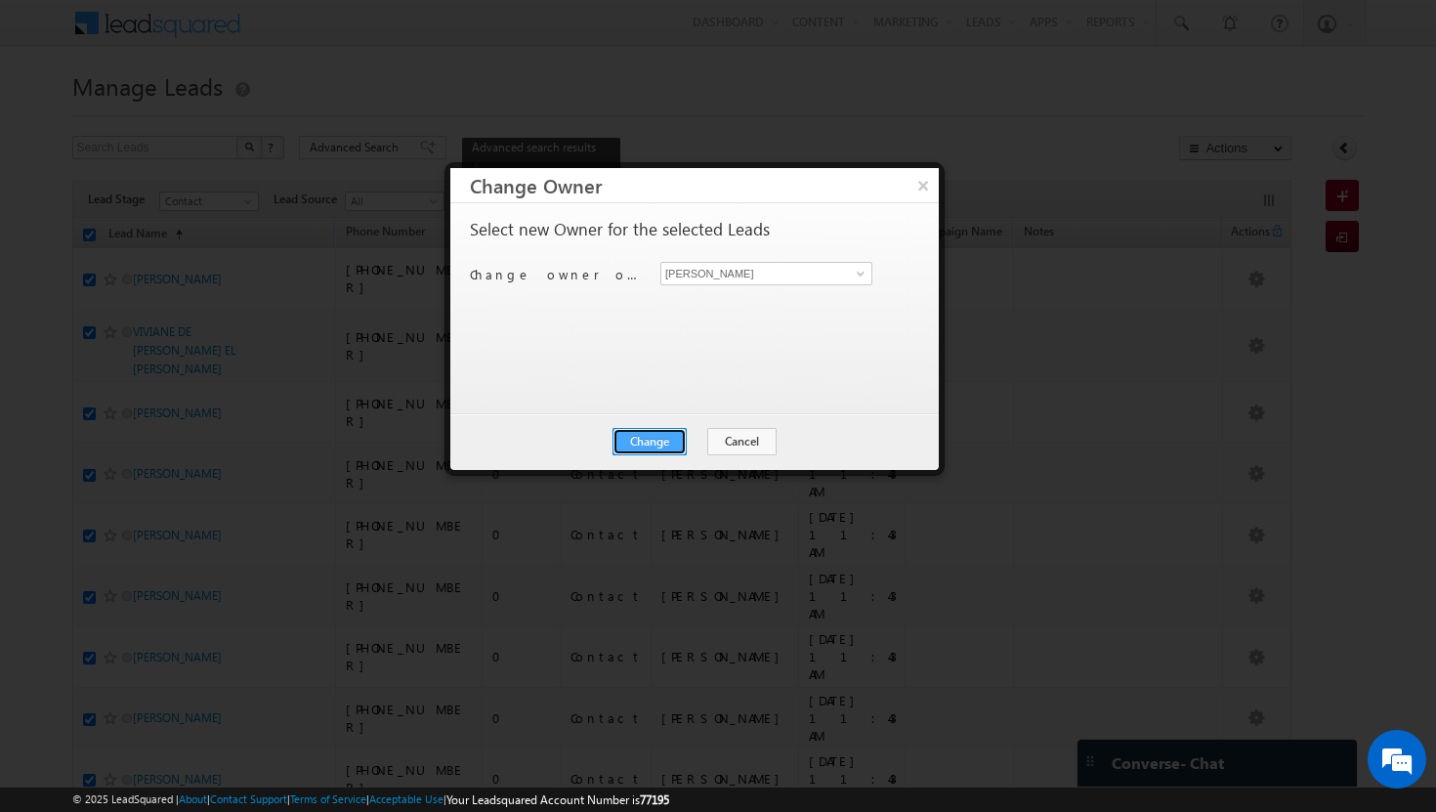
click at [649, 443] on button "Change" at bounding box center [650, 441] width 74 height 27
click at [699, 446] on button "Close" at bounding box center [697, 441] width 63 height 27
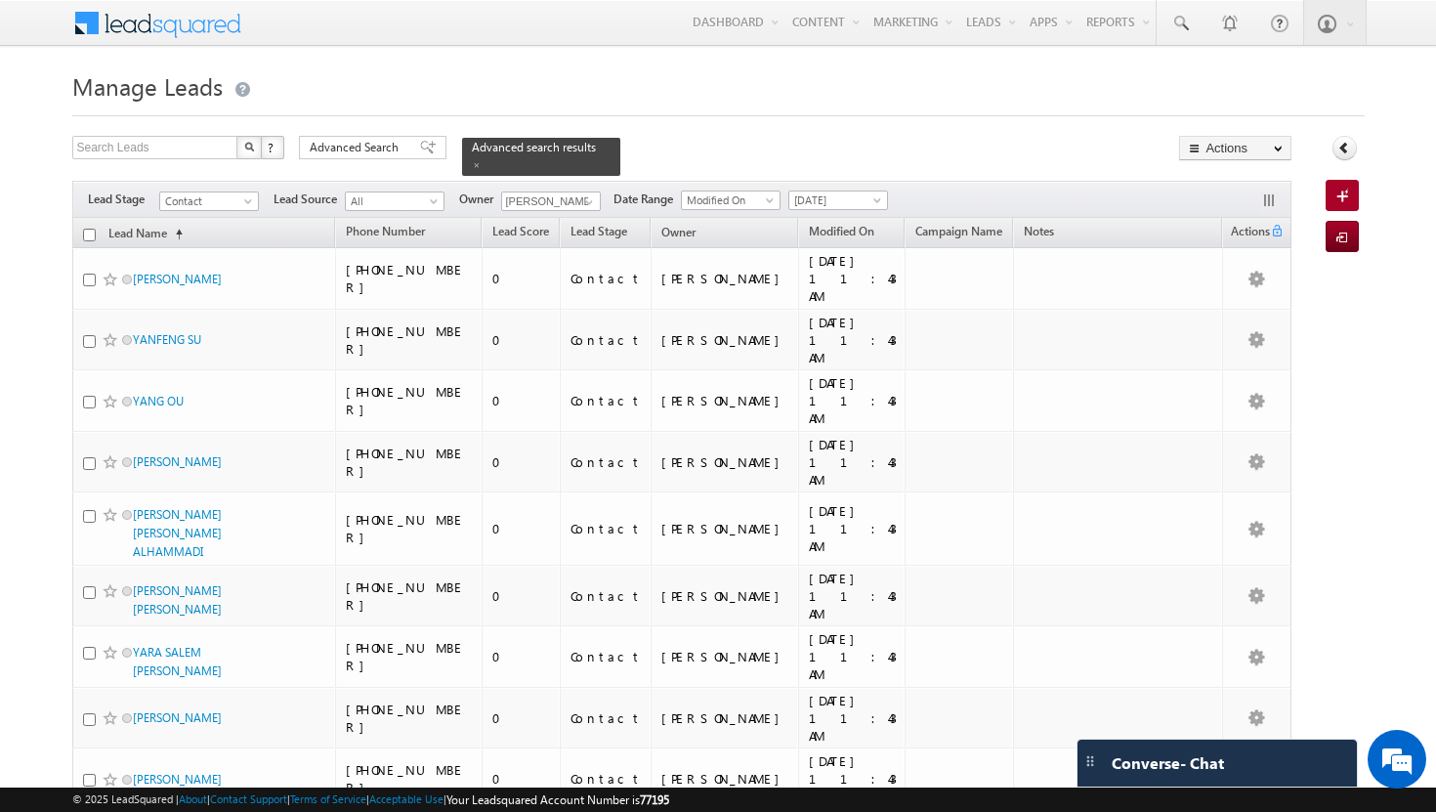
click at [88, 229] on input "checkbox" at bounding box center [89, 235] width 13 height 13
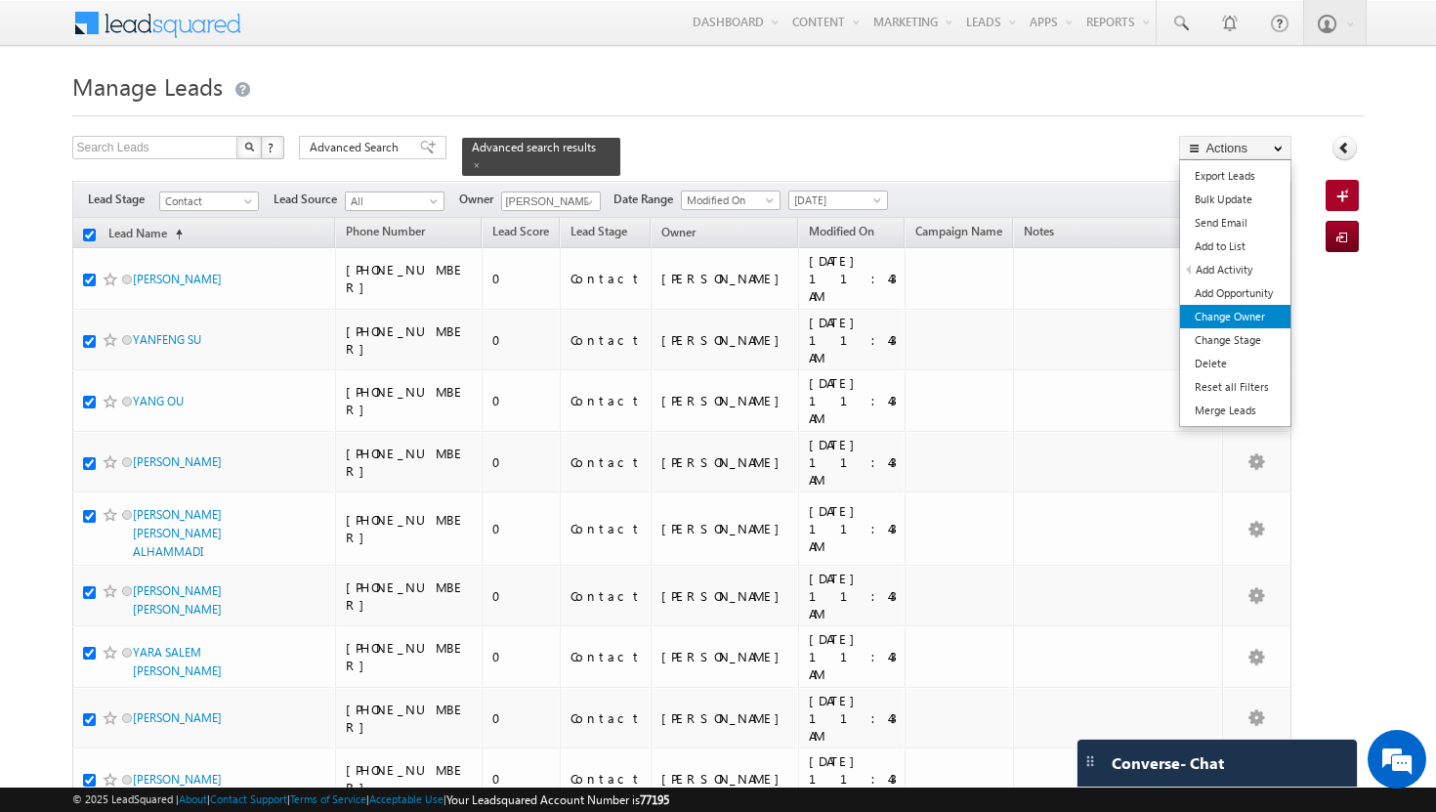
click at [1248, 313] on link "Change Owner" at bounding box center [1235, 316] width 110 height 23
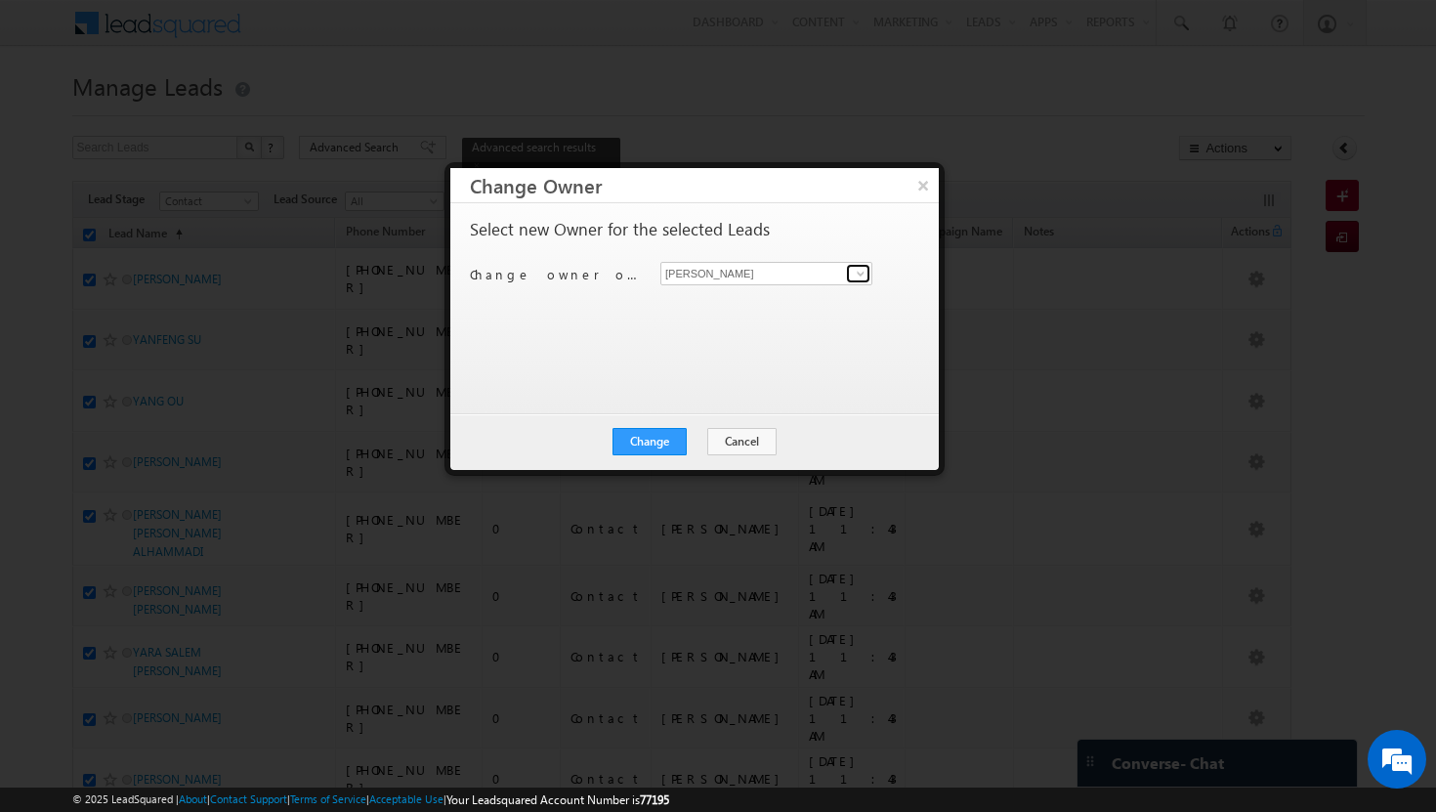
click at [862, 269] on span at bounding box center [861, 274] width 16 height 16
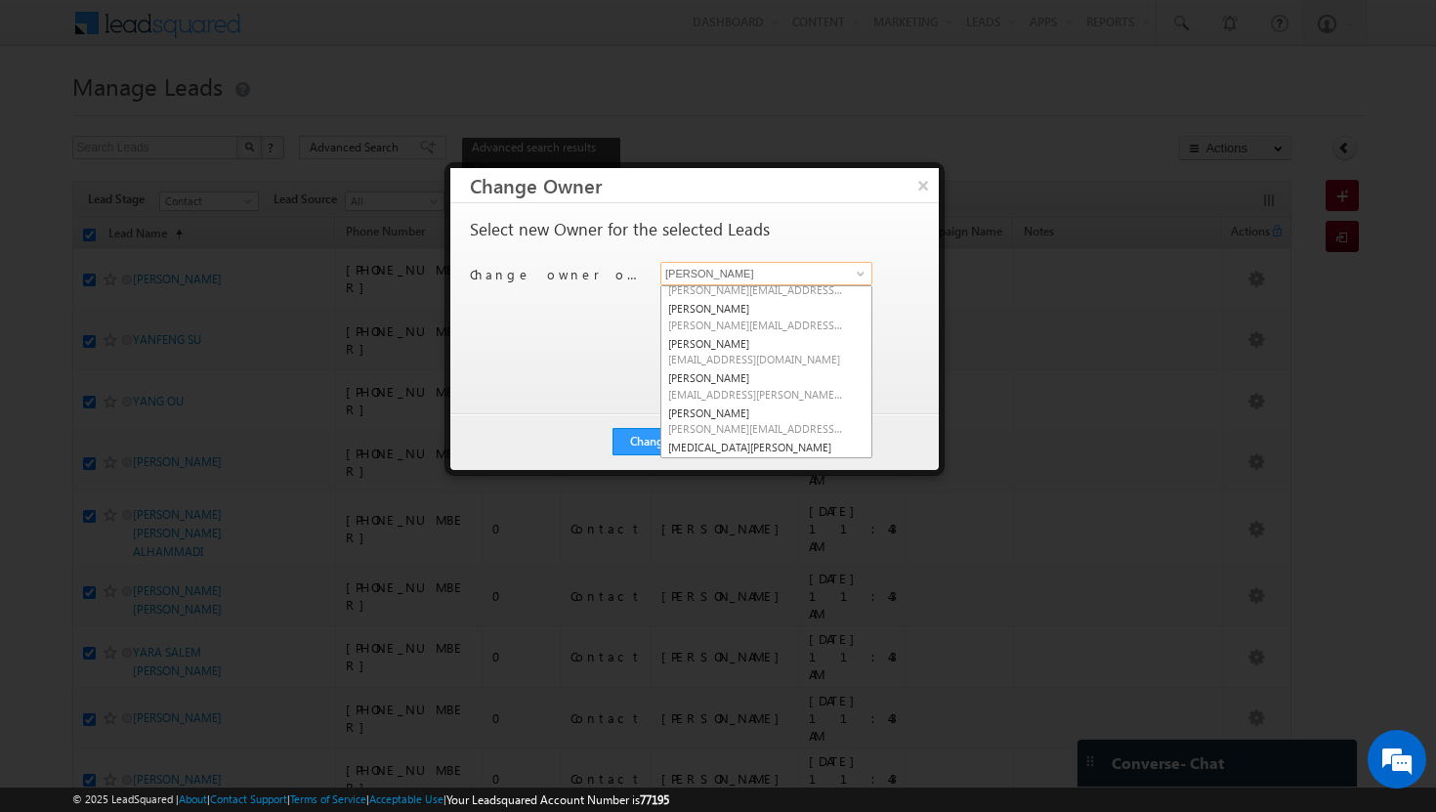
scroll to position [95, 0]
click at [730, 348] on span "rohit.sinha@indglobal.ae" at bounding box center [756, 355] width 176 height 15
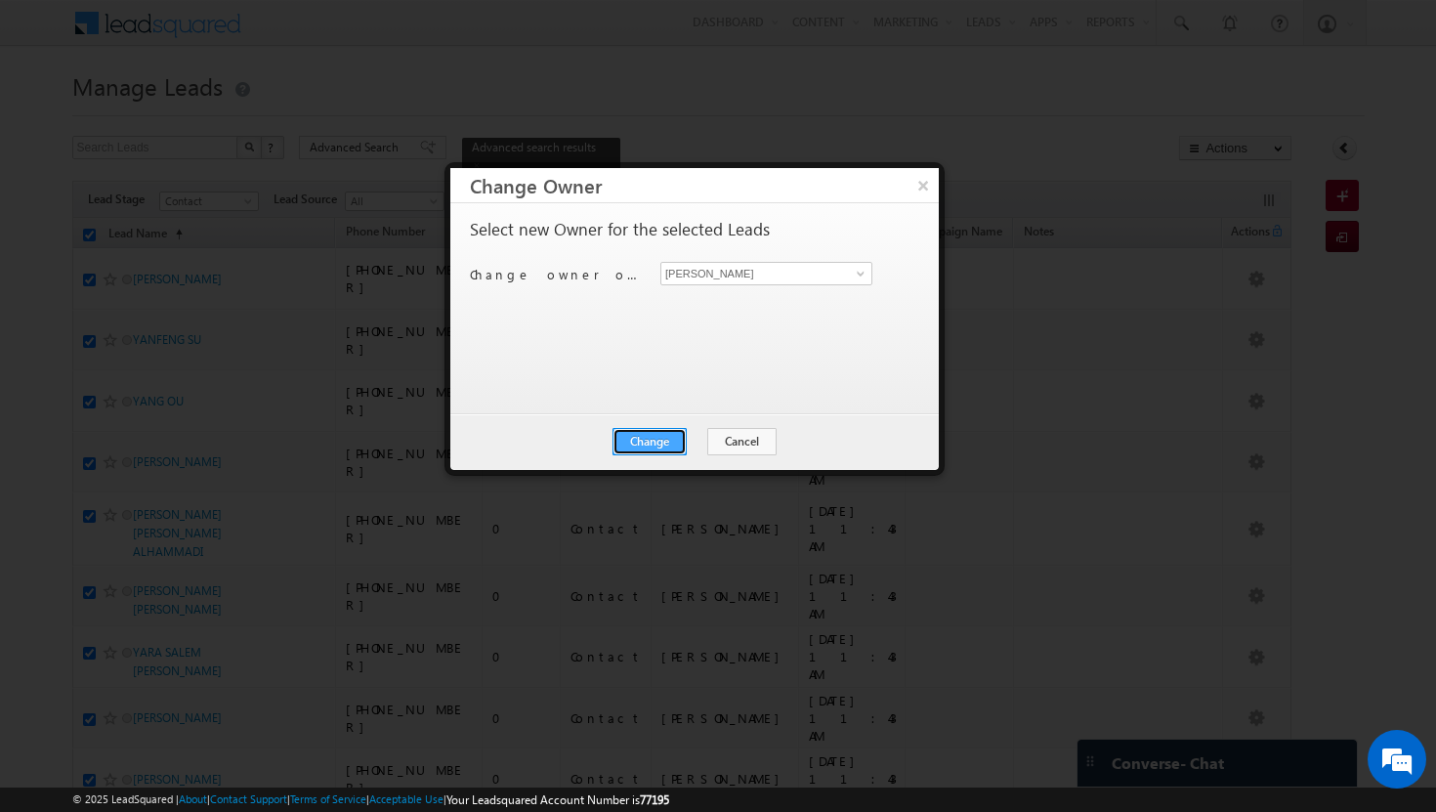
click at [663, 437] on button "Change" at bounding box center [650, 441] width 74 height 27
click at [692, 438] on button "Close" at bounding box center [697, 441] width 63 height 27
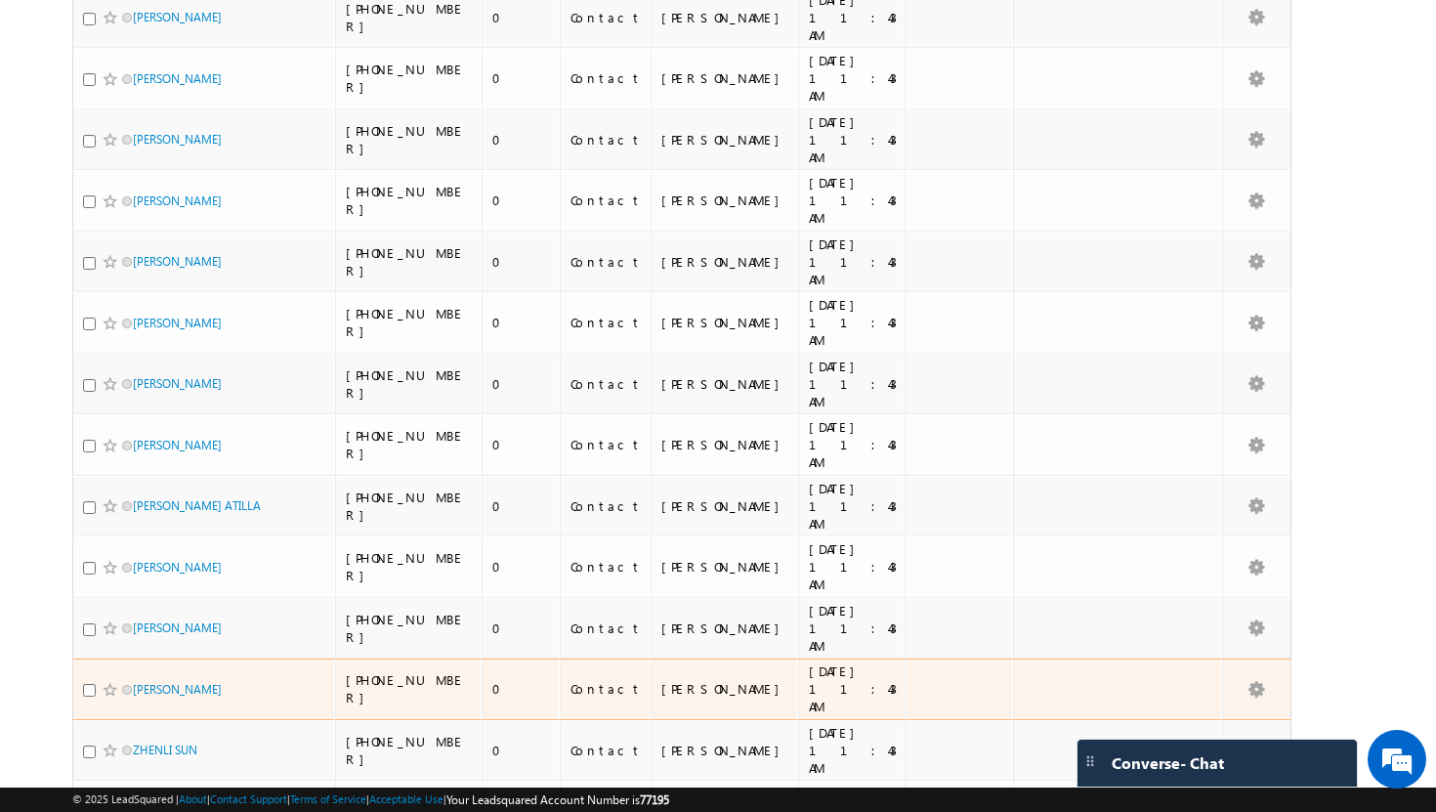
scroll to position [0, 0]
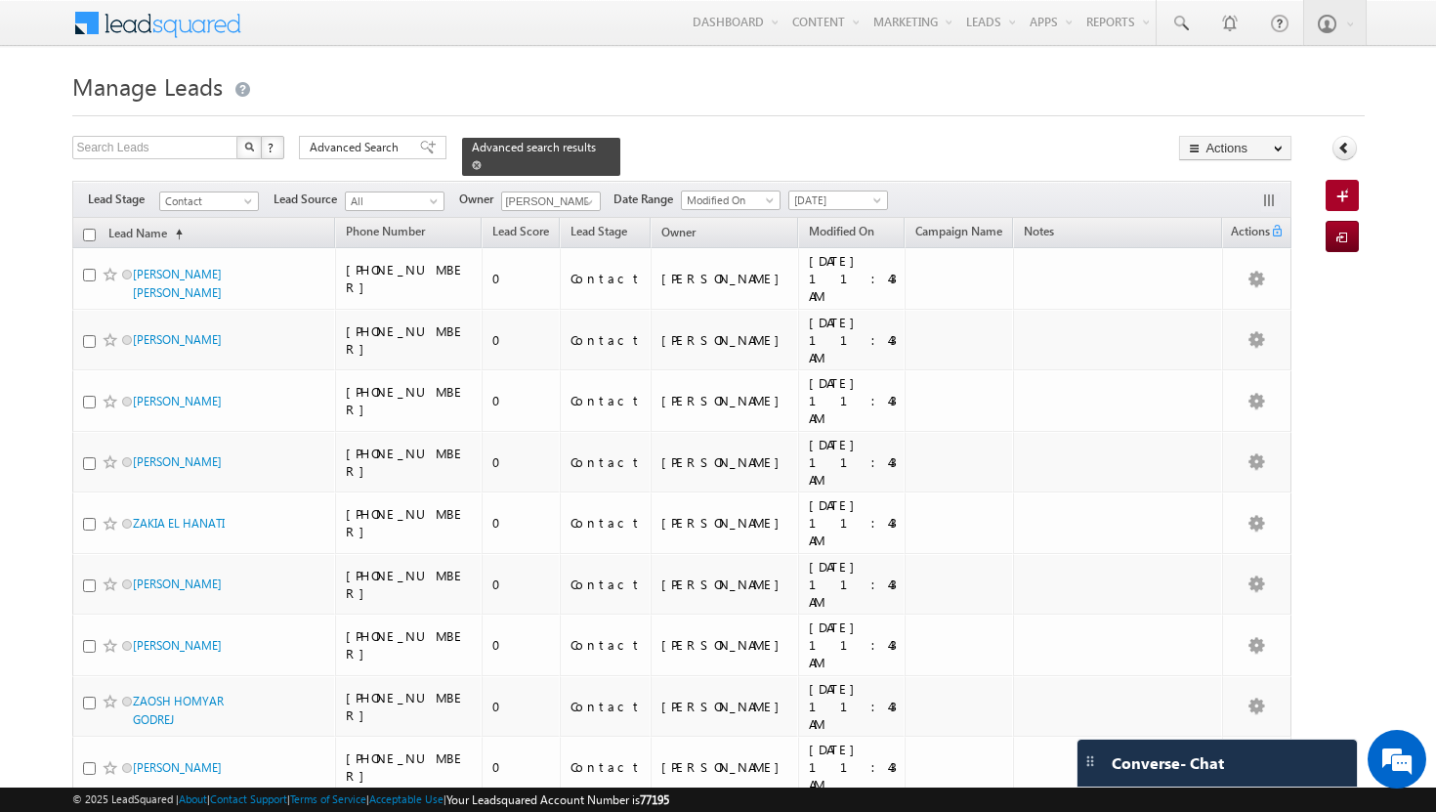
click at [482, 160] on span at bounding box center [477, 165] width 10 height 10
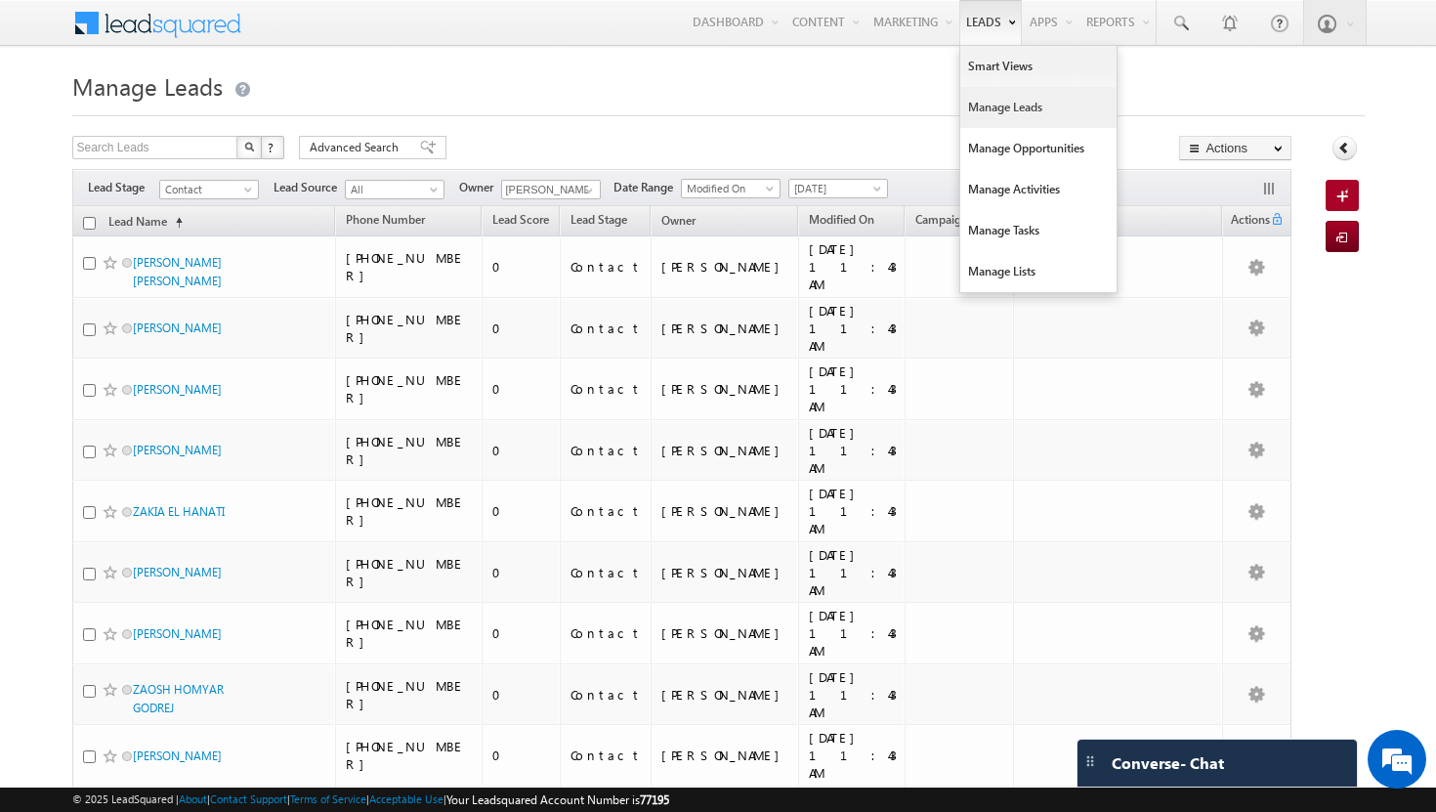
click at [990, 107] on link "Manage Leads" at bounding box center [1039, 107] width 156 height 41
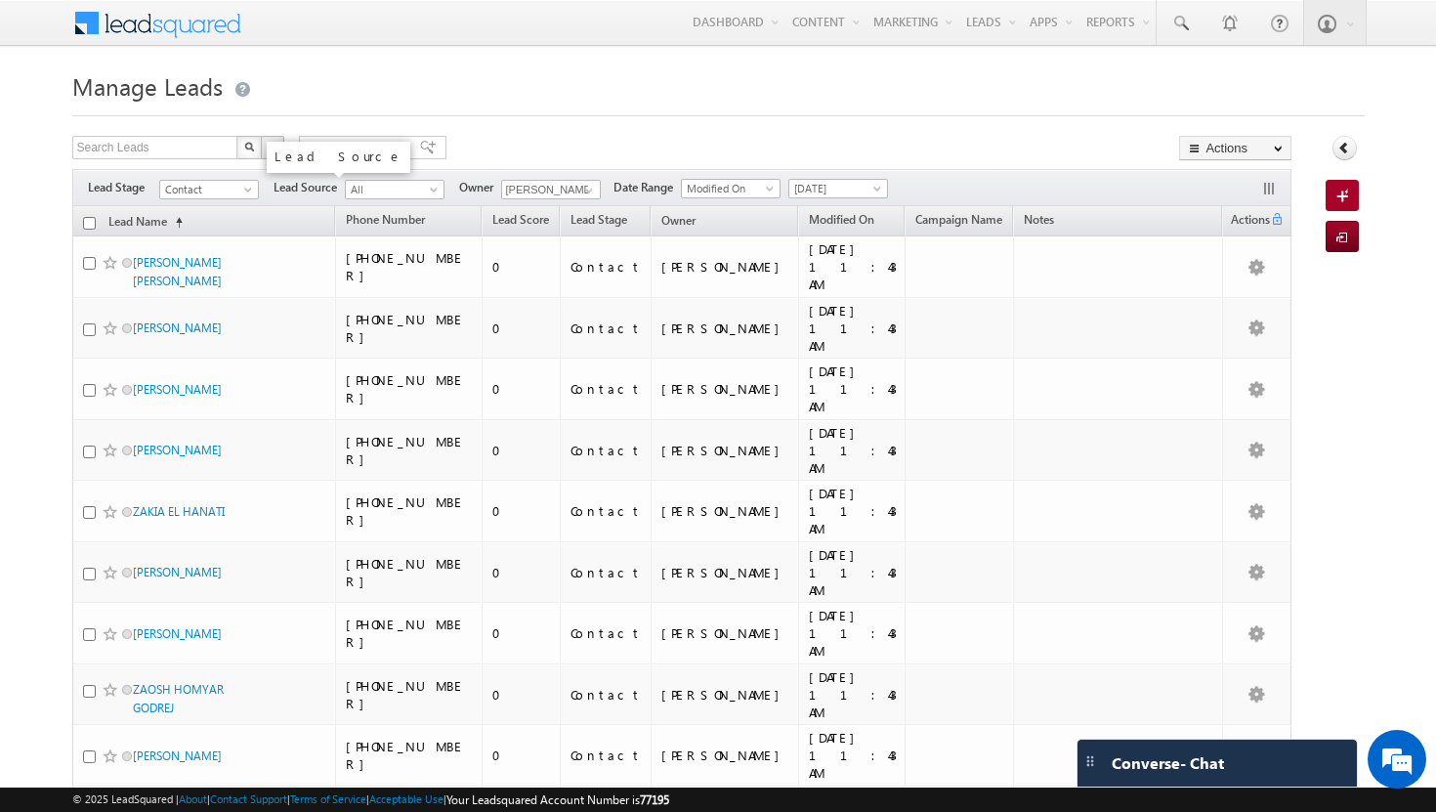
scroll to position [1061, 0]
